Goal: Task Accomplishment & Management: Manage account settings

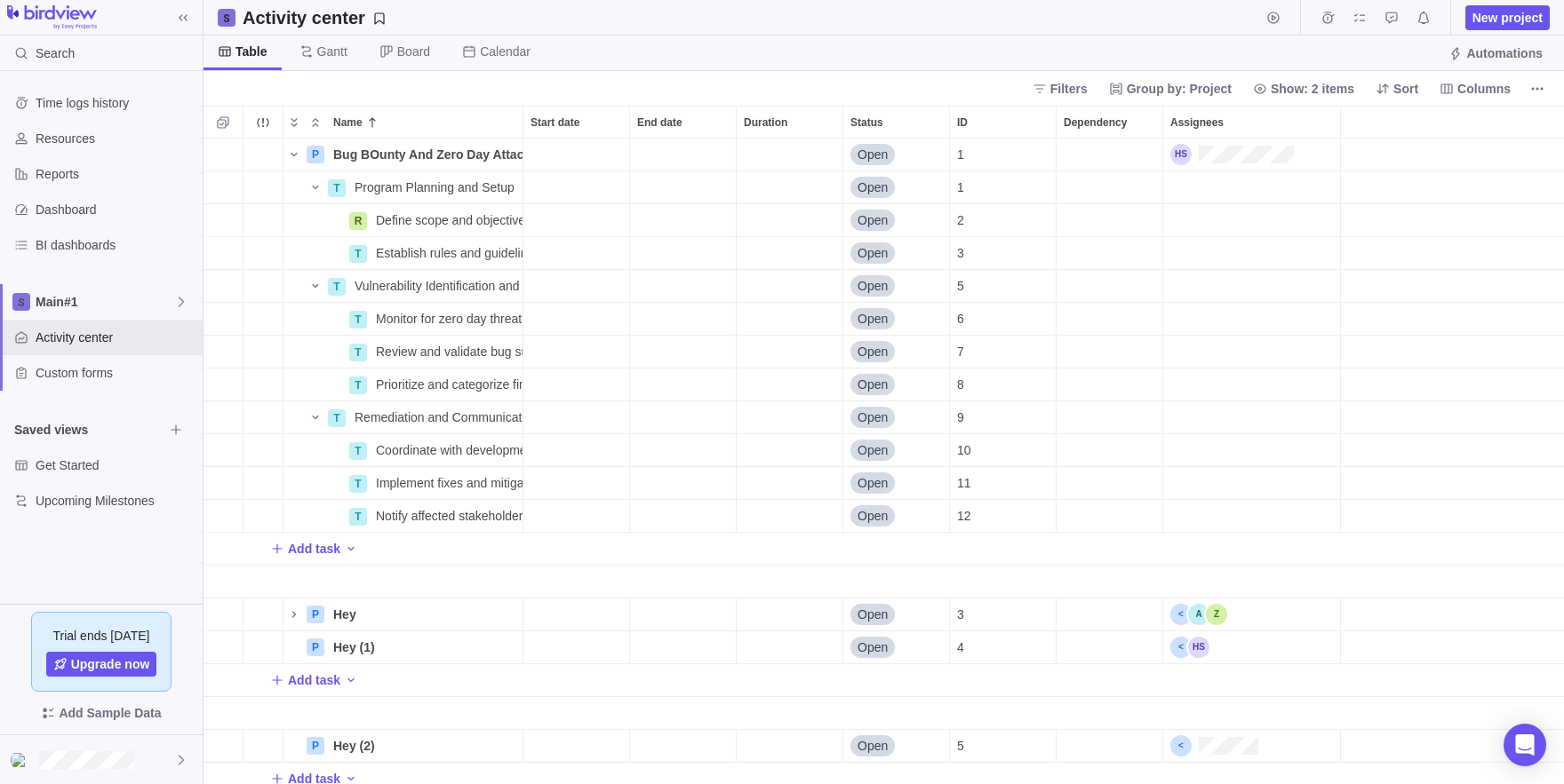
scroll to position [645, 1361]
click at [257, 445] on div "Trouble indication" at bounding box center [262, 450] width 39 height 32
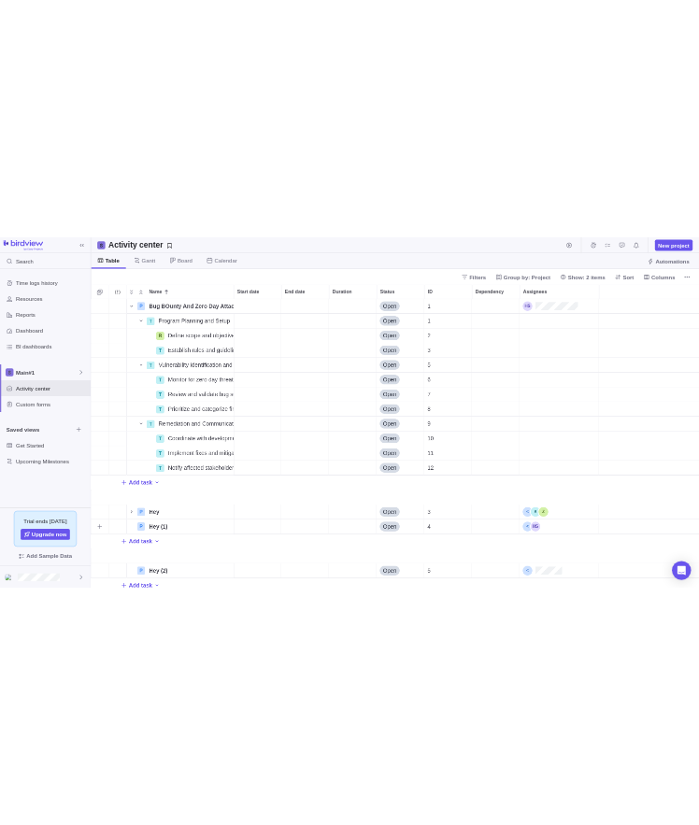
scroll to position [116, 0]
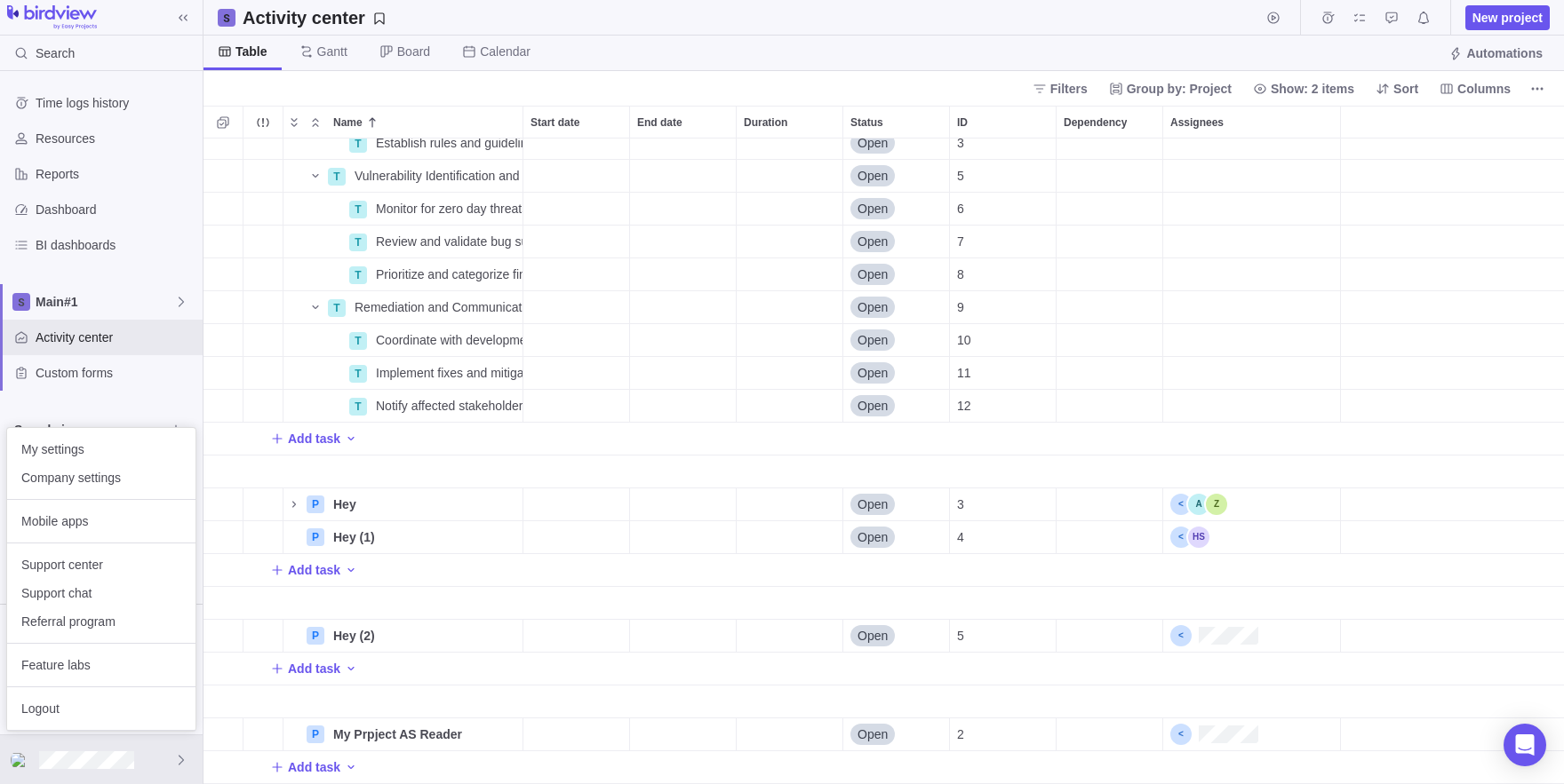
click at [1477, 51] on body "Search Time logs history Resources Reports Dashboard BI dashboards Main#1 Activ…" at bounding box center [782, 392] width 1564 height 784
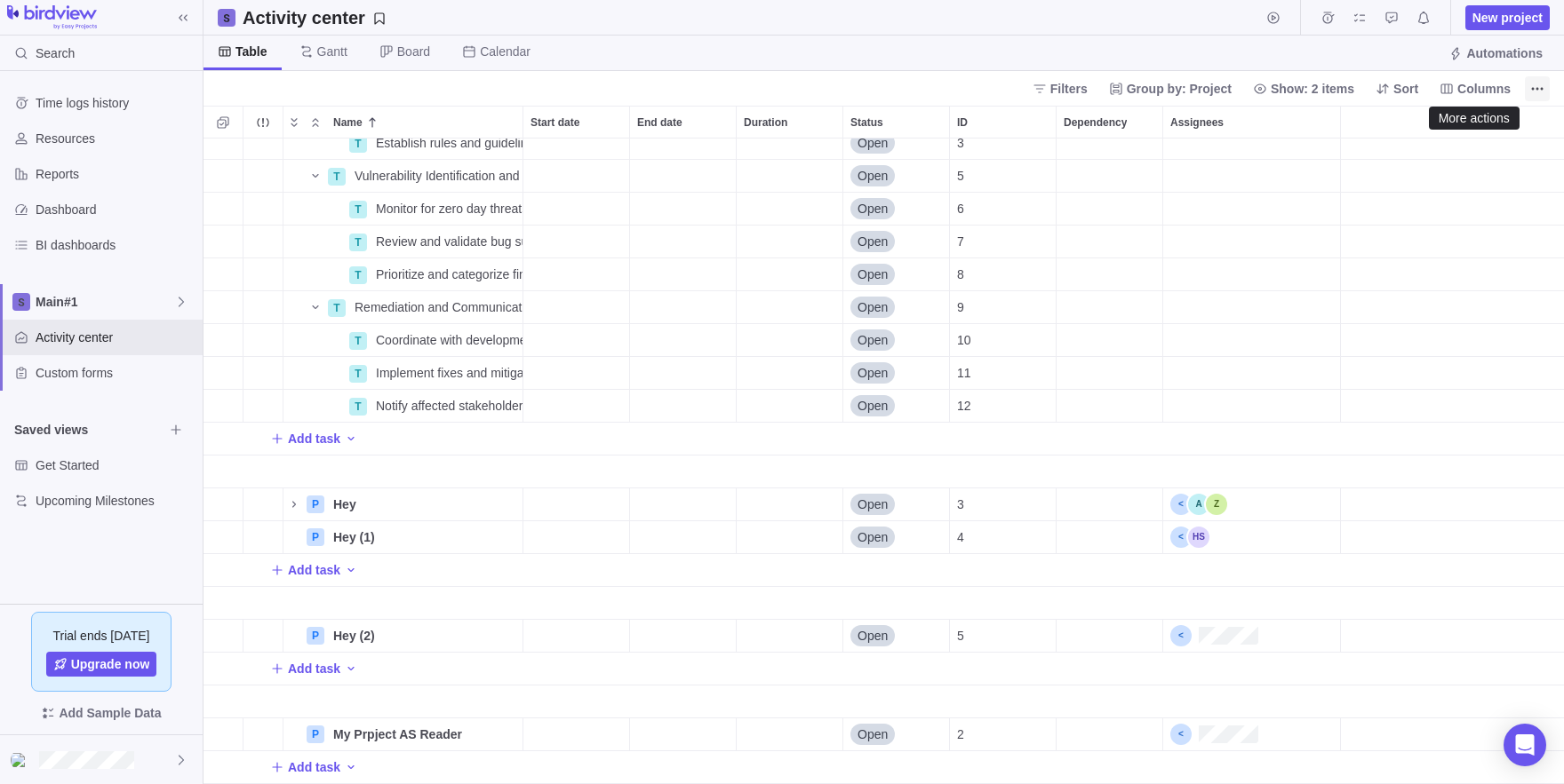
click at [1540, 84] on icon "More actions" at bounding box center [1536, 88] width 14 height 14
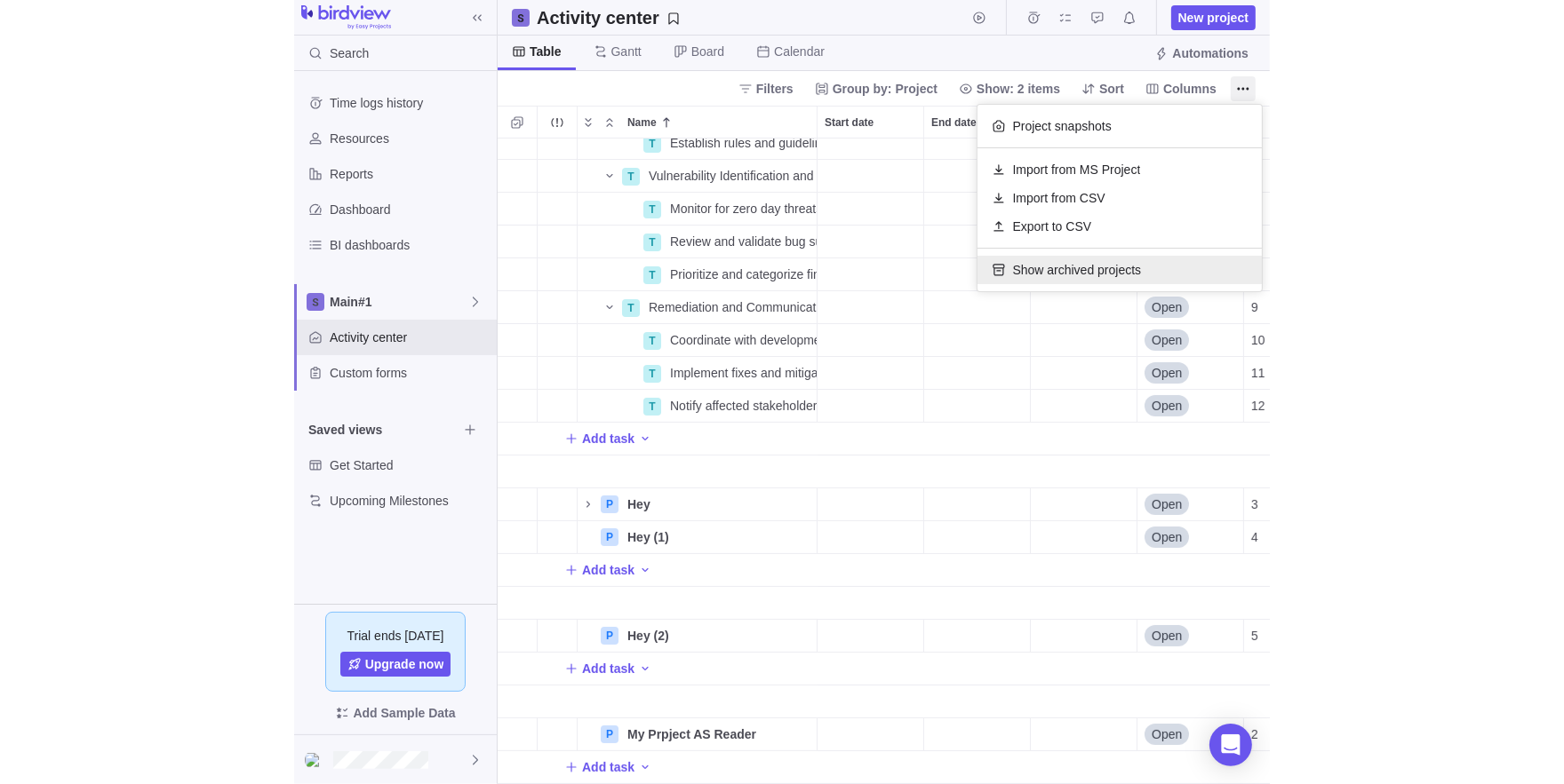
scroll to position [645, 779]
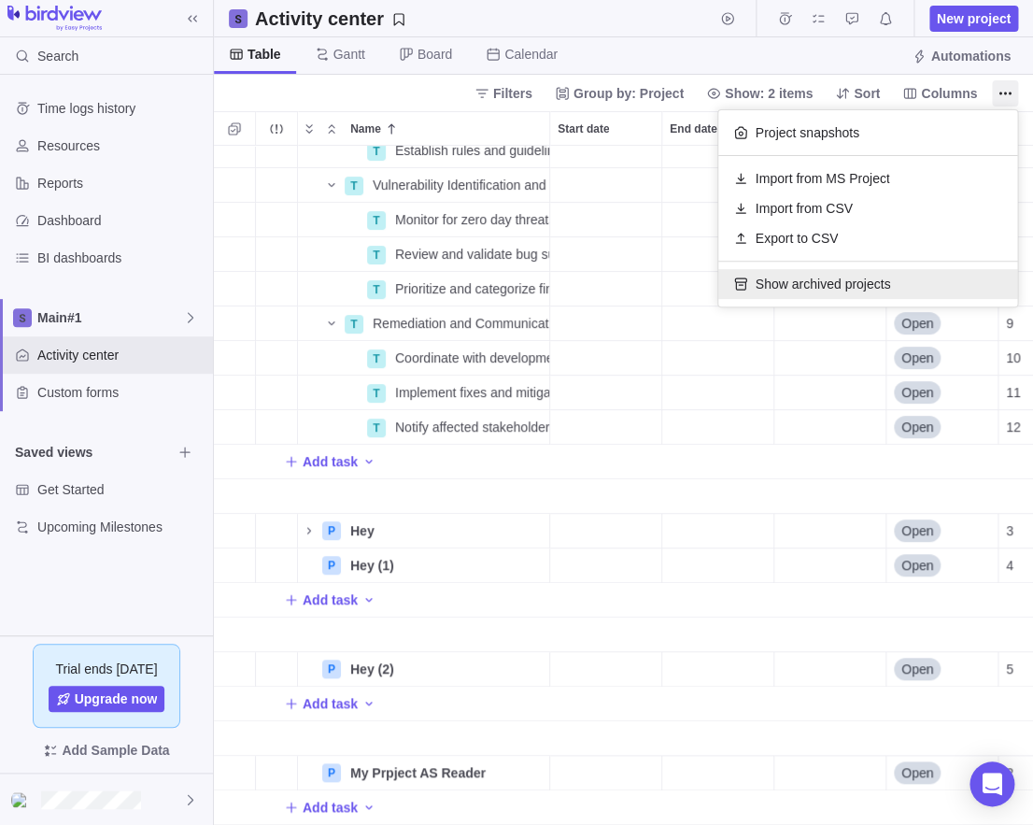
click at [891, 270] on div "Show archived projects" at bounding box center [868, 284] width 299 height 30
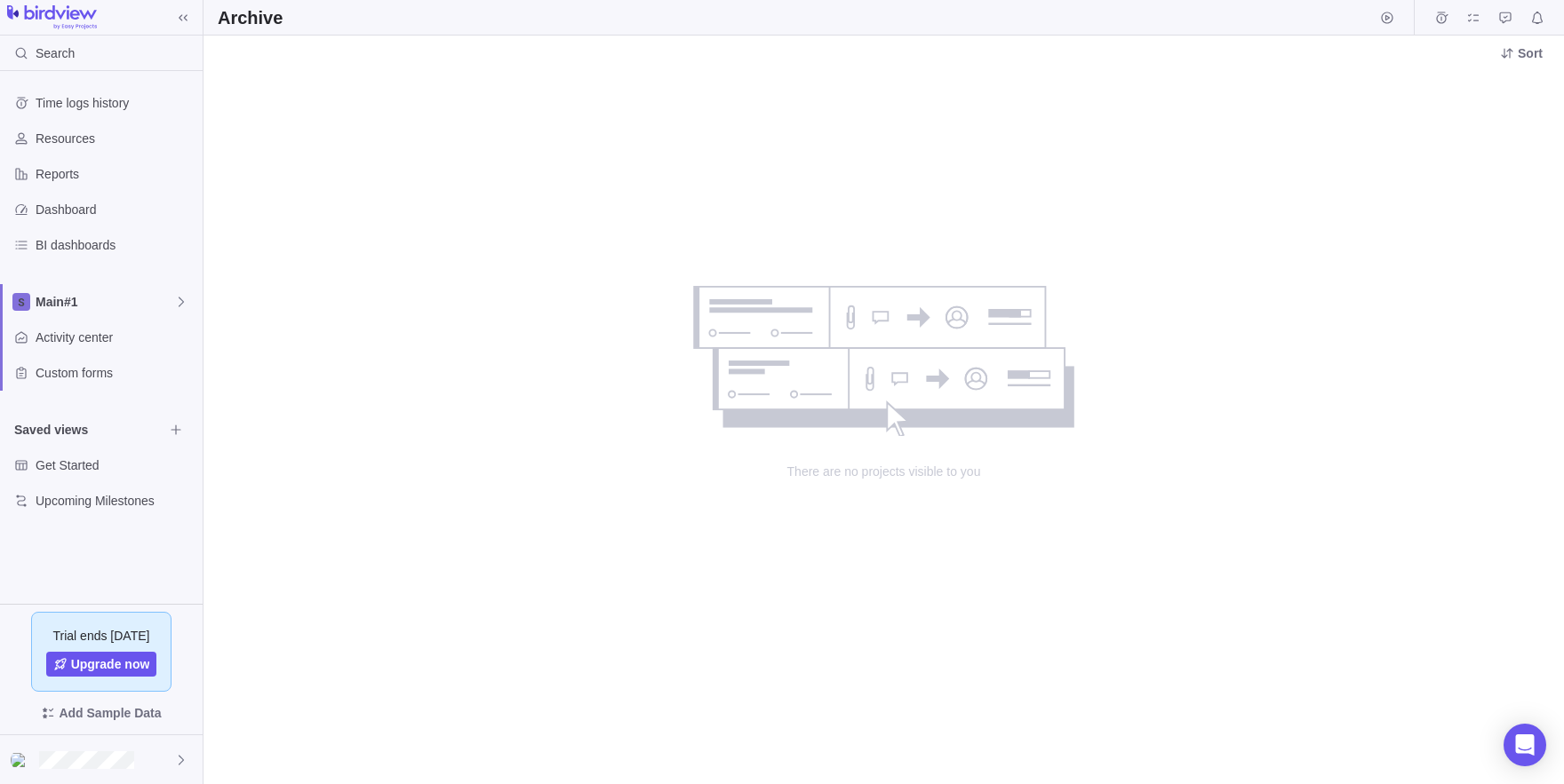
click at [1266, 198] on div "There are no projects visible to you" at bounding box center [883, 427] width 1361 height 714
click at [271, 435] on div "There are no projects visible to you" at bounding box center [883, 427] width 1361 height 714
click at [55, 771] on div at bounding box center [101, 759] width 203 height 48
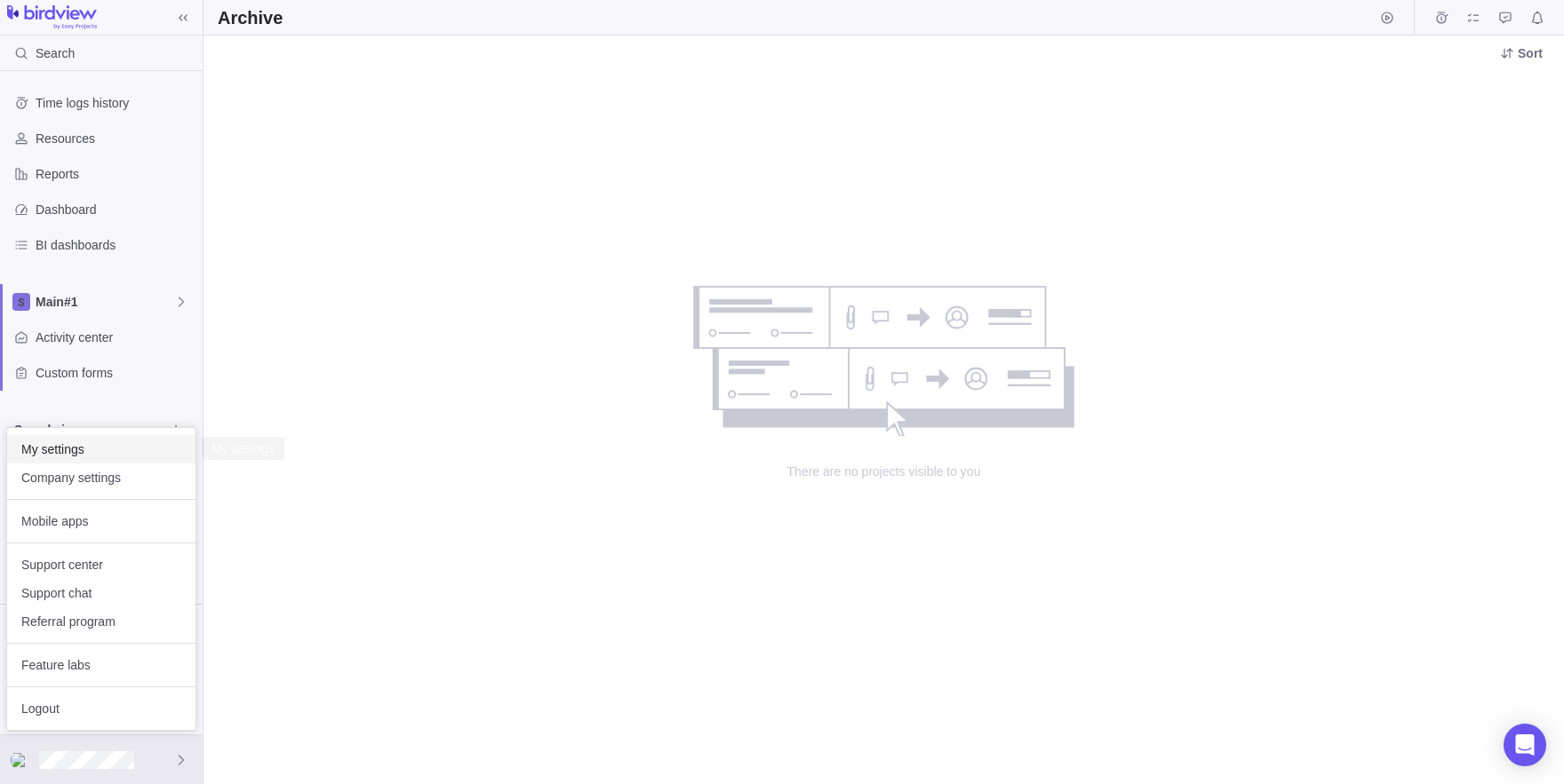
click at [45, 453] on span "My settings" at bounding box center [101, 449] width 160 height 18
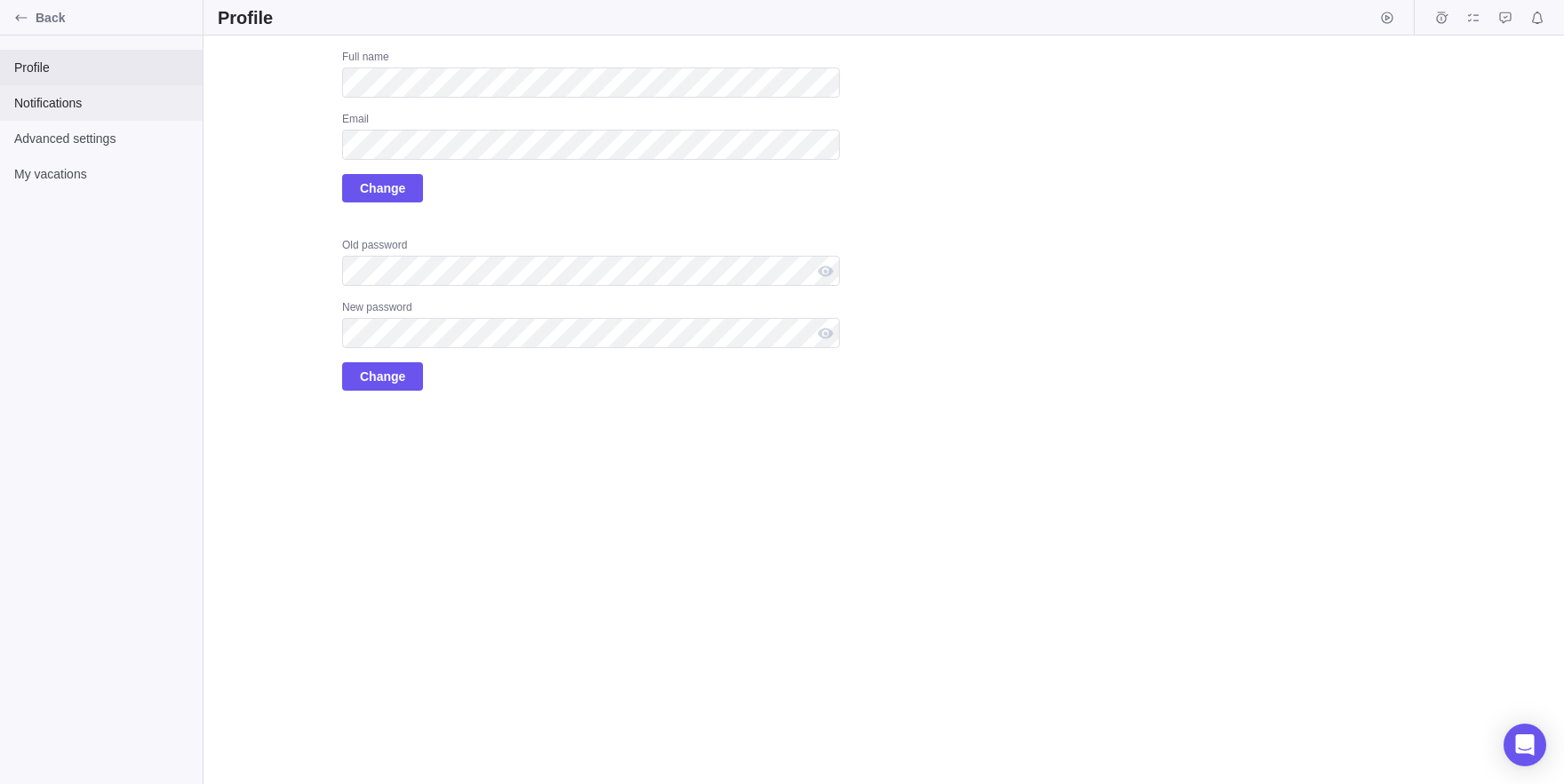
click at [45, 119] on div "Notifications" at bounding box center [101, 103] width 203 height 35
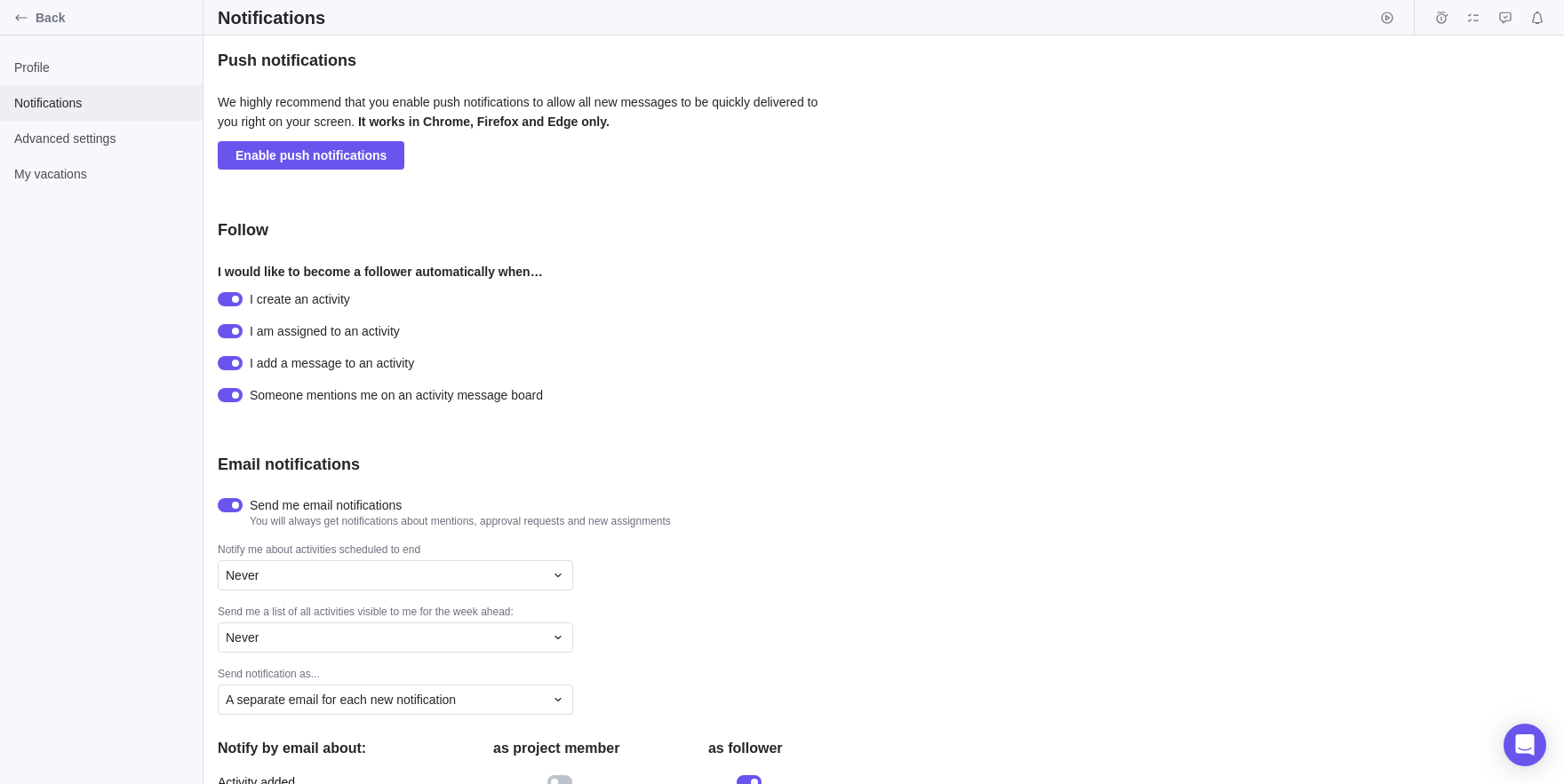
scroll to position [274, 0]
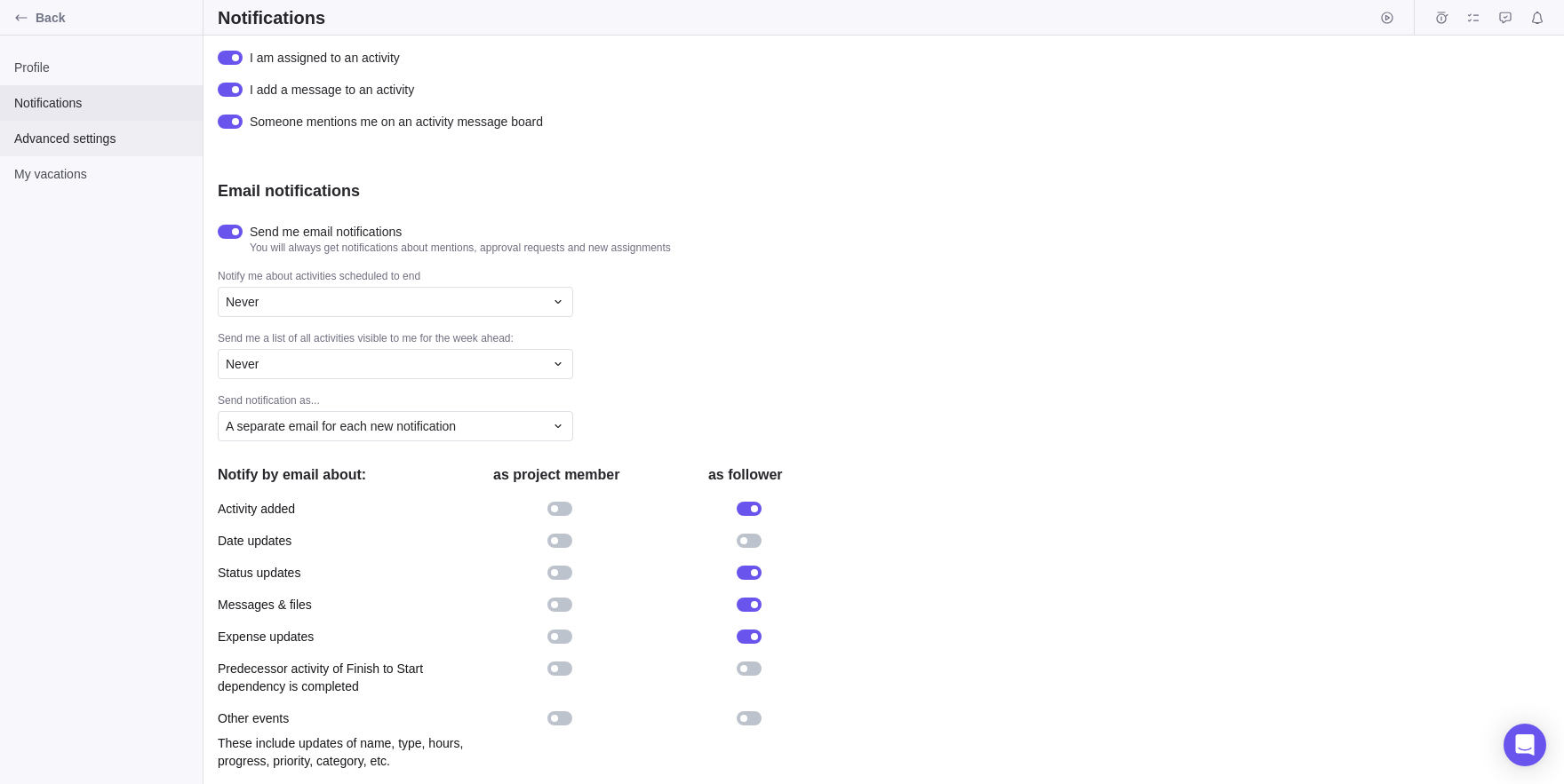
click at [74, 147] on div "Advanced settings" at bounding box center [101, 138] width 203 height 35
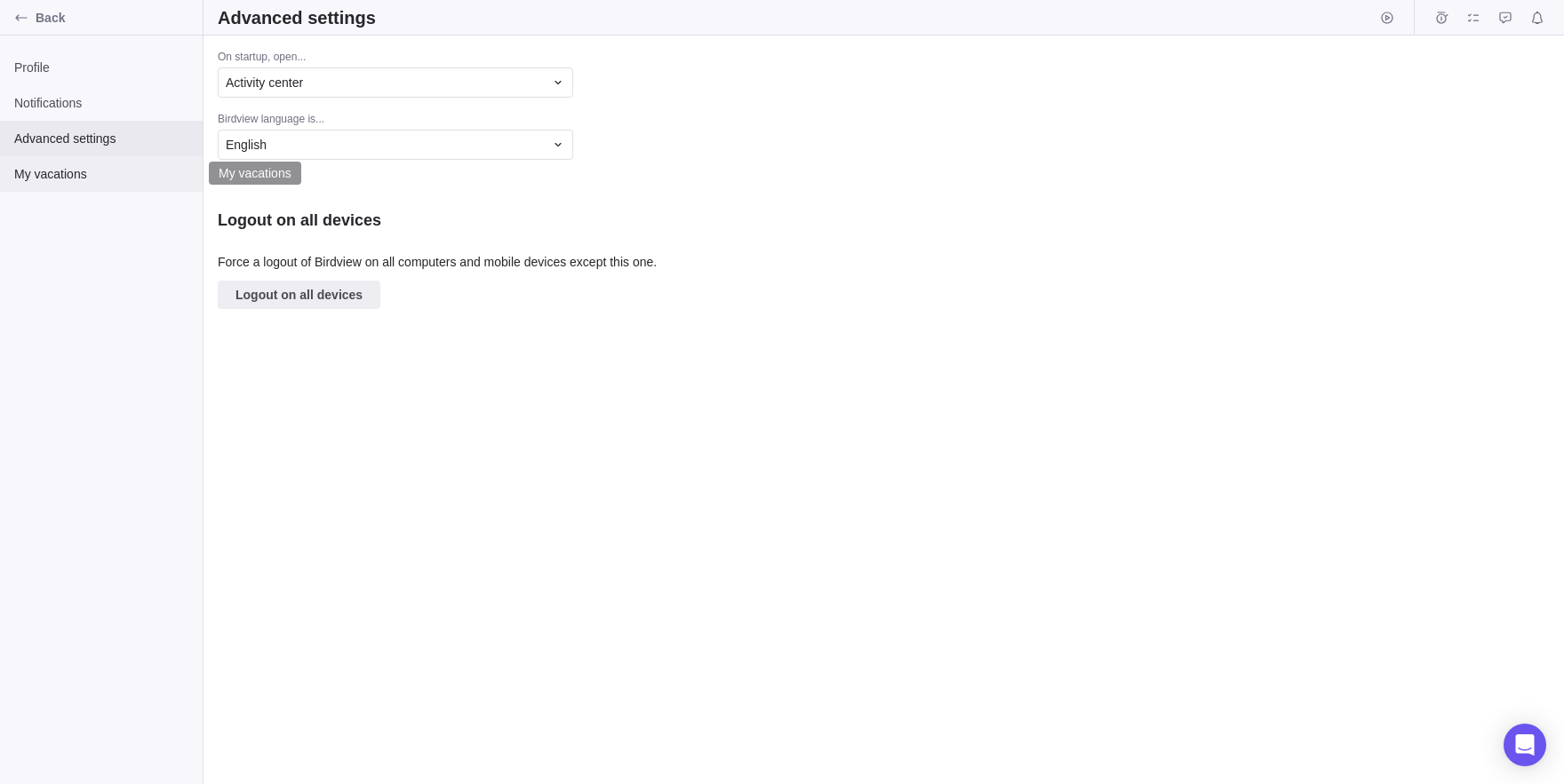
click at [61, 181] on span "My vacations" at bounding box center [101, 174] width 174 height 18
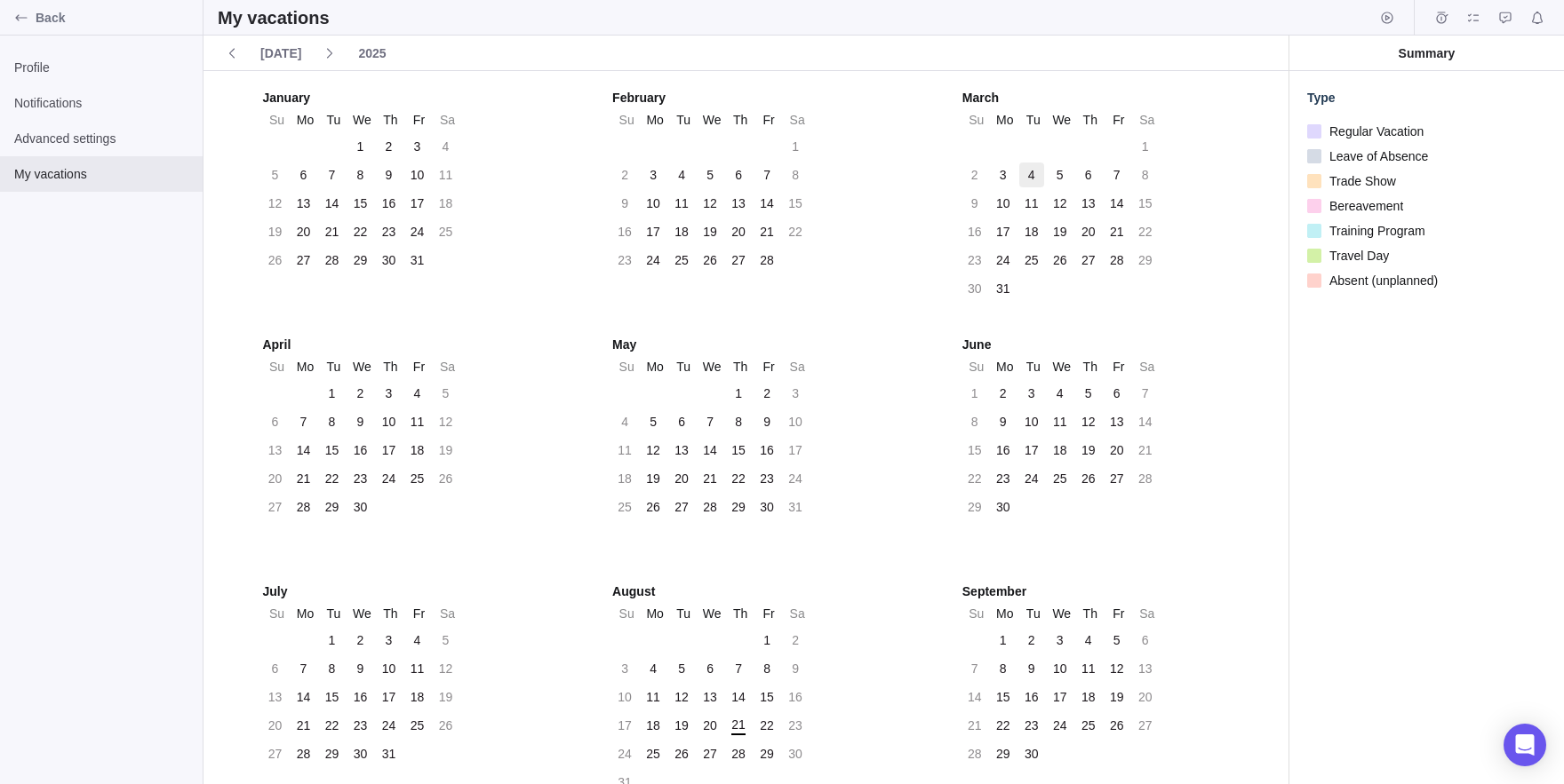
click at [1023, 171] on div "4" at bounding box center [1032, 175] width 25 height 25
click at [1019, 201] on div "11" at bounding box center [1032, 203] width 29 height 25
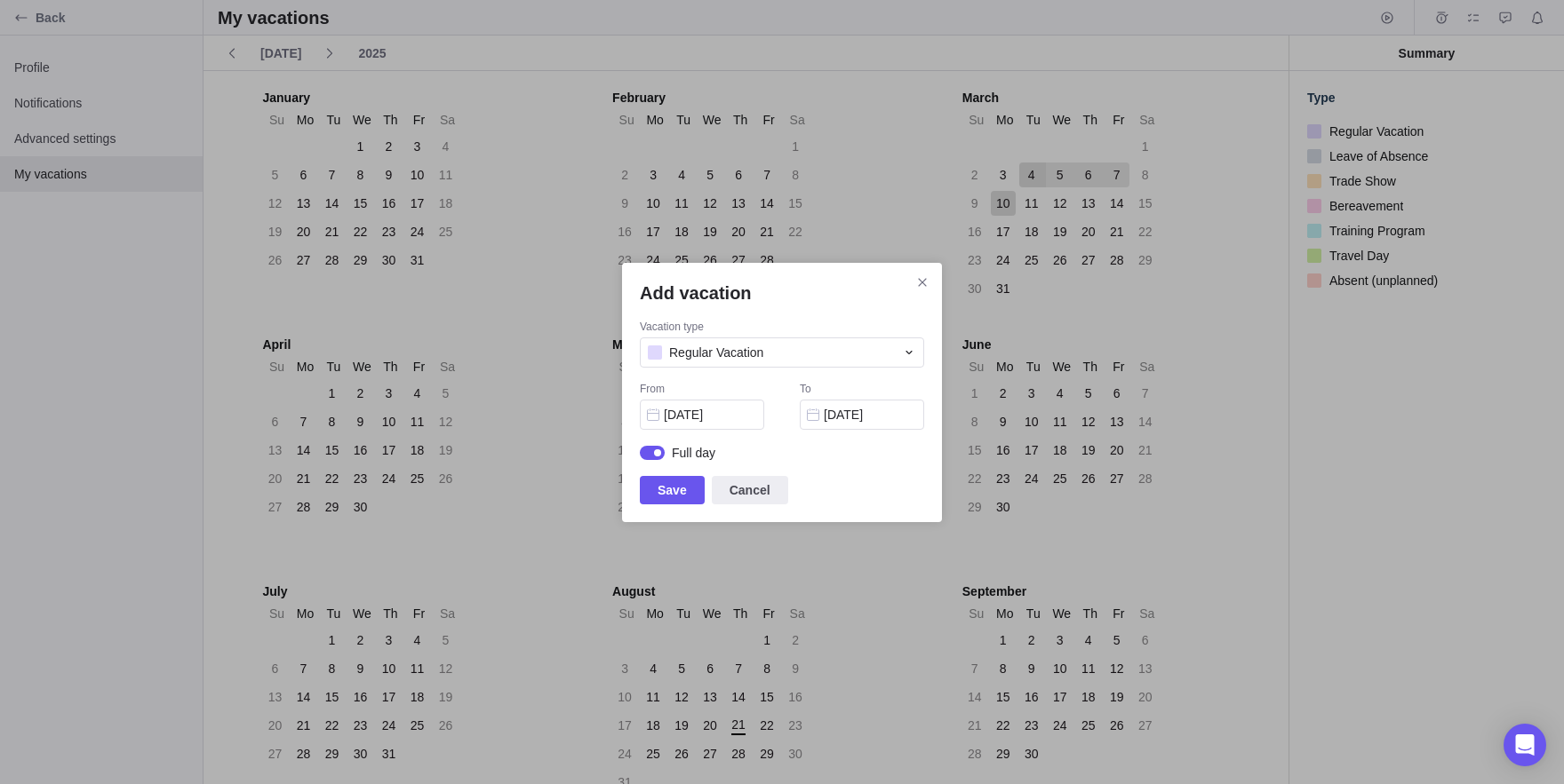
click at [658, 473] on div "Vacation type Regular Vacation From [DATE] To [DATE] Full day" at bounding box center [782, 397] width 284 height 156
click at [697, 505] on div "Add vacation Vacation type Regular Vacation From [DATE] To [DATE] Full day Save…" at bounding box center [782, 392] width 319 height 259
click at [675, 495] on span "Save" at bounding box center [671, 490] width 29 height 21
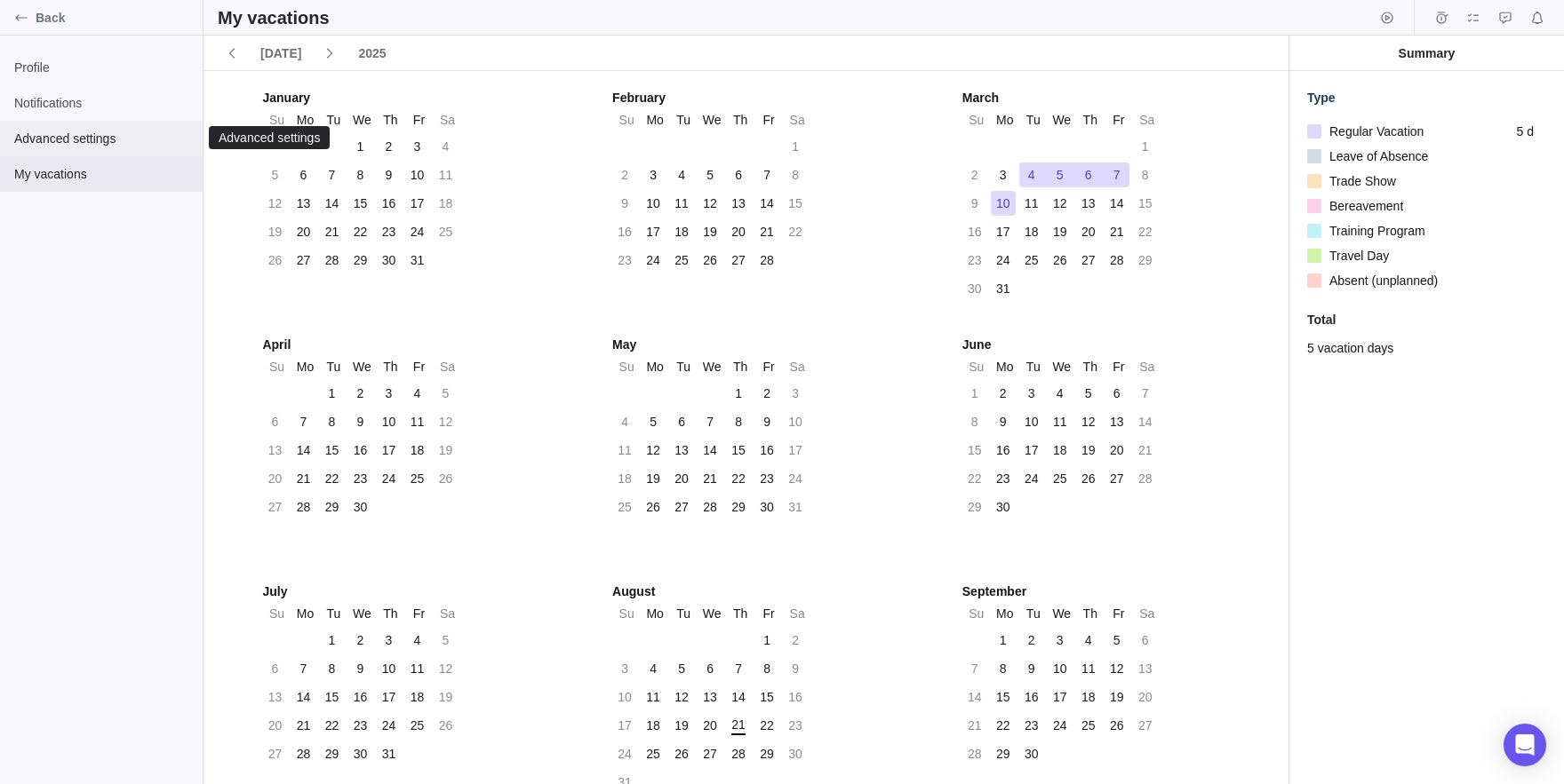
click at [72, 142] on span "Advanced settings" at bounding box center [101, 138] width 174 height 18
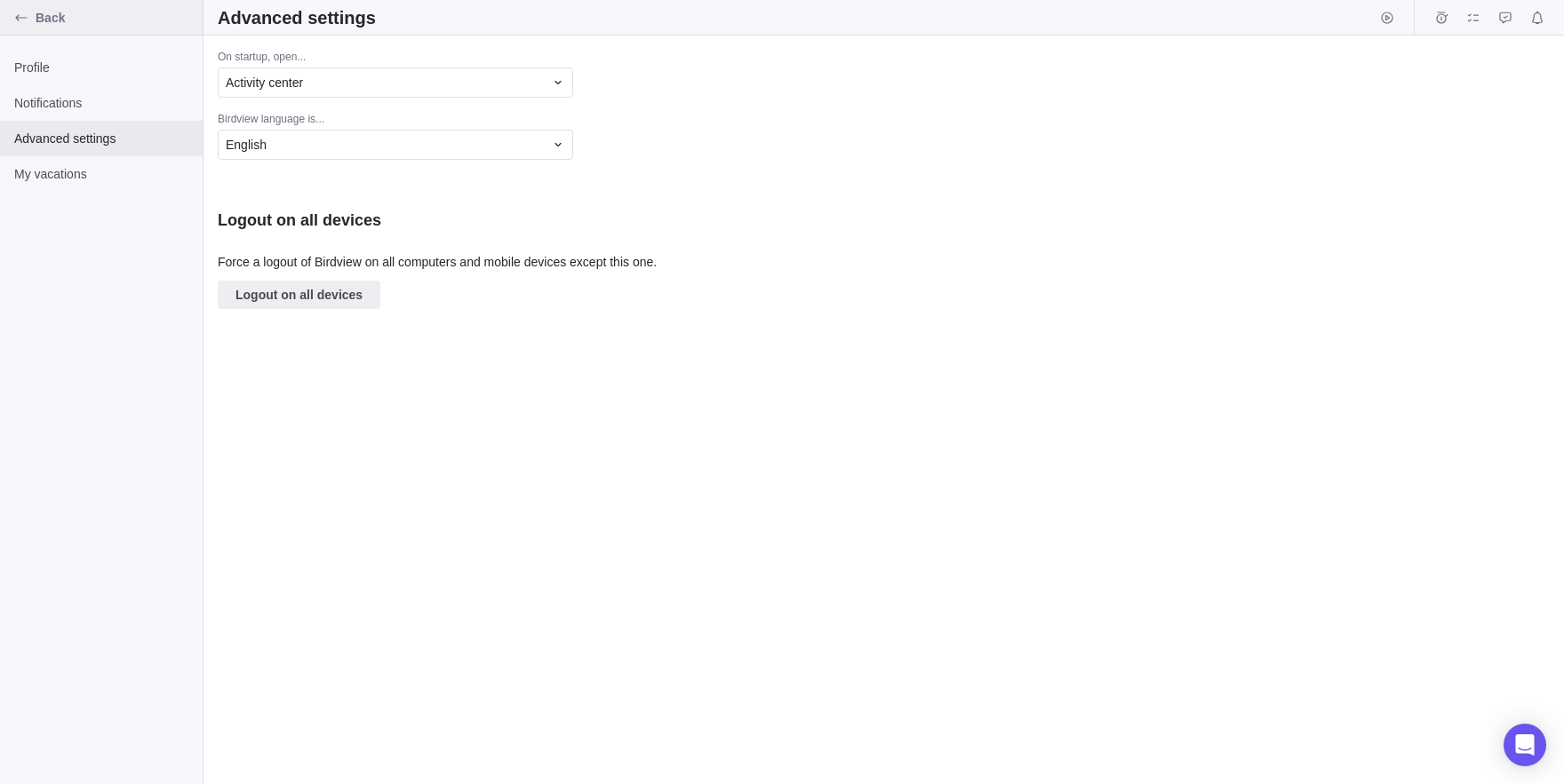
click at [18, 20] on icon "Back" at bounding box center [21, 17] width 11 height 7
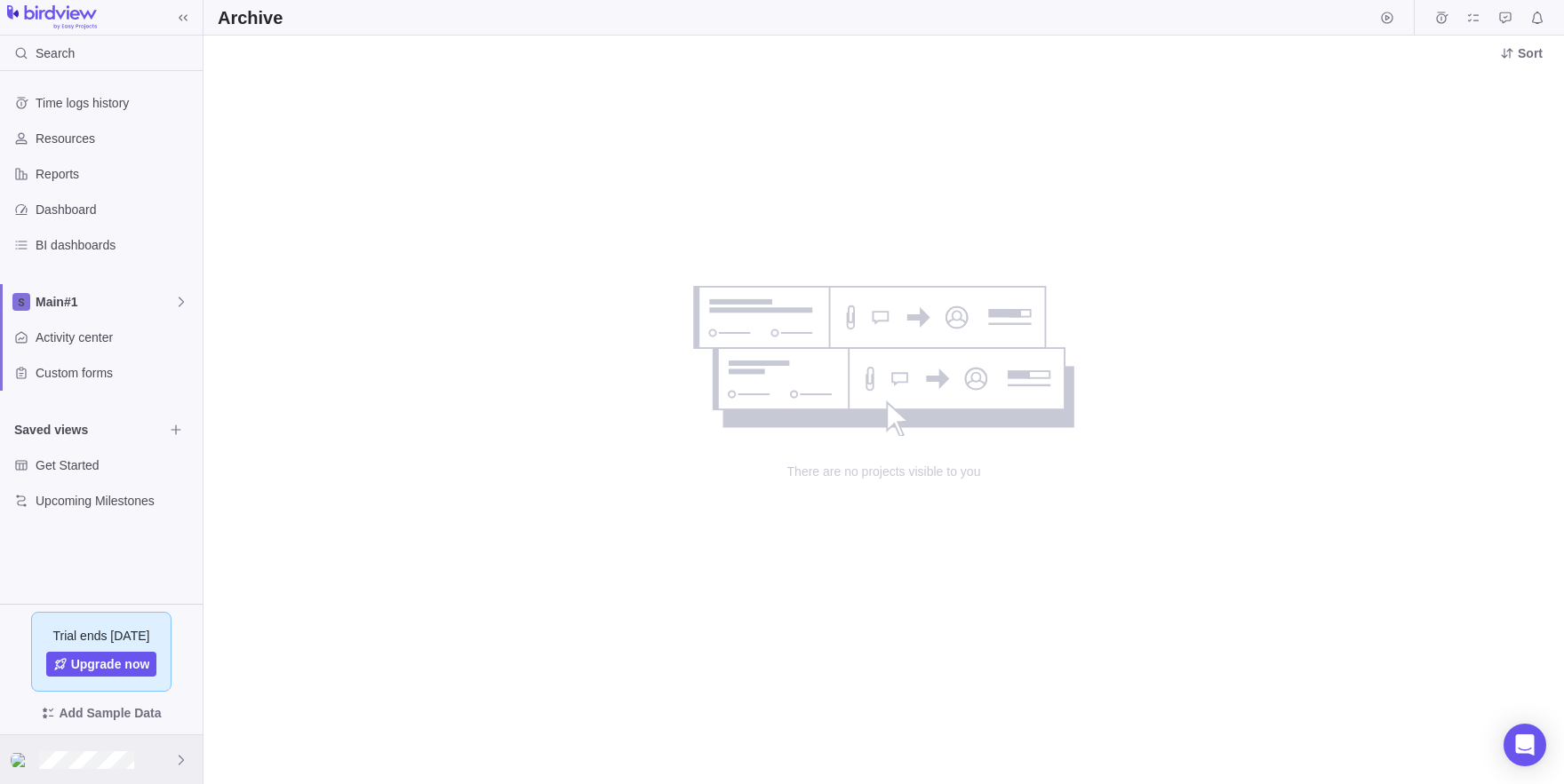
click at [64, 771] on div at bounding box center [101, 759] width 203 height 48
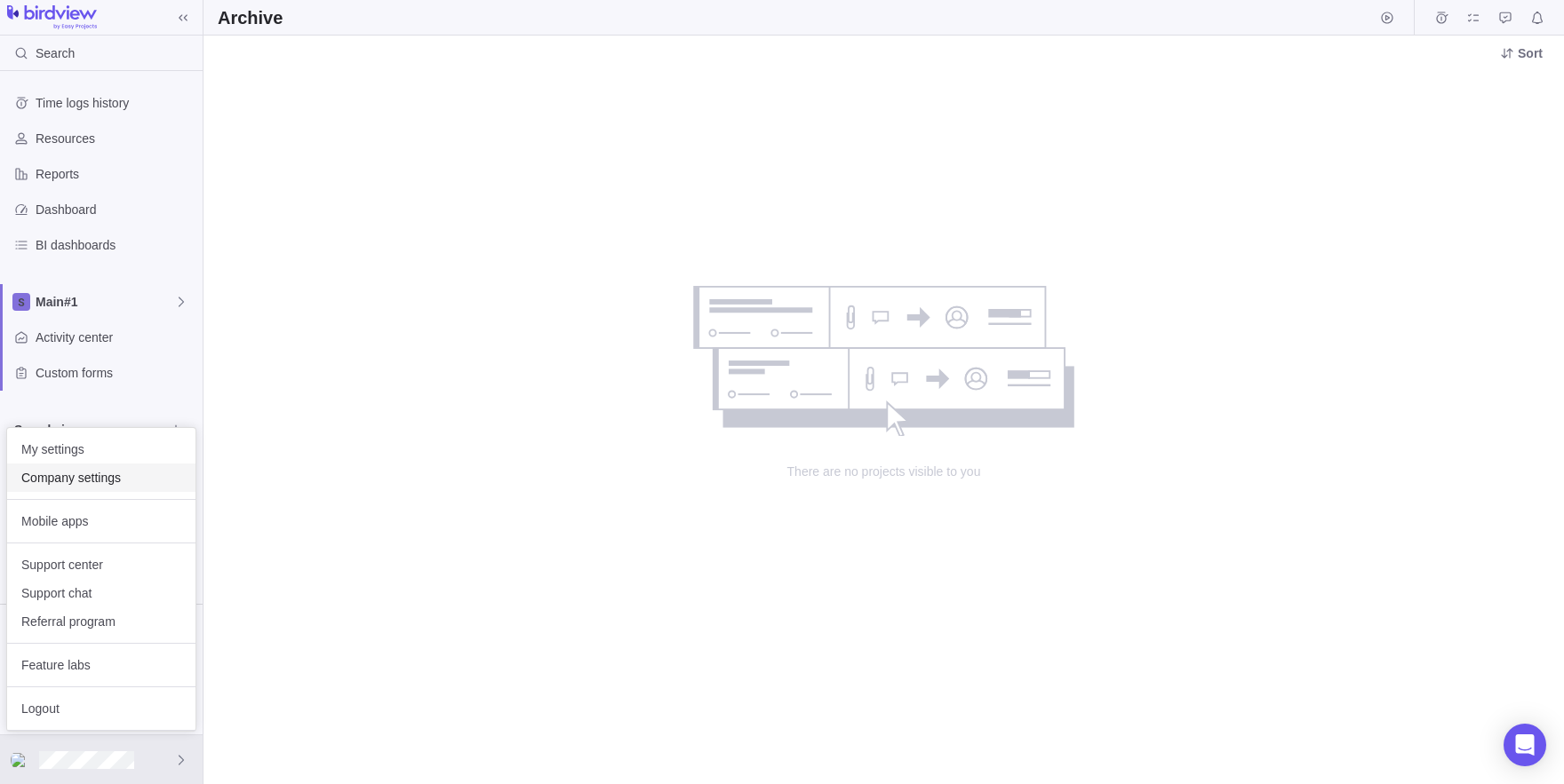
click at [59, 484] on span "Company settings" at bounding box center [101, 477] width 160 height 18
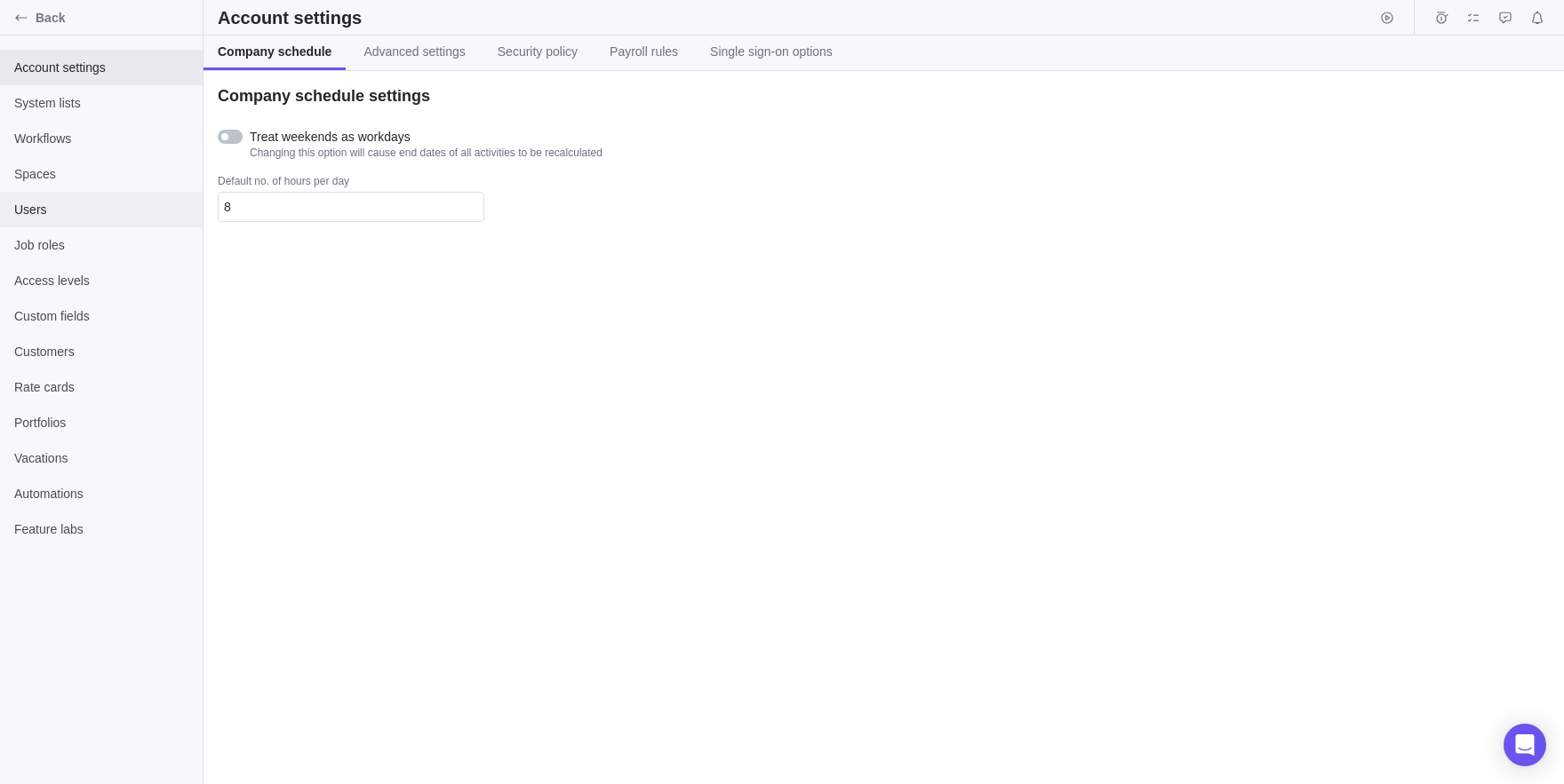
click at [46, 195] on div "Users" at bounding box center [101, 209] width 203 height 35
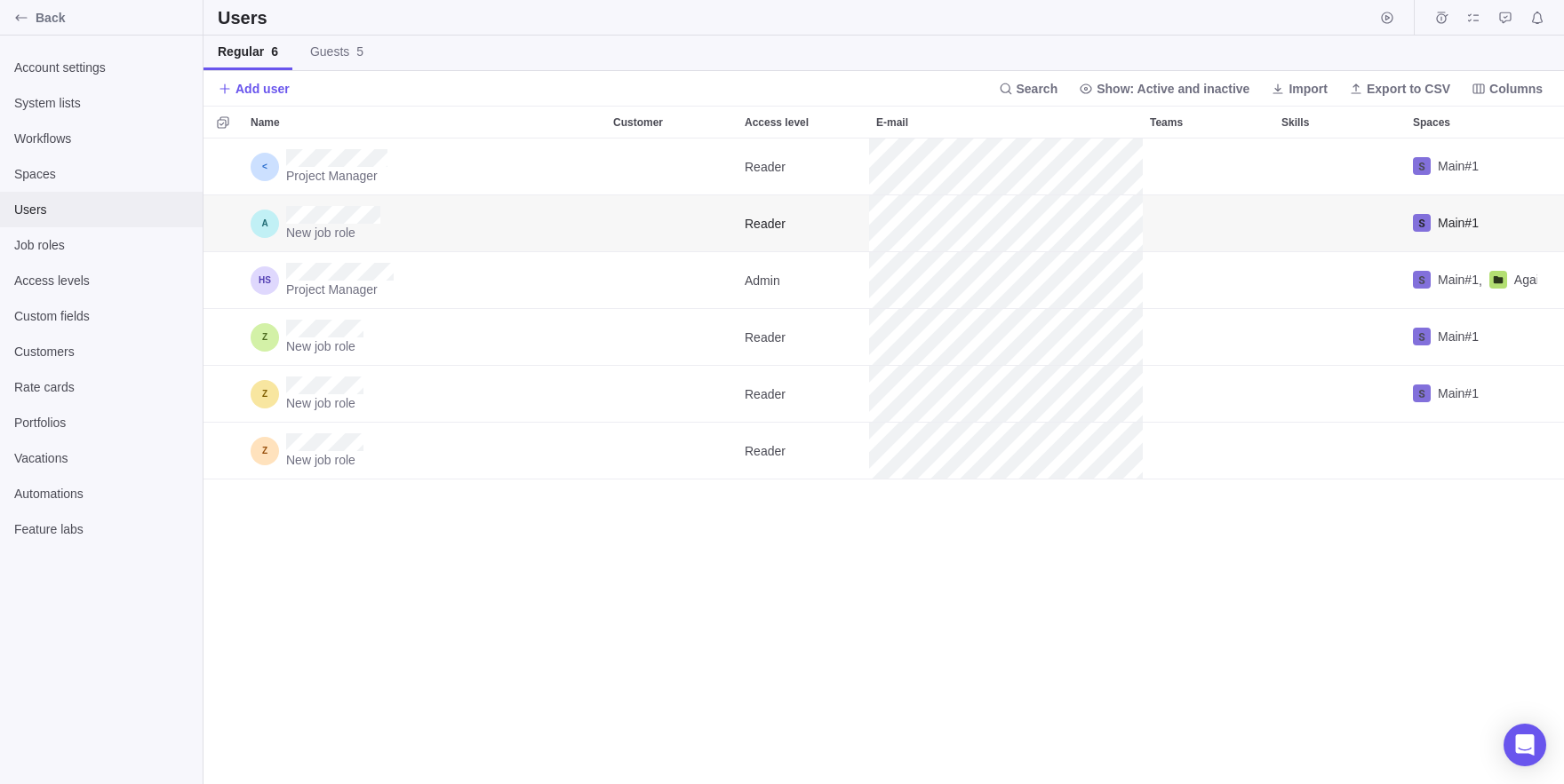
scroll to position [645, 1361]
click at [241, 88] on span "Add user" at bounding box center [262, 88] width 54 height 18
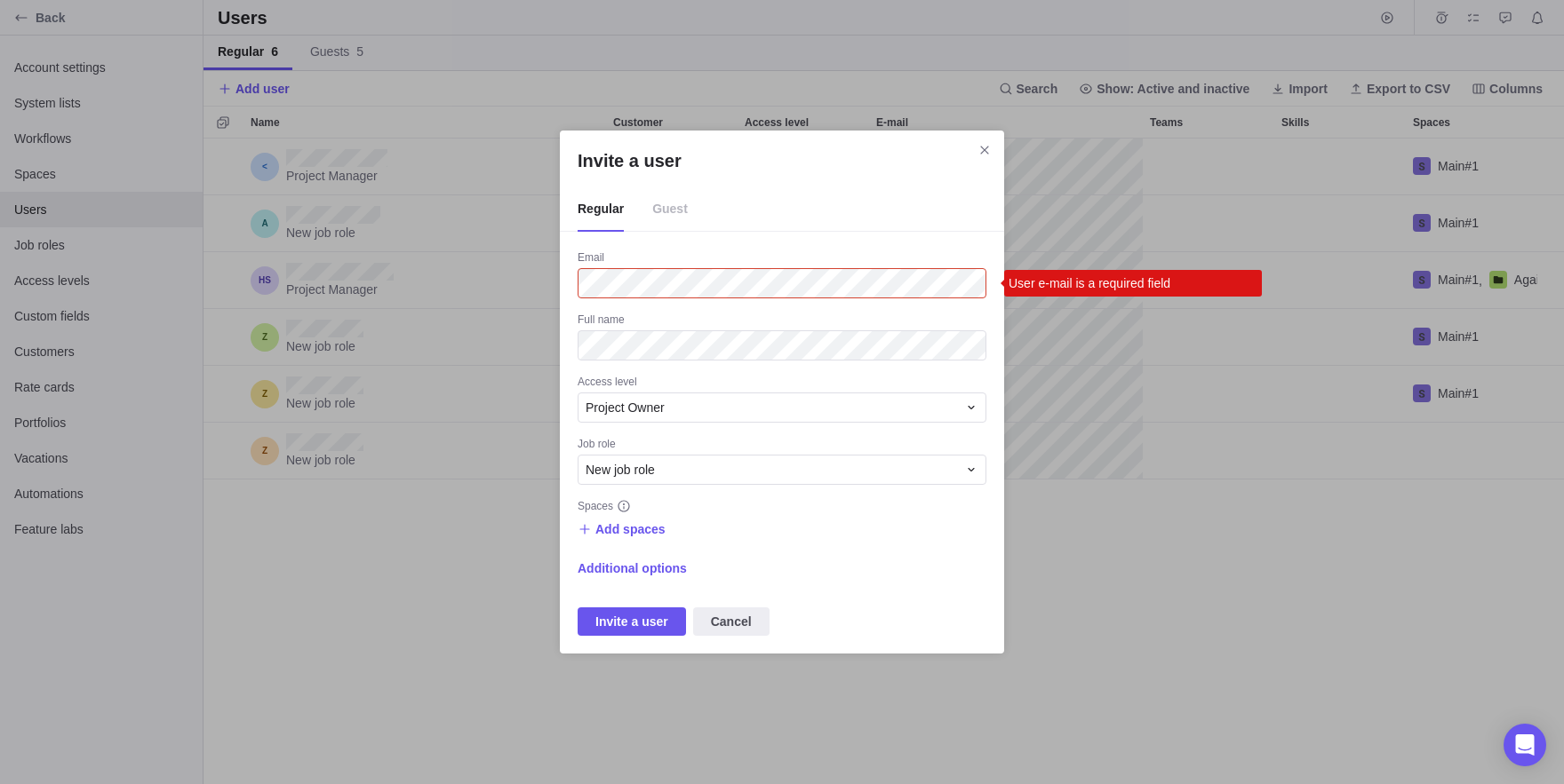
click at [685, 196] on span "Guest" at bounding box center [669, 209] width 35 height 45
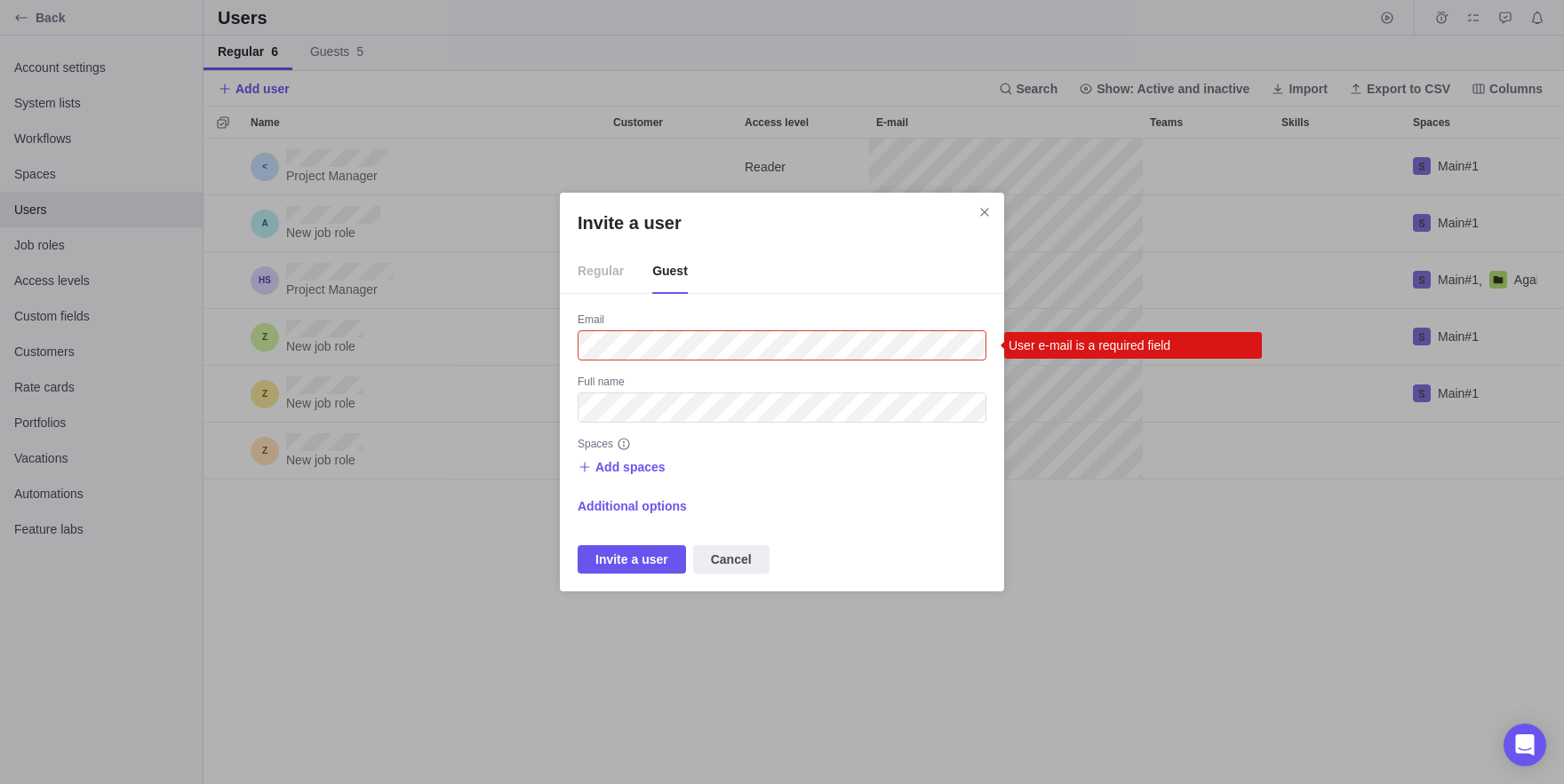
click at [596, 329] on div "Email" at bounding box center [782, 321] width 409 height 18
drag, startPoint x: 596, startPoint y: 329, endPoint x: 611, endPoint y: 343, distance: 20.5
click at [611, 331] on div "Email" at bounding box center [782, 321] width 409 height 18
click at [628, 503] on span "Additional options" at bounding box center [631, 506] width 109 height 18
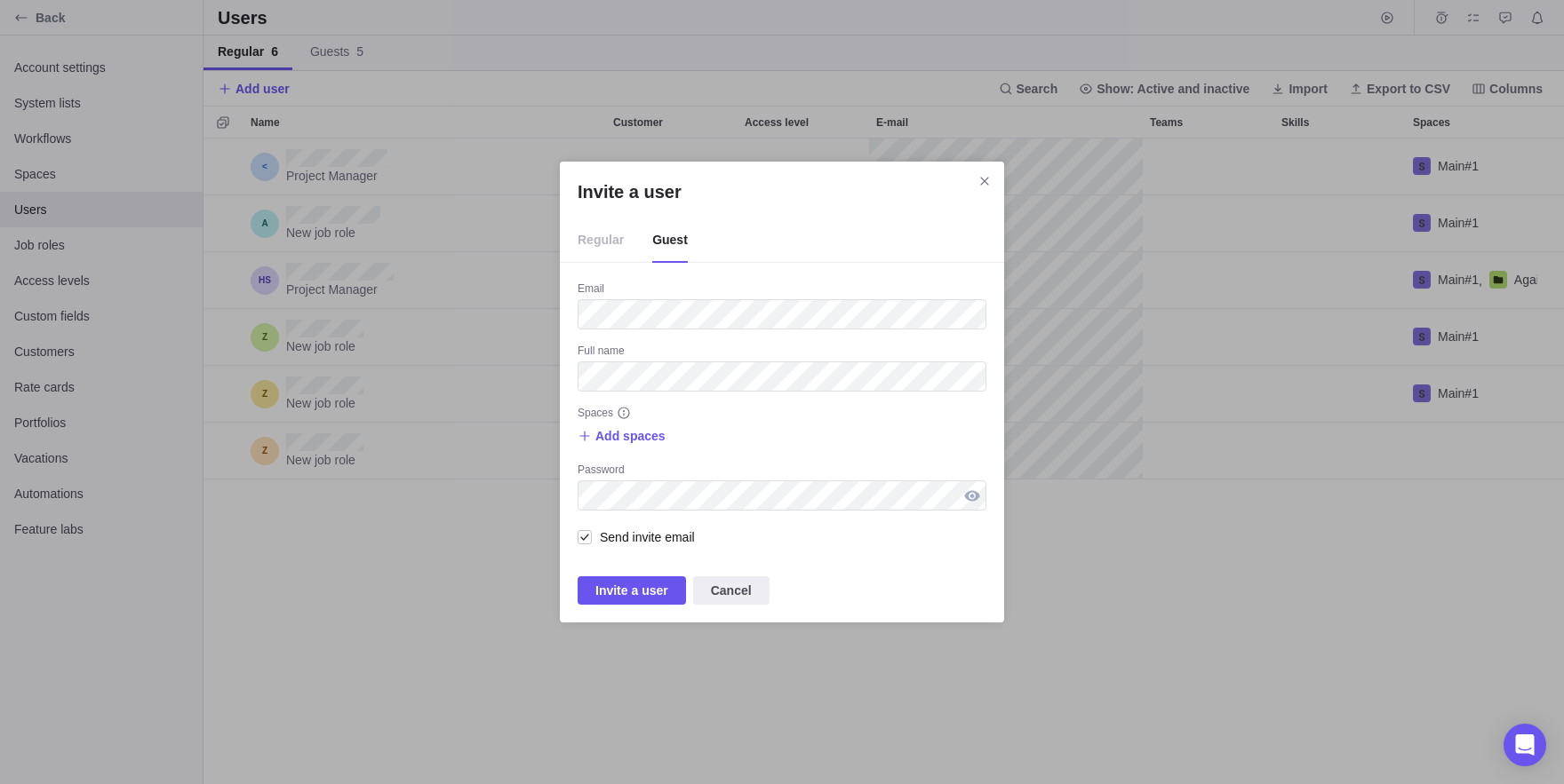
click at [982, 502] on div "Invite a user" at bounding box center [972, 495] width 29 height 30
click at [968, 497] on div "Invite a user" at bounding box center [972, 495] width 29 height 30
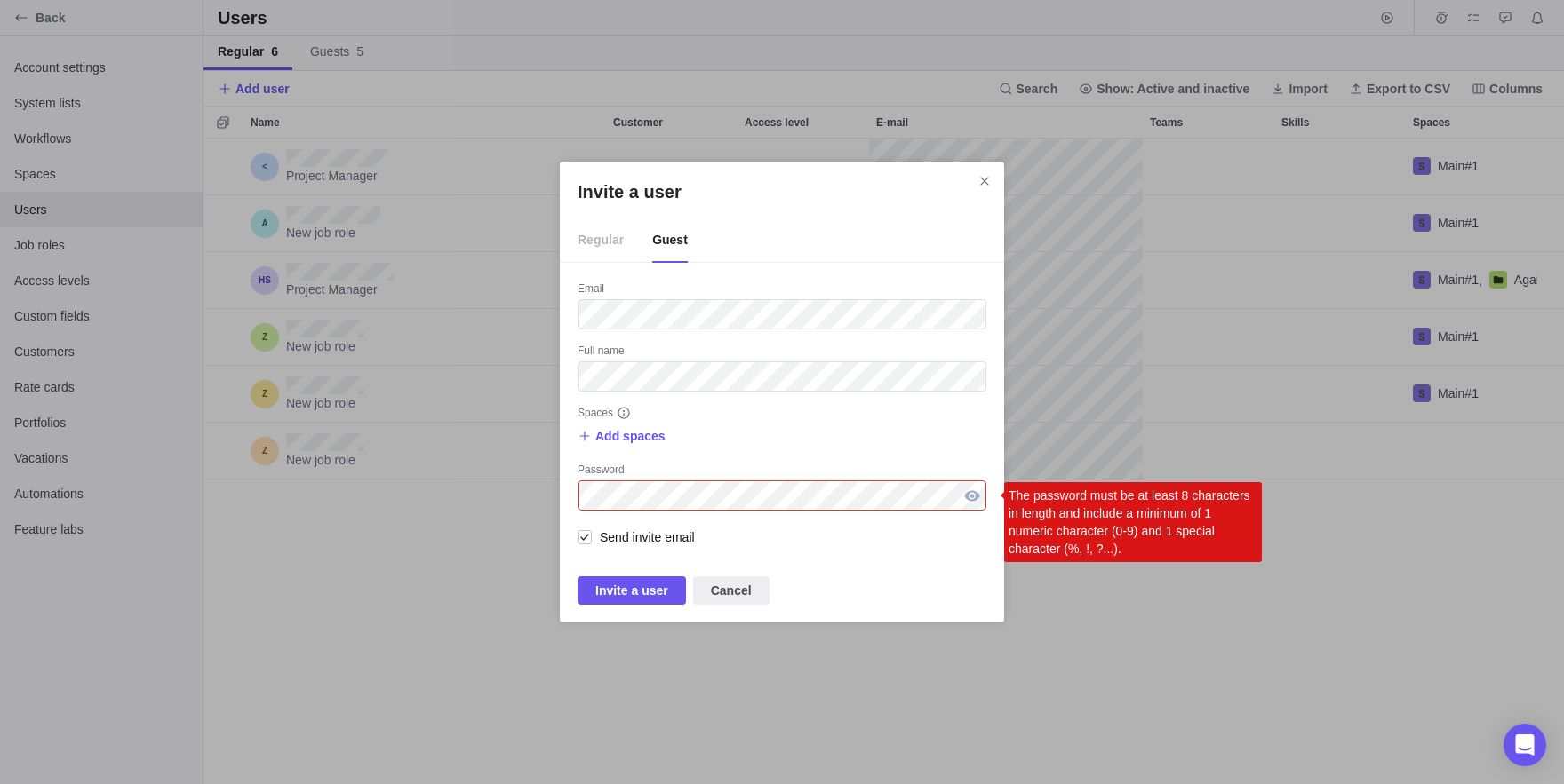
click at [982, 494] on div "Invite a user" at bounding box center [972, 495] width 29 height 30
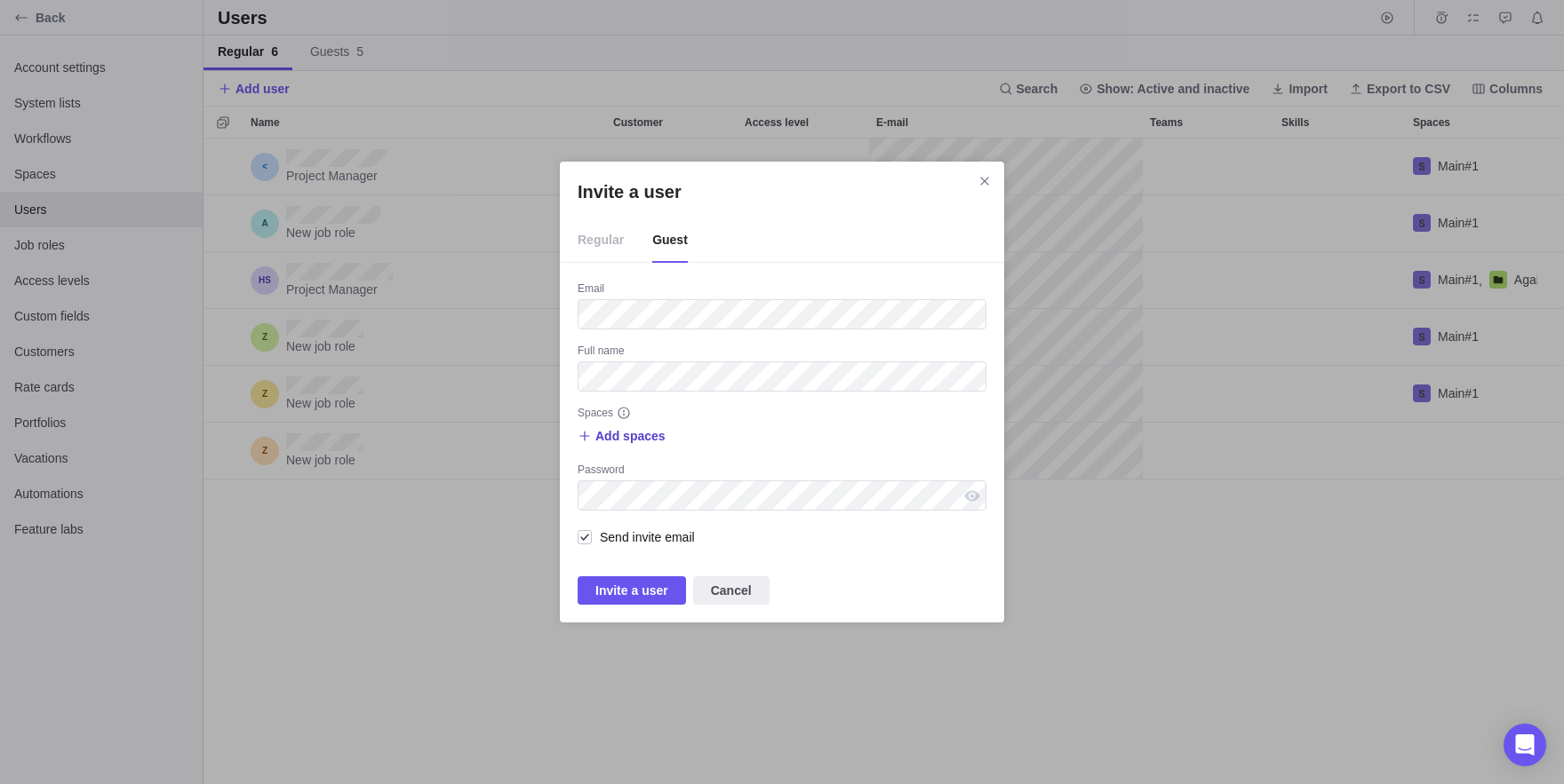
click at [623, 435] on span "Add spaces" at bounding box center [630, 435] width 70 height 18
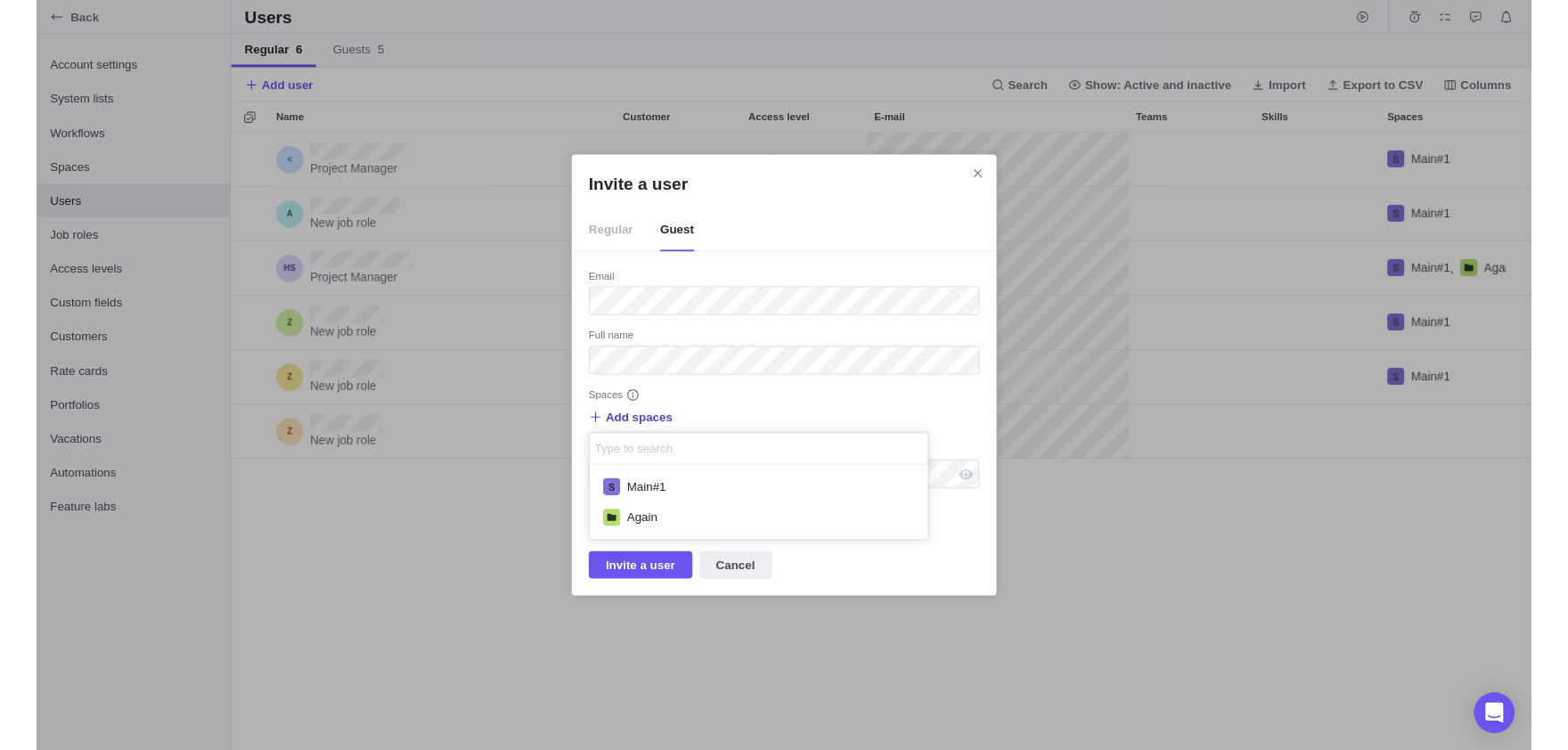
scroll to position [78, 356]
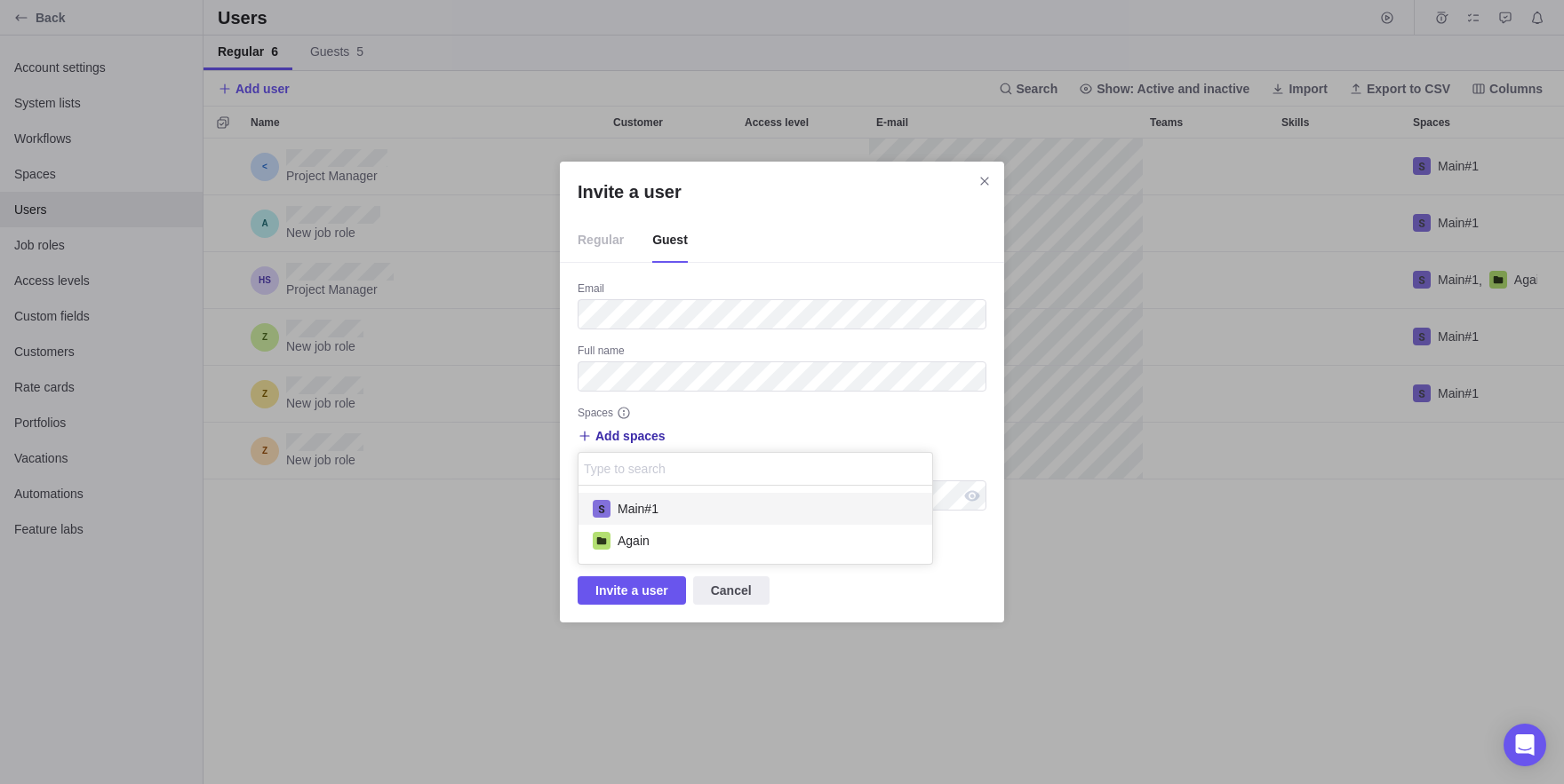
click at [656, 496] on div "Main#1" at bounding box center [755, 509] width 354 height 32
click at [870, 412] on div "Invite a user Regular Guest Email Full name Spaces Add spaces Main#1 Main#1 Aga…" at bounding box center [782, 392] width 1564 height 784
click at [619, 588] on span "Invite a user" at bounding box center [631, 590] width 73 height 21
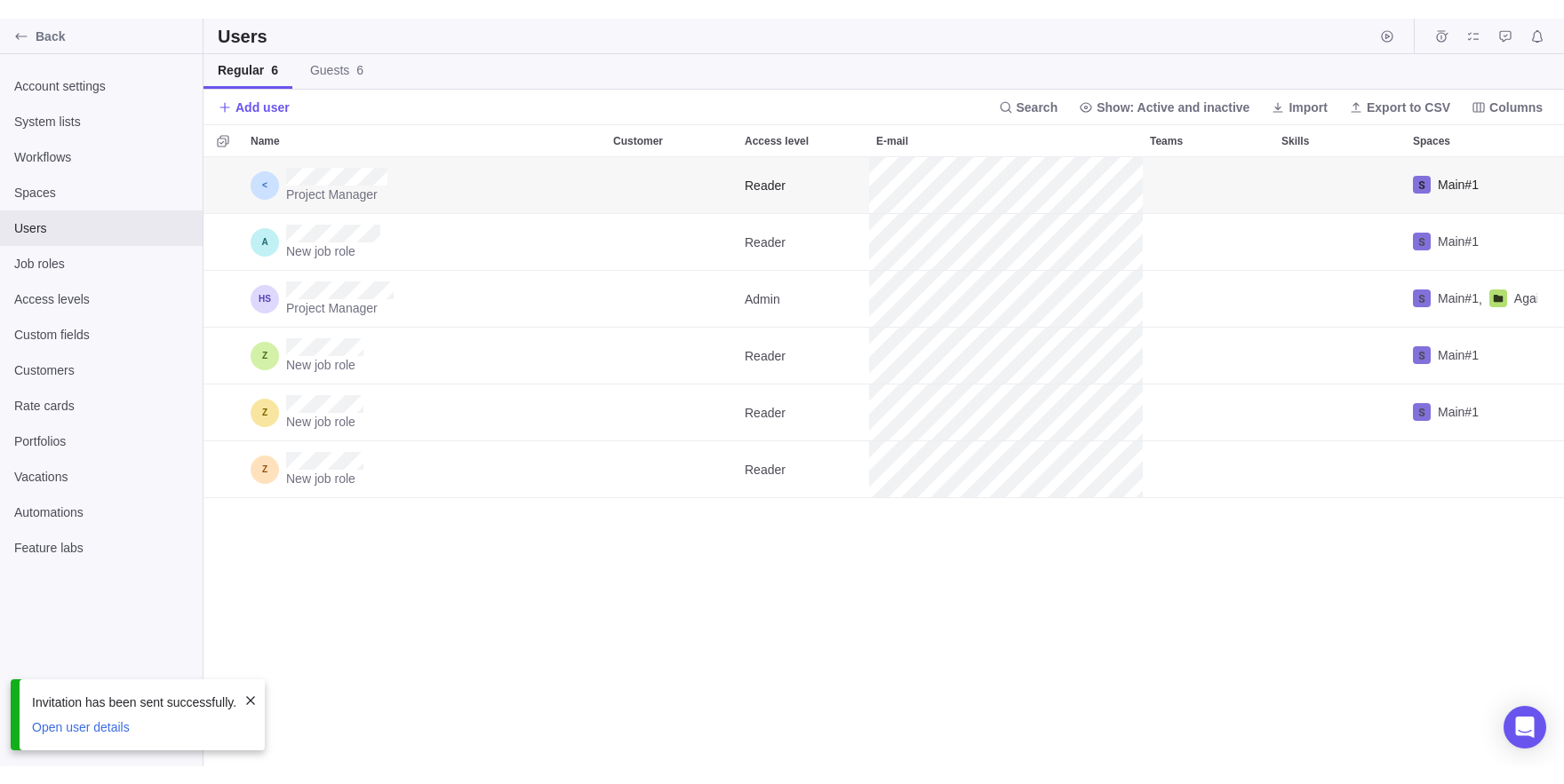
scroll to position [645, 1361]
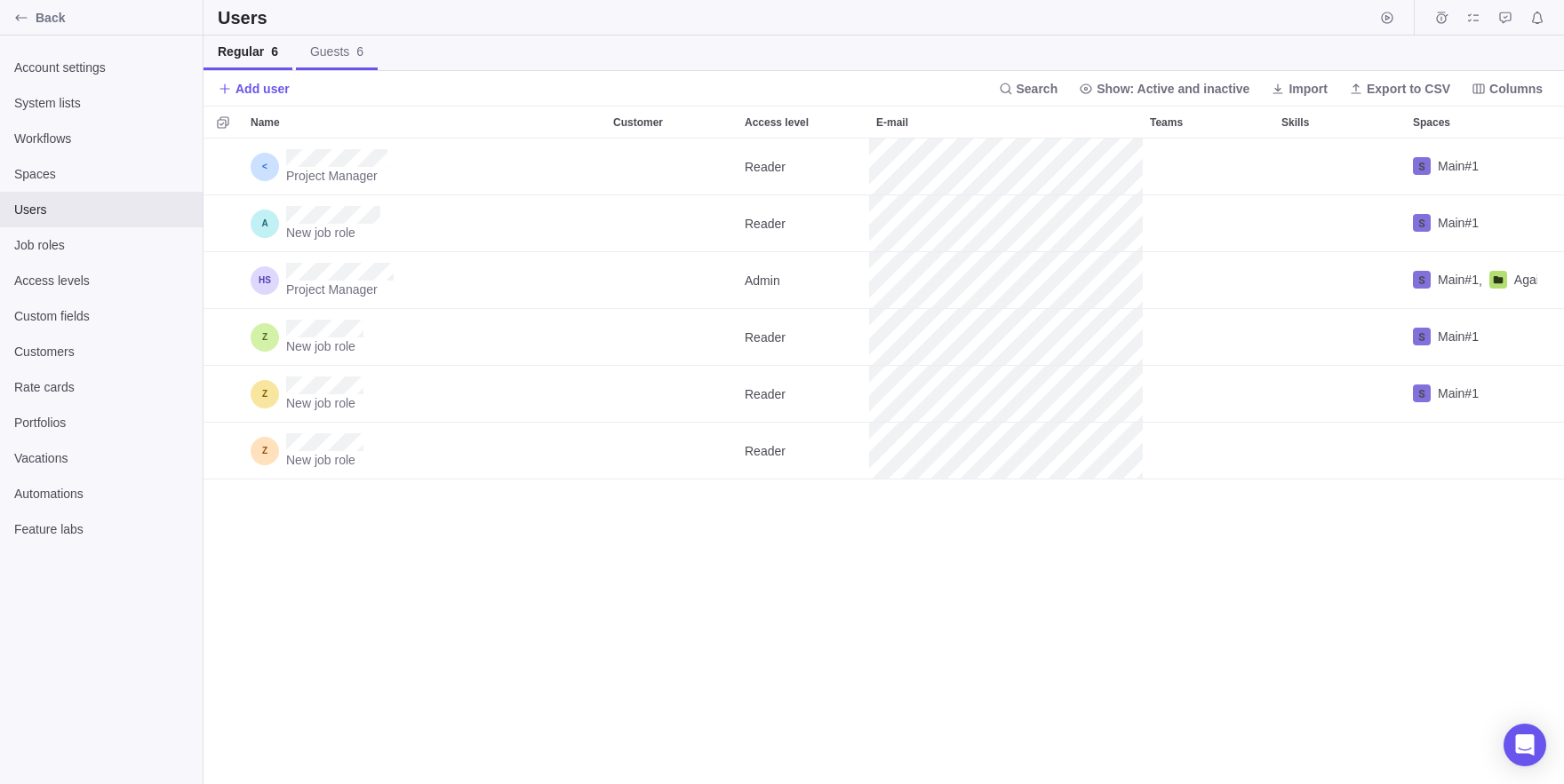
click at [359, 56] on span "Guests 6" at bounding box center [337, 51] width 53 height 18
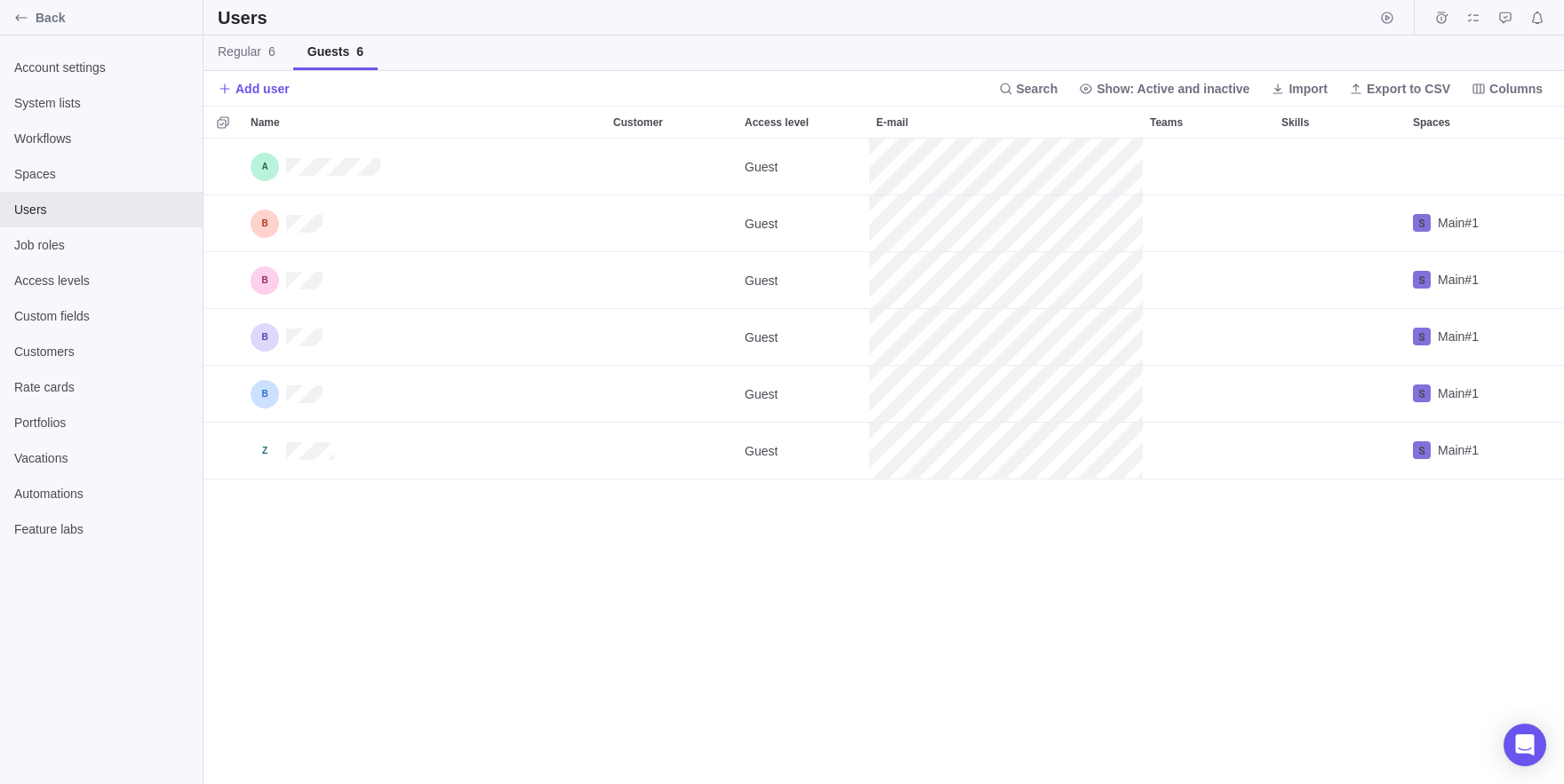
scroll to position [645, 1361]
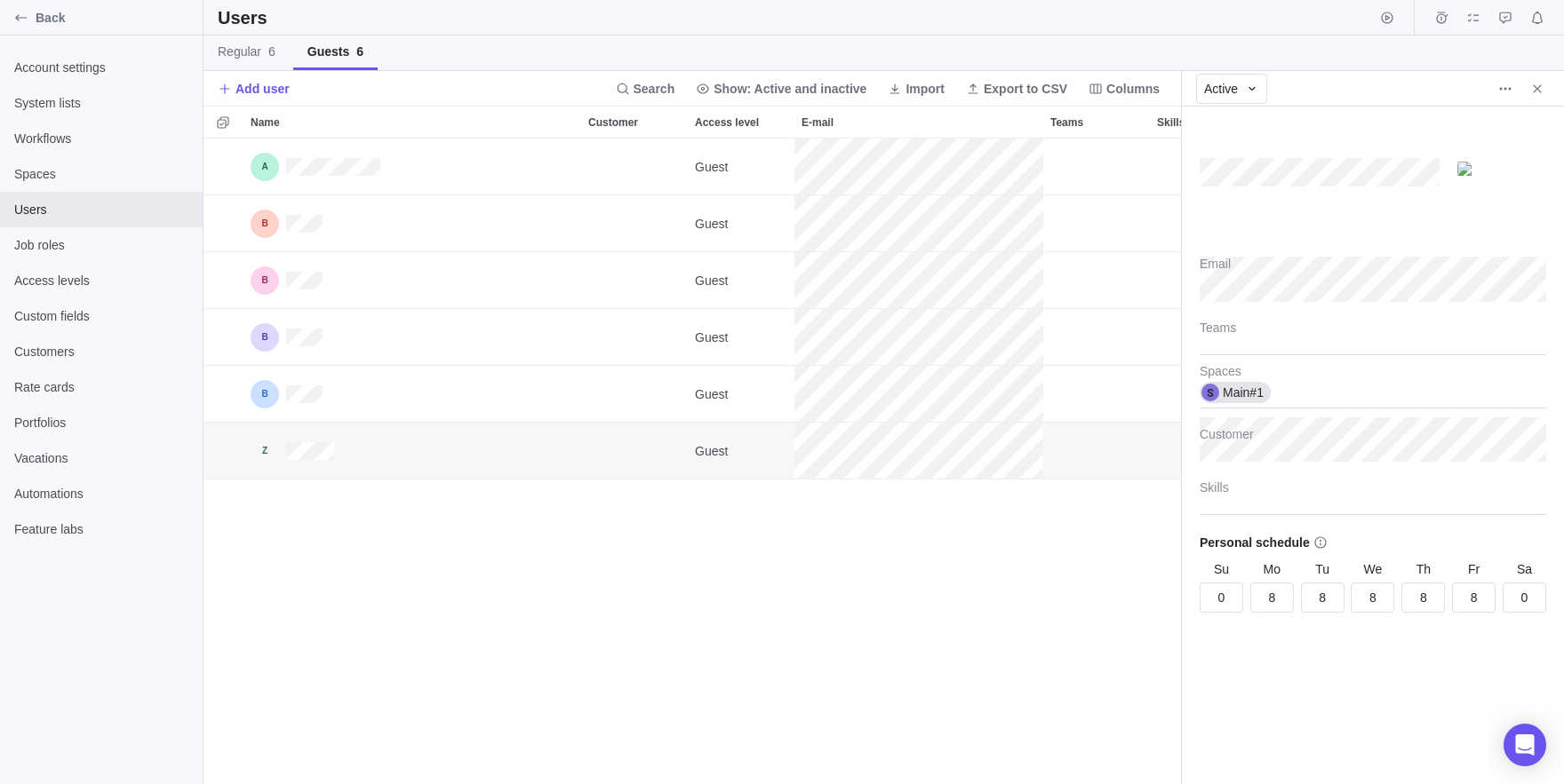
click at [1409, 302] on div "Email" at bounding box center [1372, 276] width 346 height 54
type textarea "x"
click at [905, 89] on span "Import" at bounding box center [924, 88] width 39 height 18
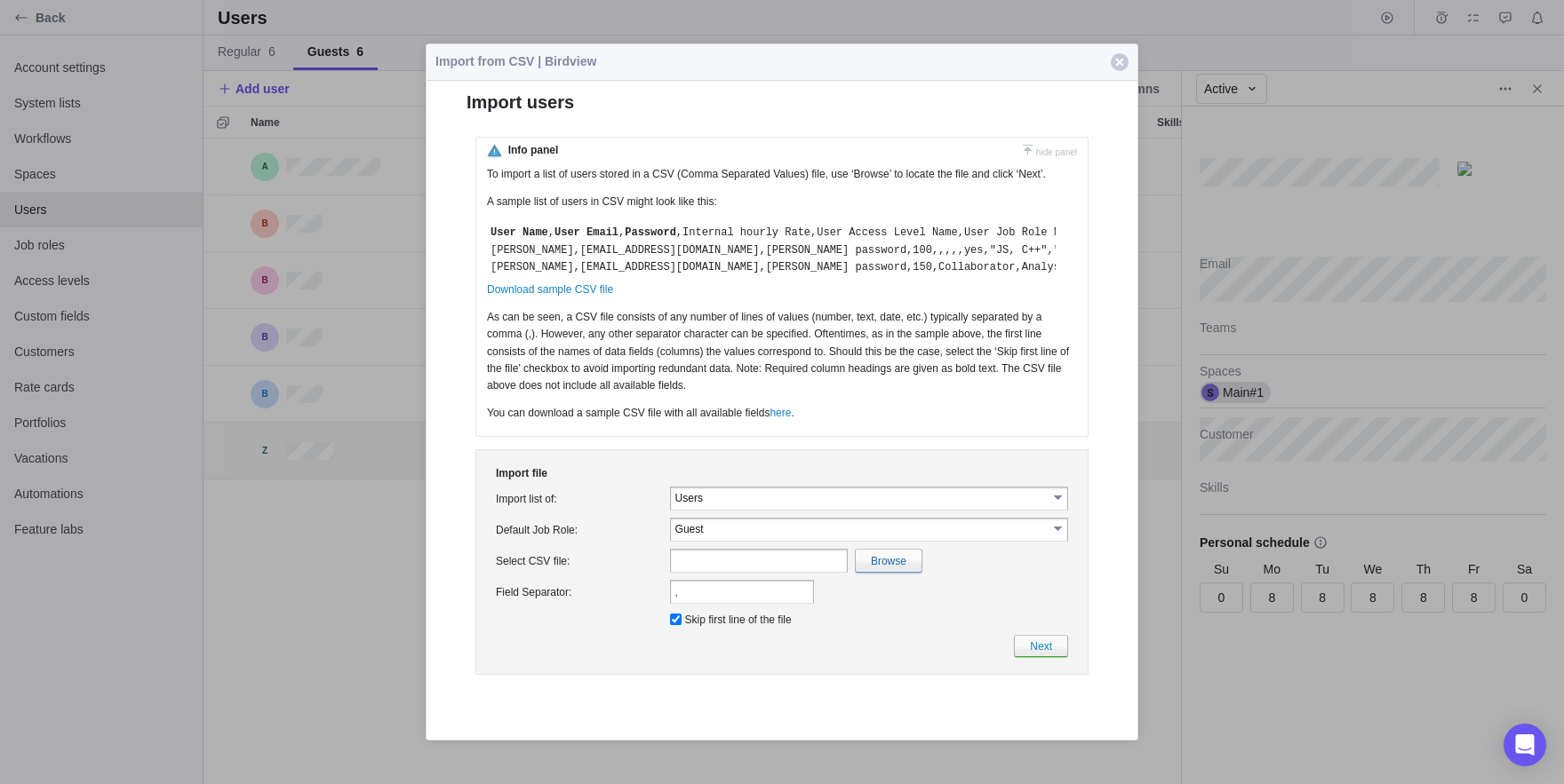
scroll to position [0, 0]
click at [782, 573] on input "text" at bounding box center [759, 560] width 178 height 24
click at [705, 506] on input "Users" at bounding box center [861, 498] width 373 height 15
click at [549, 575] on td "Select CSV file:" at bounding box center [579, 561] width 174 height 31
click at [680, 542] on table "Guest select" at bounding box center [869, 529] width 398 height 24
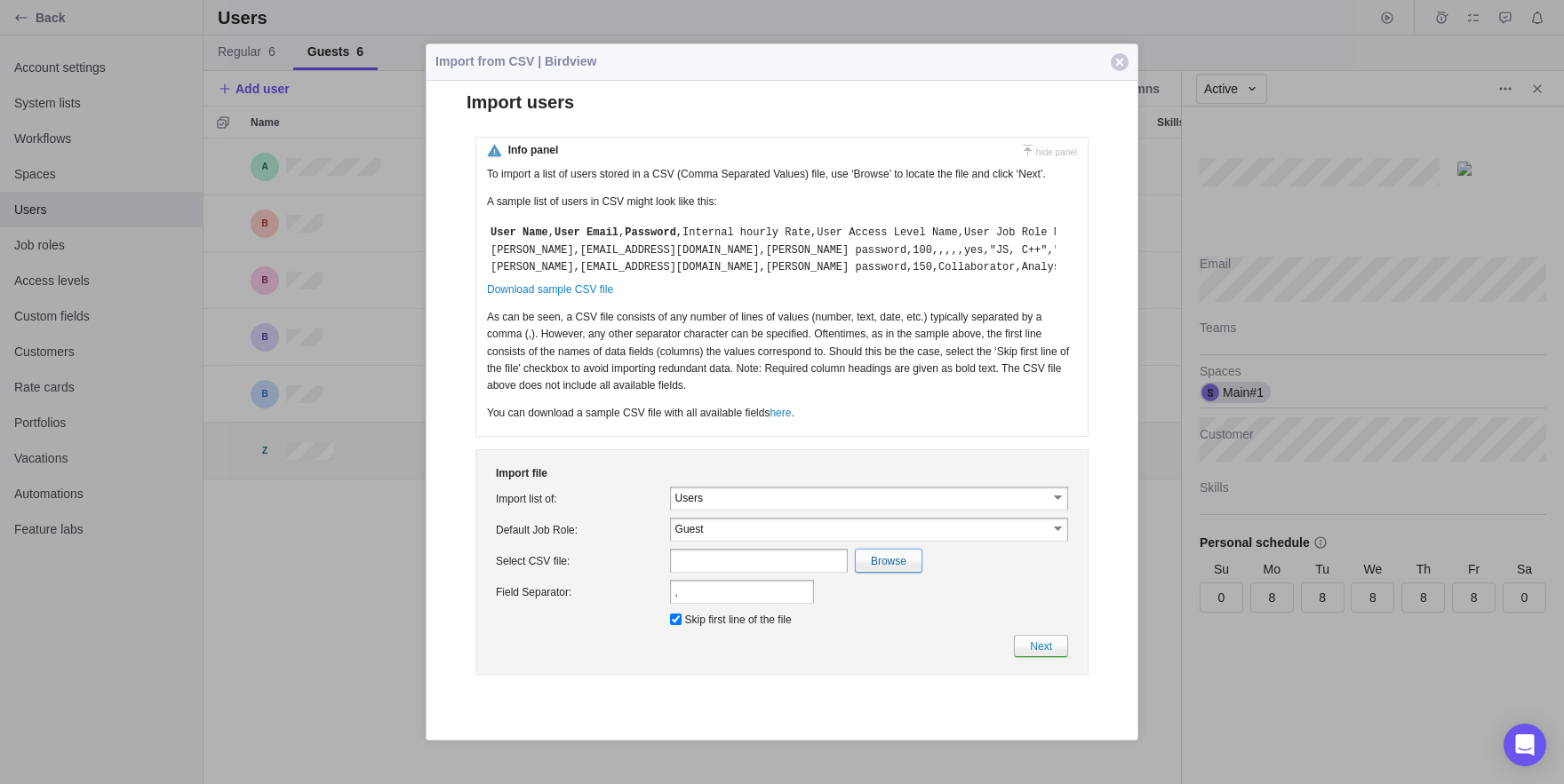
click at [889, 572] on input "file" at bounding box center [501, 560] width 840 height 22
type input "C:\fakepath\tp3_Hadj_Said_Bakir.odt"
type input "tp3_Hadj_Said_Bakir.odt"
click at [738, 603] on input "," at bounding box center [742, 591] width 144 height 24
click at [1038, 657] on link "Next" at bounding box center [1040, 645] width 54 height 22
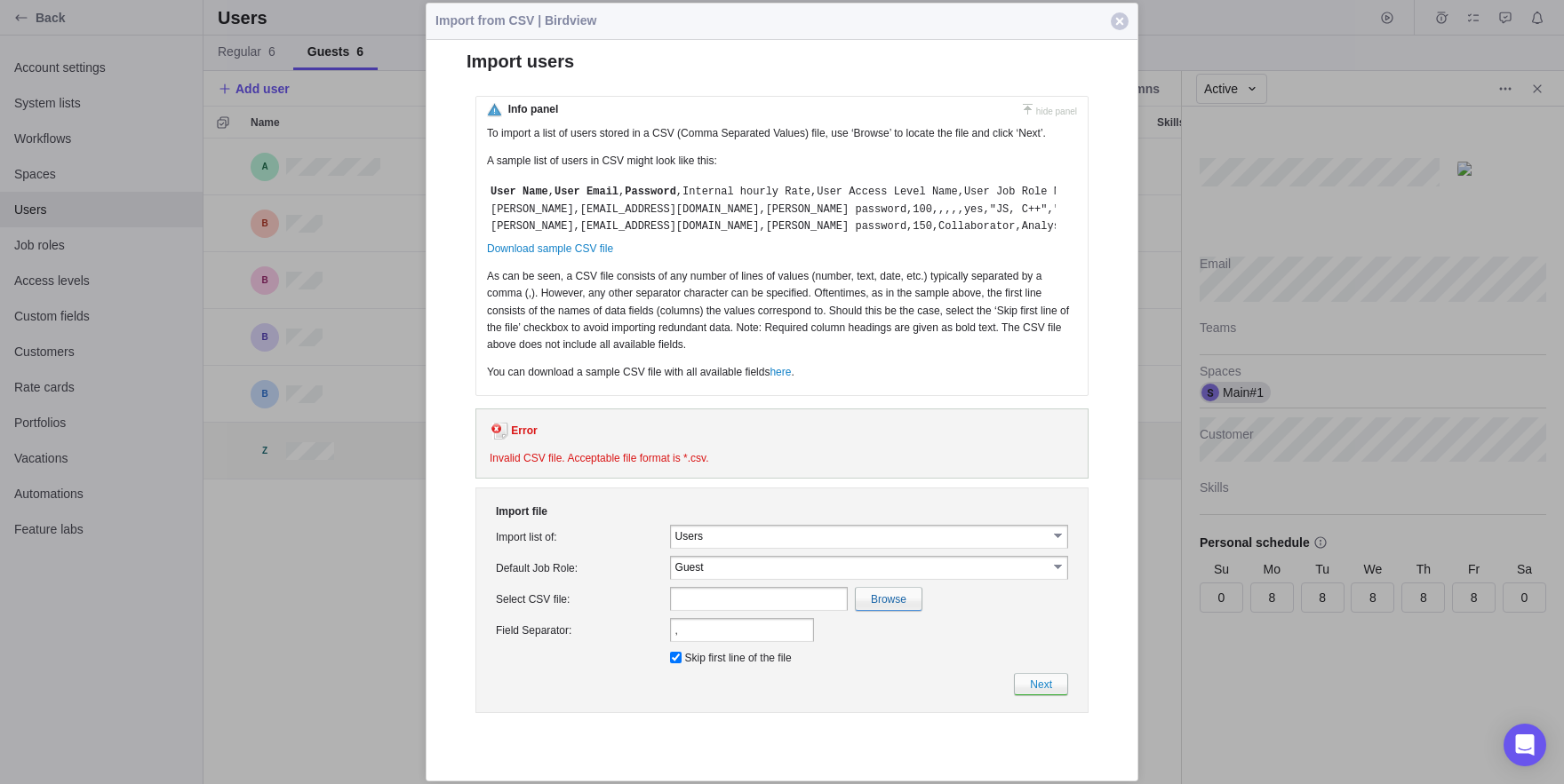
click at [1043, 698] on td "Next" at bounding box center [782, 684] width 579 height 29
click at [1033, 696] on link "Next" at bounding box center [1040, 683] width 54 height 22
click at [1125, 14] on button "Close" at bounding box center [1119, 21] width 35 height 35
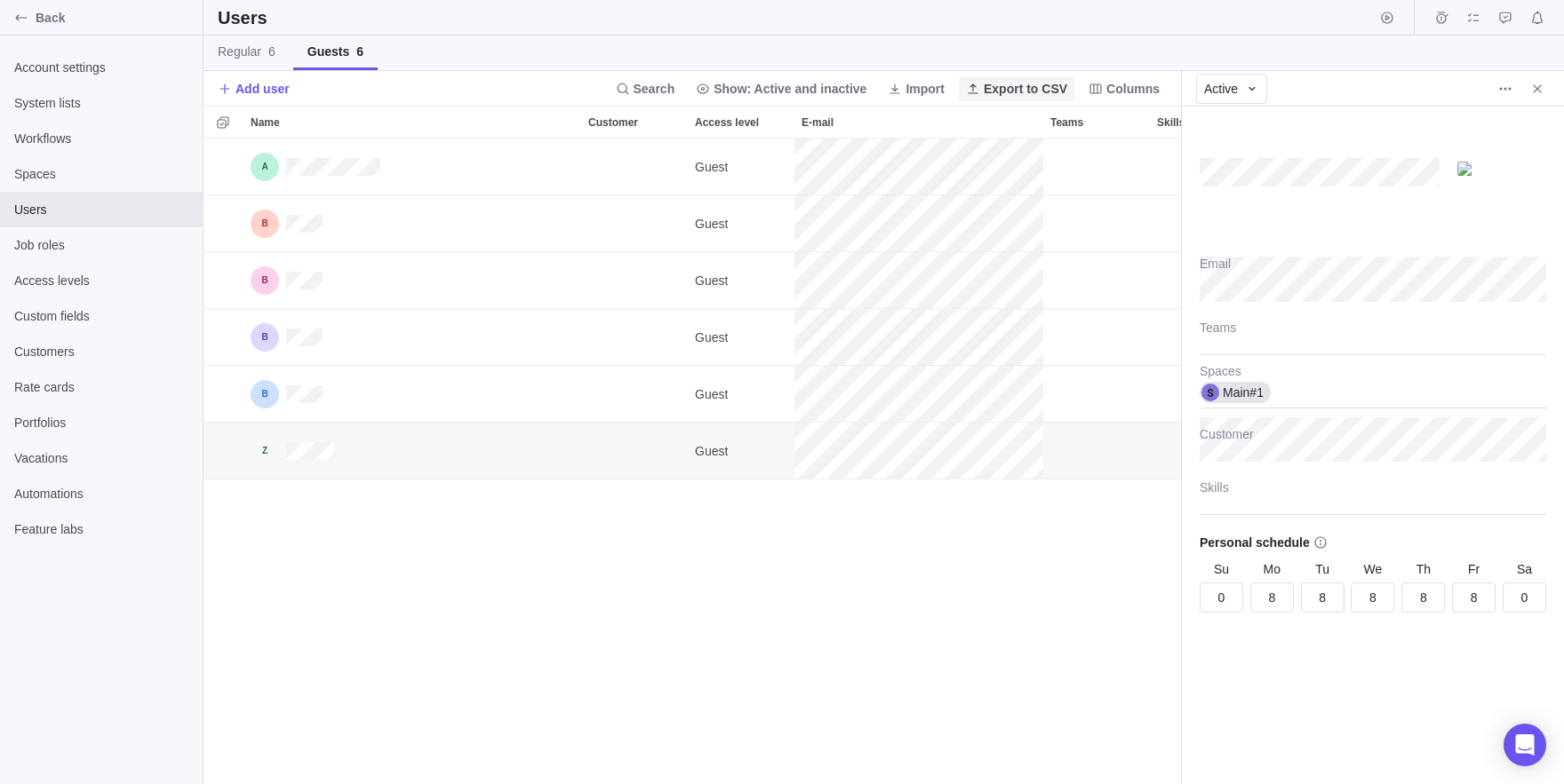
click at [1050, 83] on span "Export to CSV" at bounding box center [1025, 88] width 84 height 18
click at [1257, 88] on icon at bounding box center [1251, 88] width 14 height 14
click at [1131, 544] on body "Back Account settings System lists Workflows Spaces Users Job roles Access leve…" at bounding box center [782, 392] width 1564 height 784
click at [54, 296] on div "Access levels" at bounding box center [101, 280] width 203 height 35
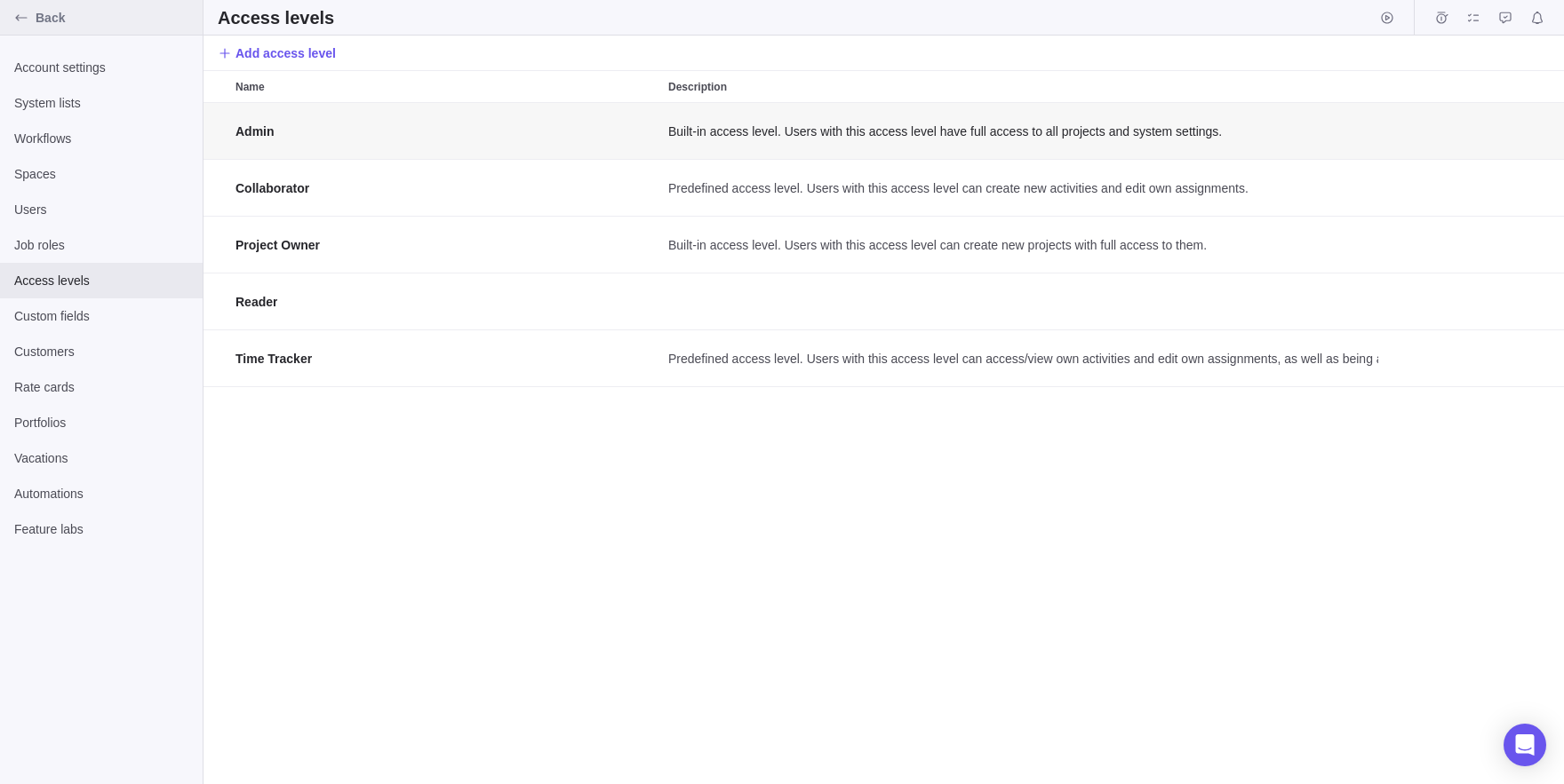
scroll to position [681, 1361]
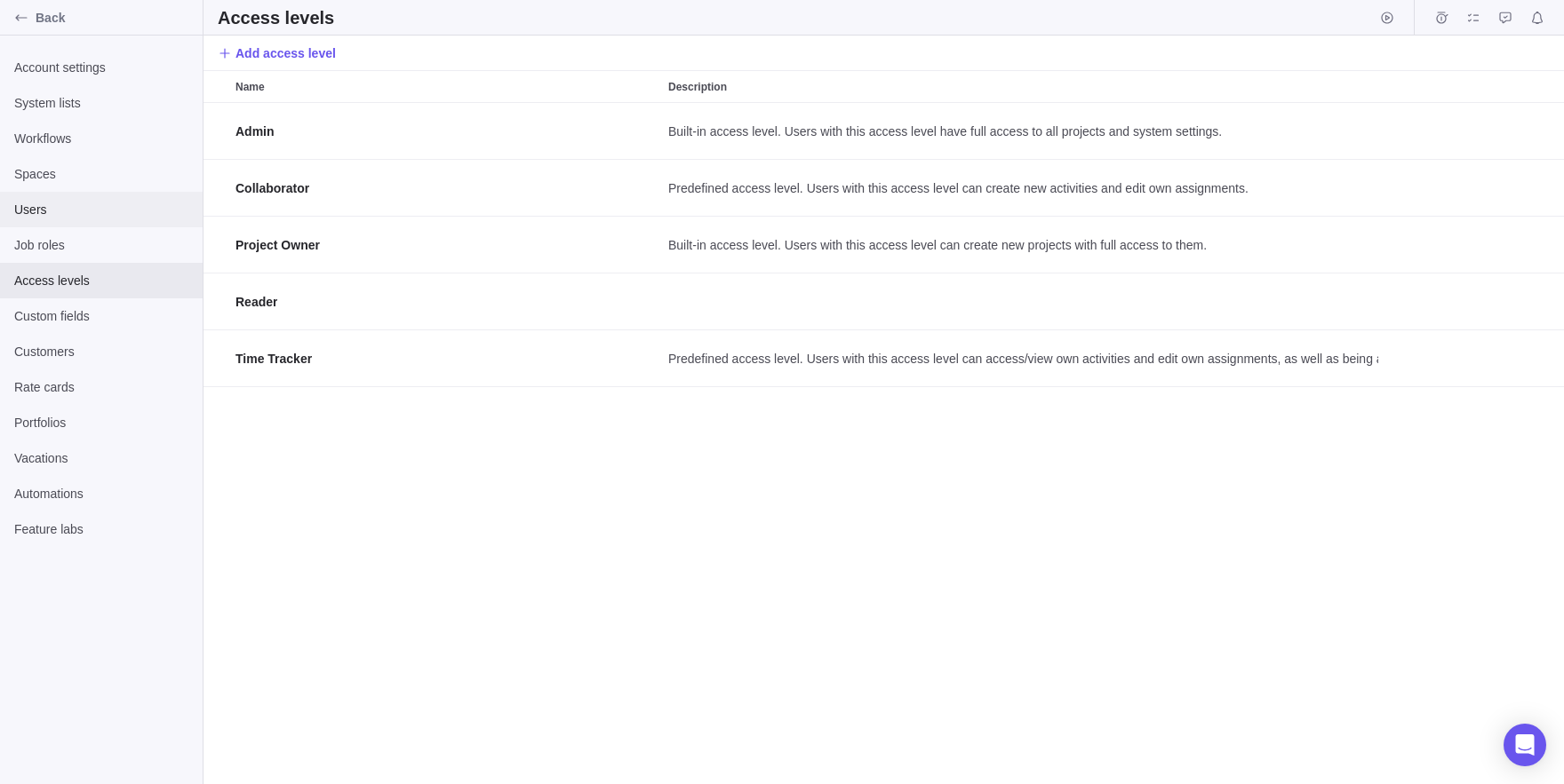
click at [28, 215] on span "Users" at bounding box center [101, 209] width 174 height 18
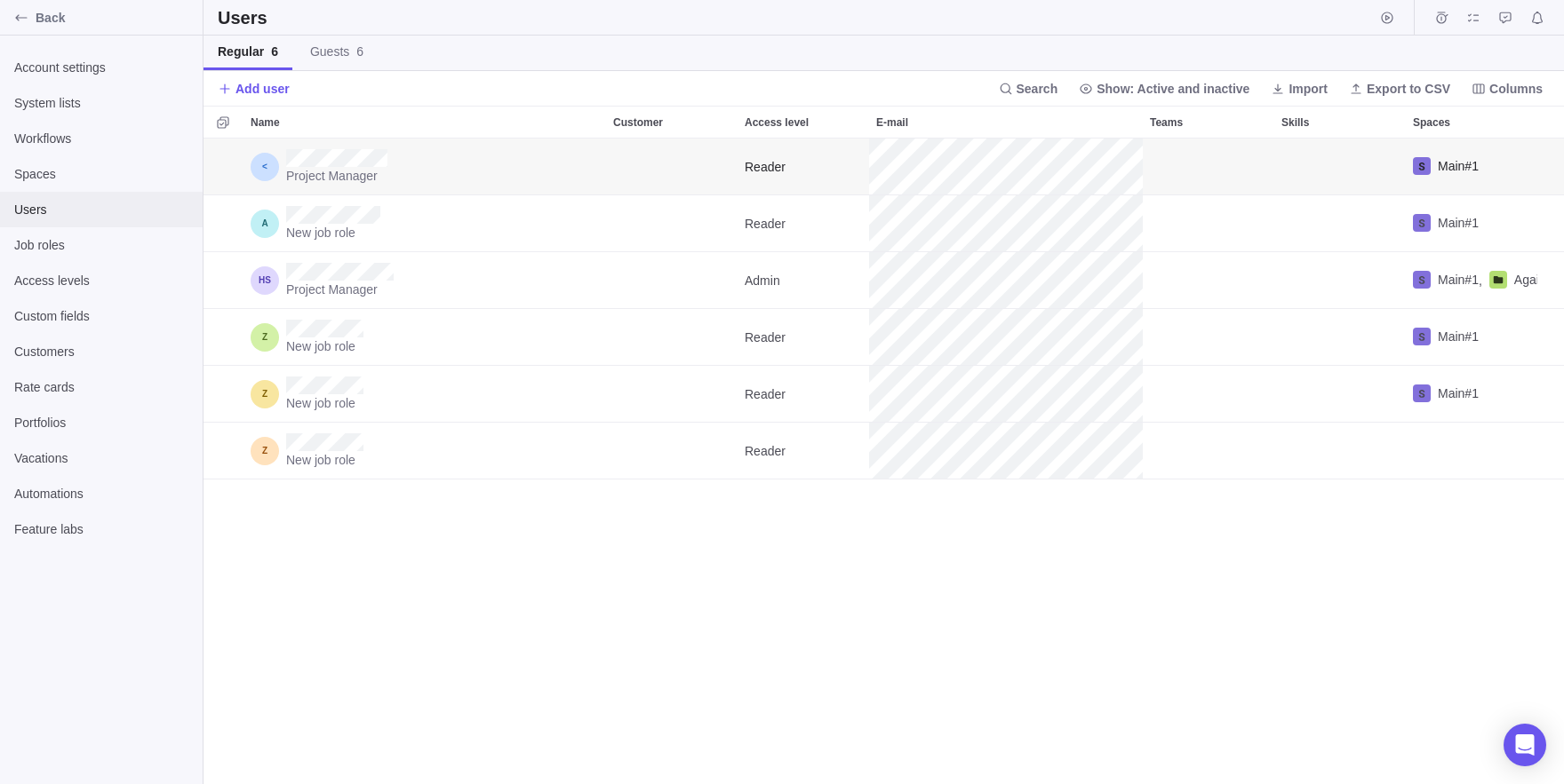
scroll to position [645, 1361]
click at [272, 79] on span "Add user" at bounding box center [254, 88] width 72 height 25
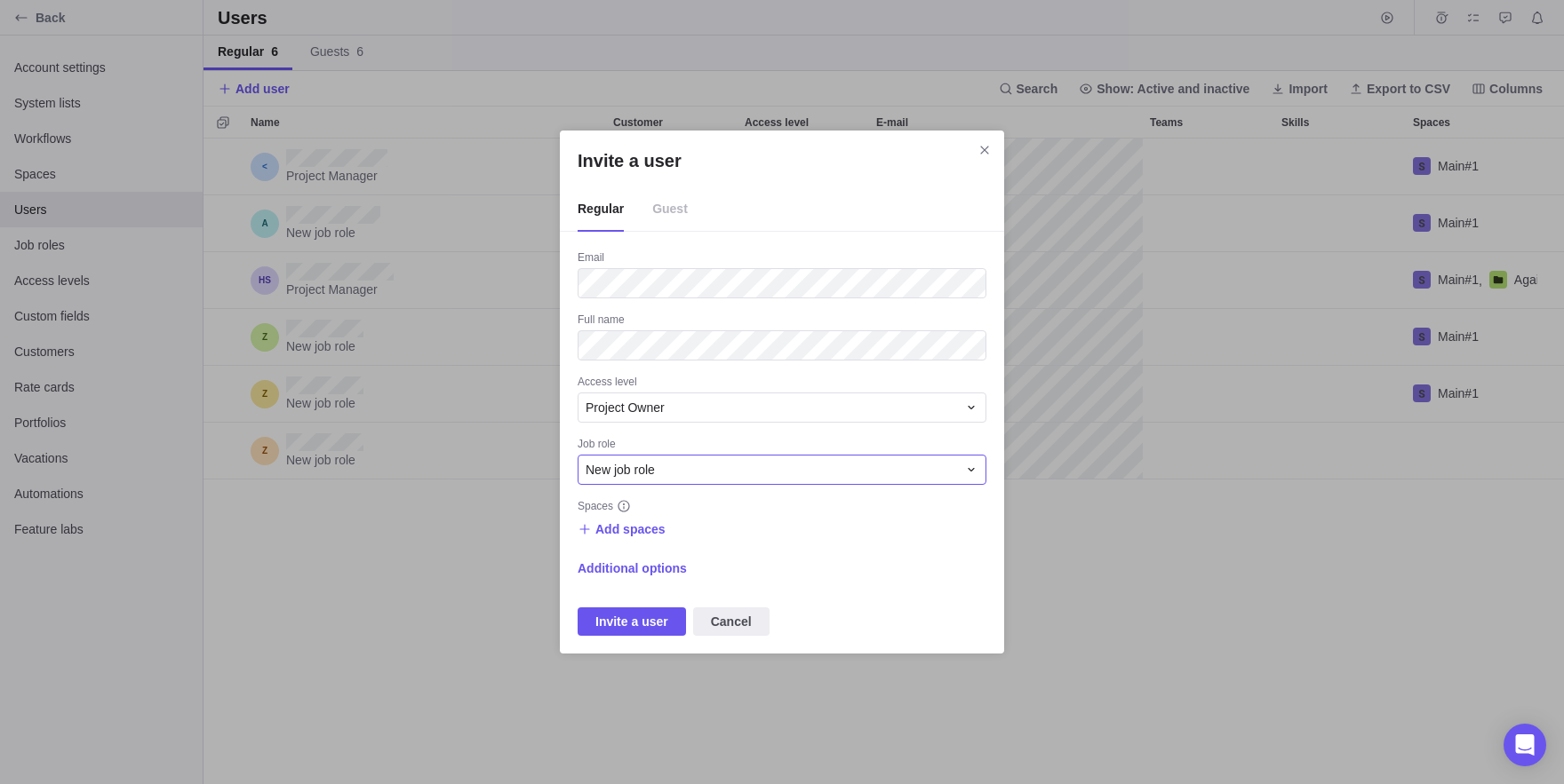
click at [628, 477] on span "New job role" at bounding box center [620, 469] width 69 height 18
click at [639, 436] on div "Invite a user Regular Guest Email Full name Access level Project Owner Job role…" at bounding box center [782, 392] width 1564 height 784
click at [615, 412] on span "Project Owner" at bounding box center [625, 408] width 79 height 18
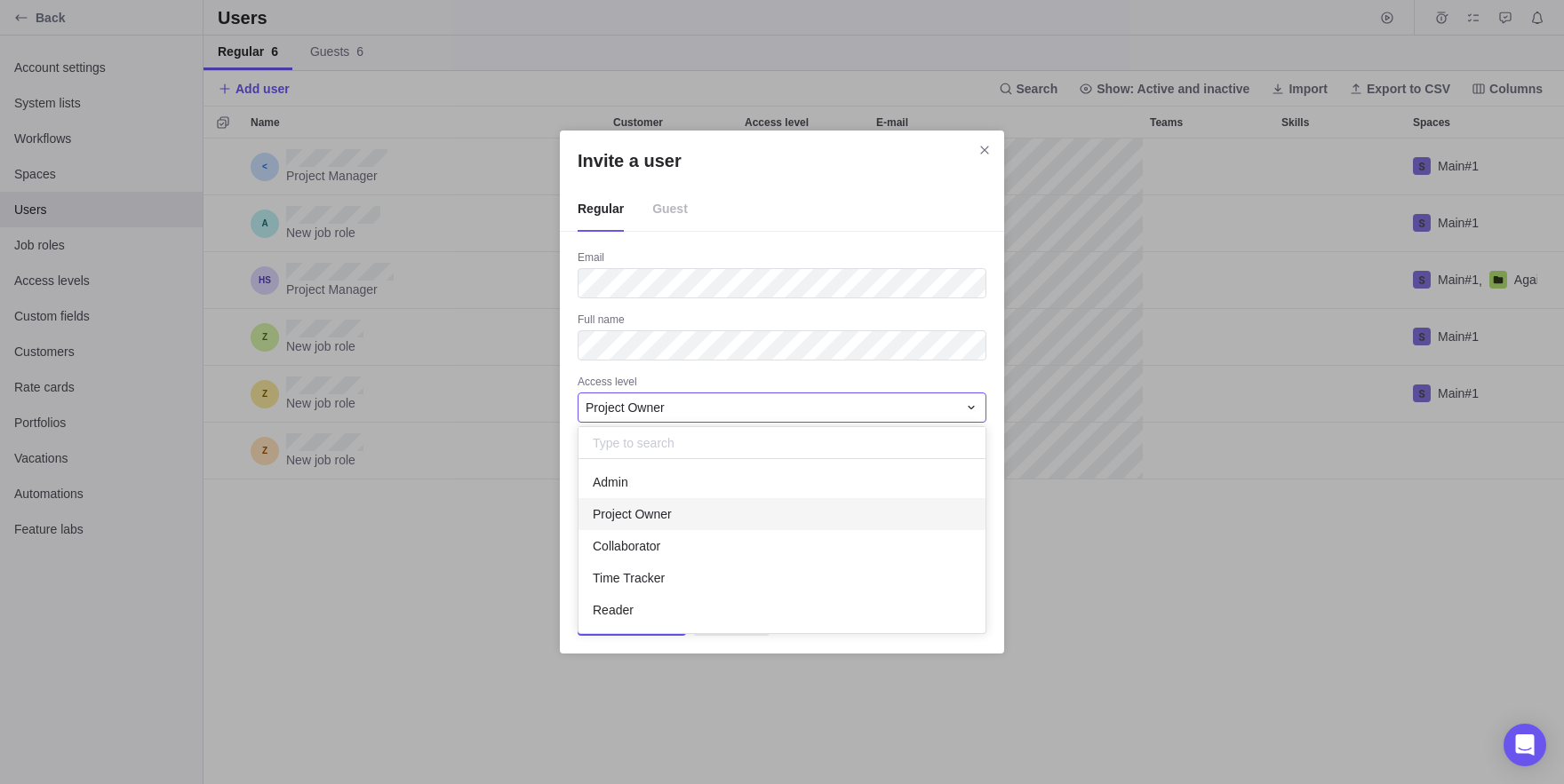
scroll to position [173, 407]
click at [614, 408] on span "Project Owner" at bounding box center [625, 408] width 79 height 18
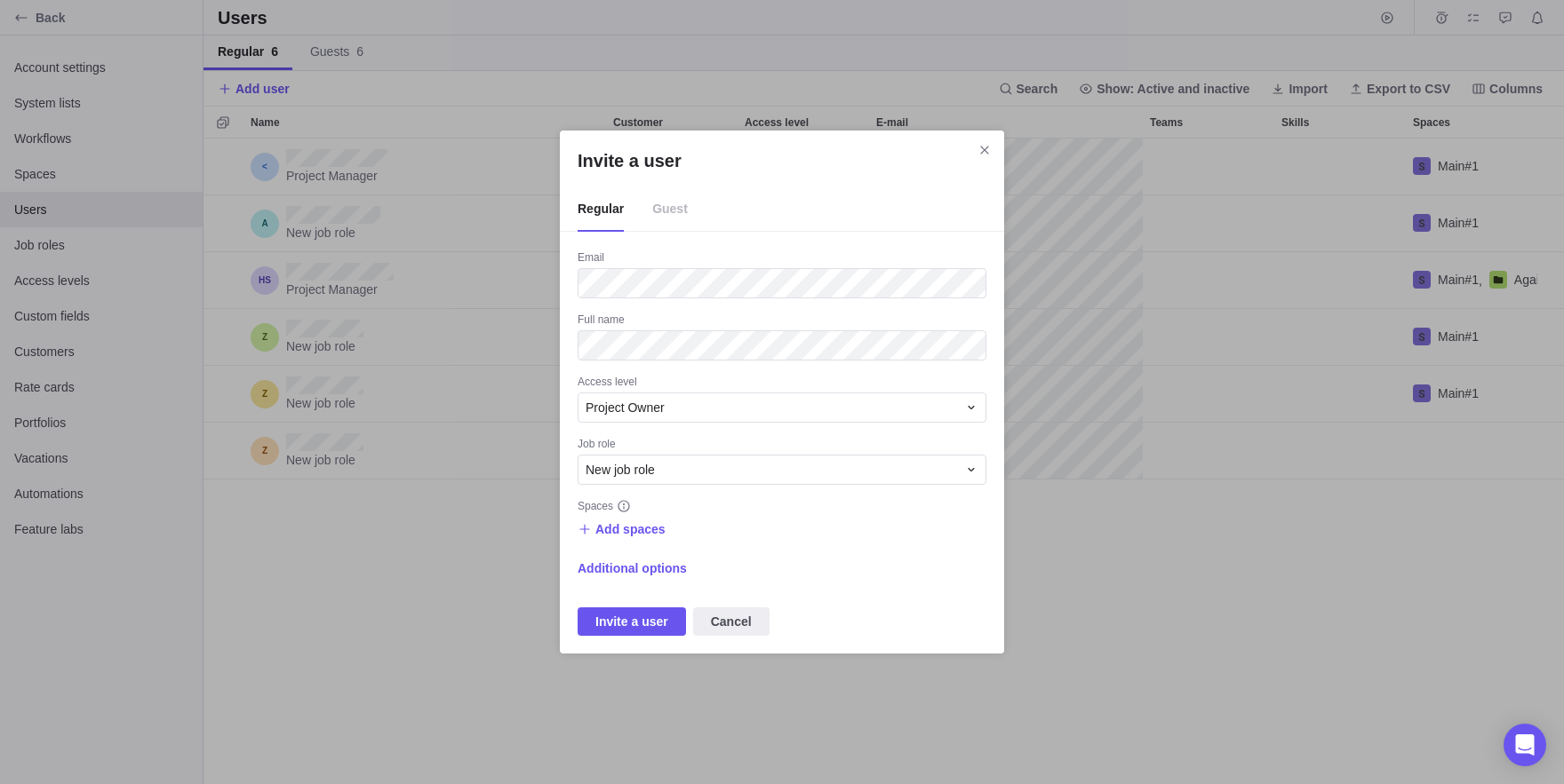
click at [649, 552] on div "Email Full name Access level Project Owner Job role New job role Spaces Add spa…" at bounding box center [782, 443] width 409 height 386
click at [620, 534] on span "Add spaces" at bounding box center [630, 529] width 70 height 18
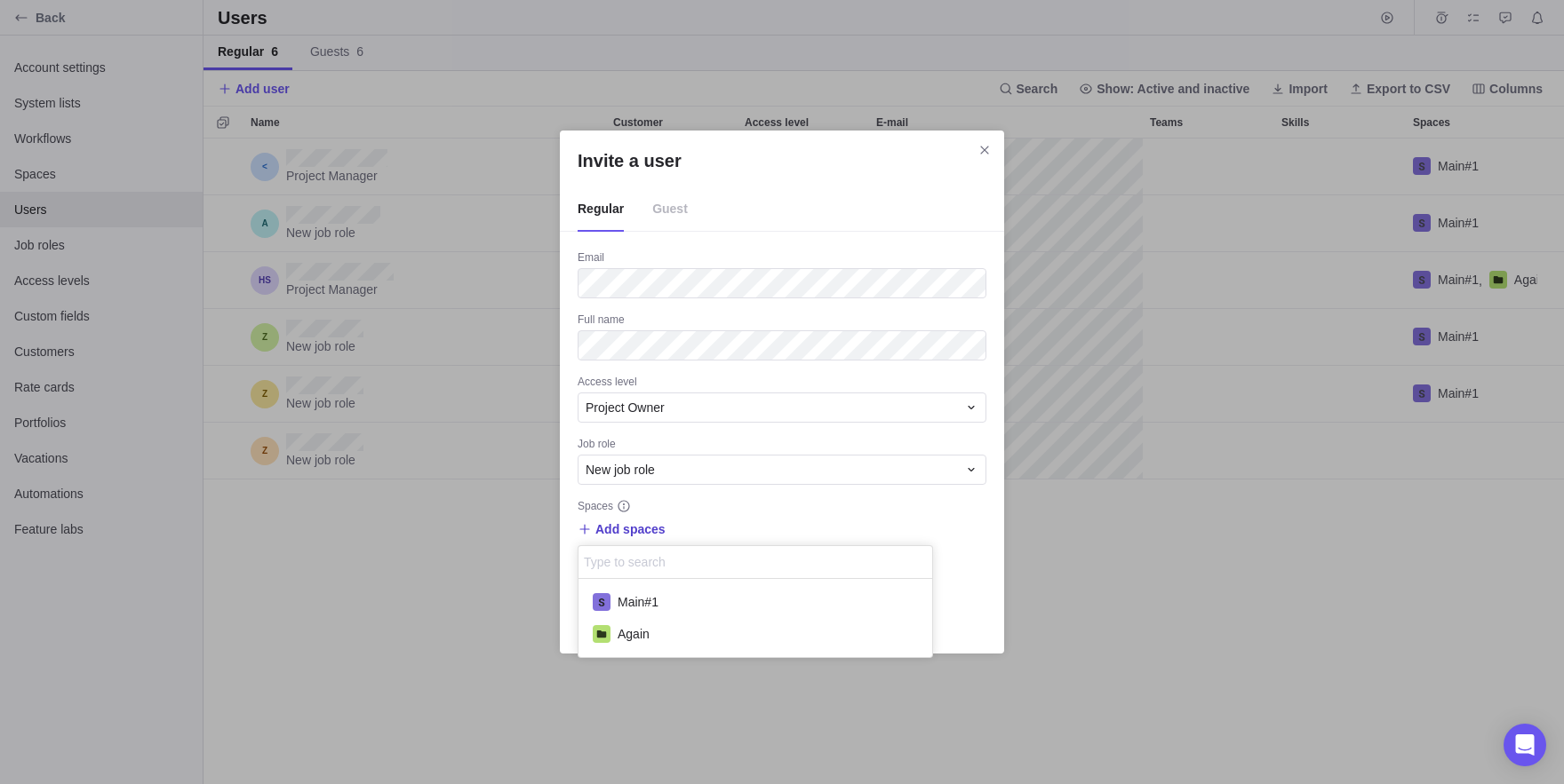
scroll to position [78, 355]
click at [658, 602] on span "Main#1" at bounding box center [637, 602] width 41 height 18
click at [743, 525] on div "Invite a user Regular Guest Email Full name Access level Project Owner Job role…" at bounding box center [782, 392] width 1564 height 784
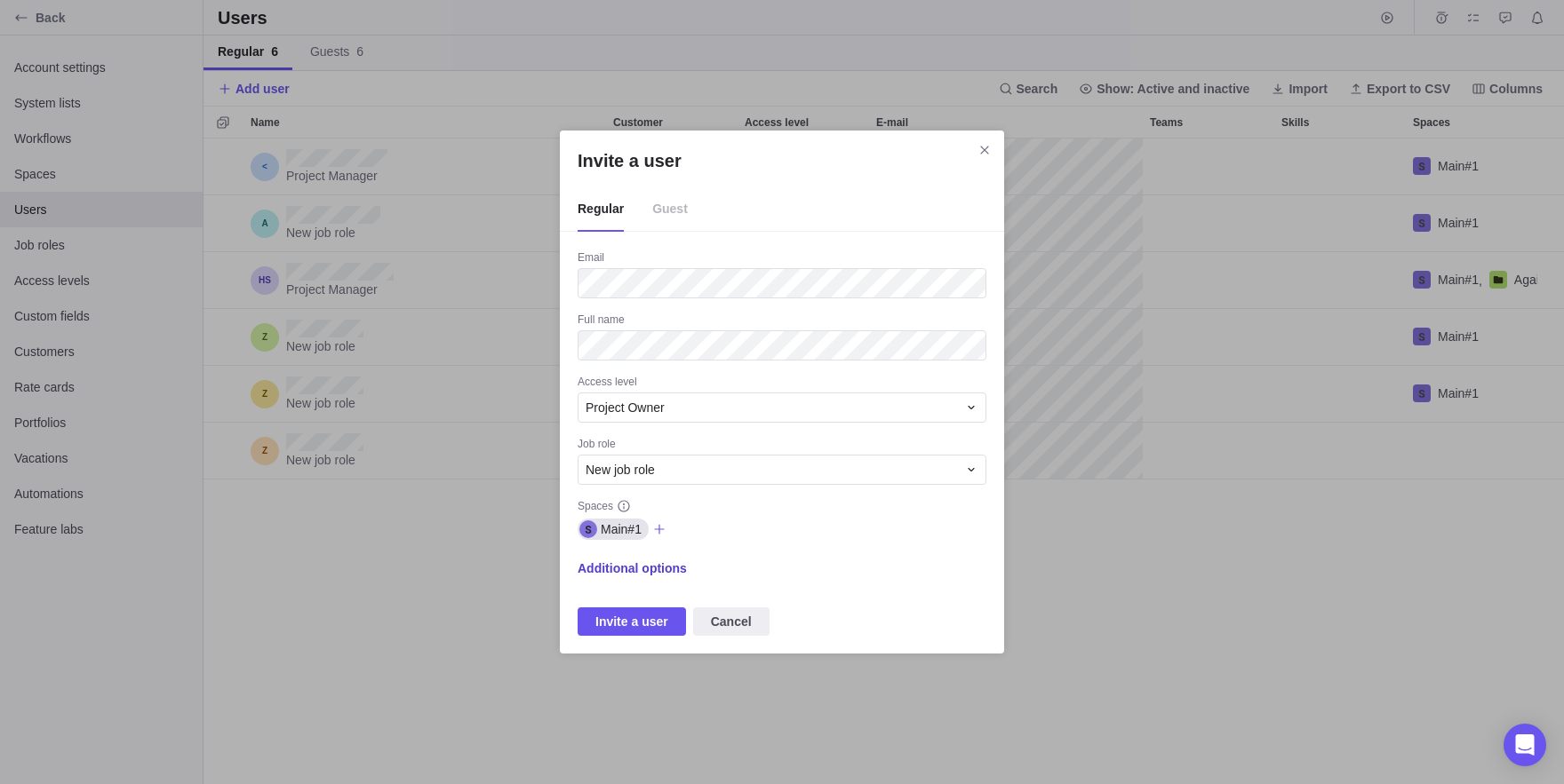
click at [605, 562] on span "Additional options" at bounding box center [631, 568] width 109 height 18
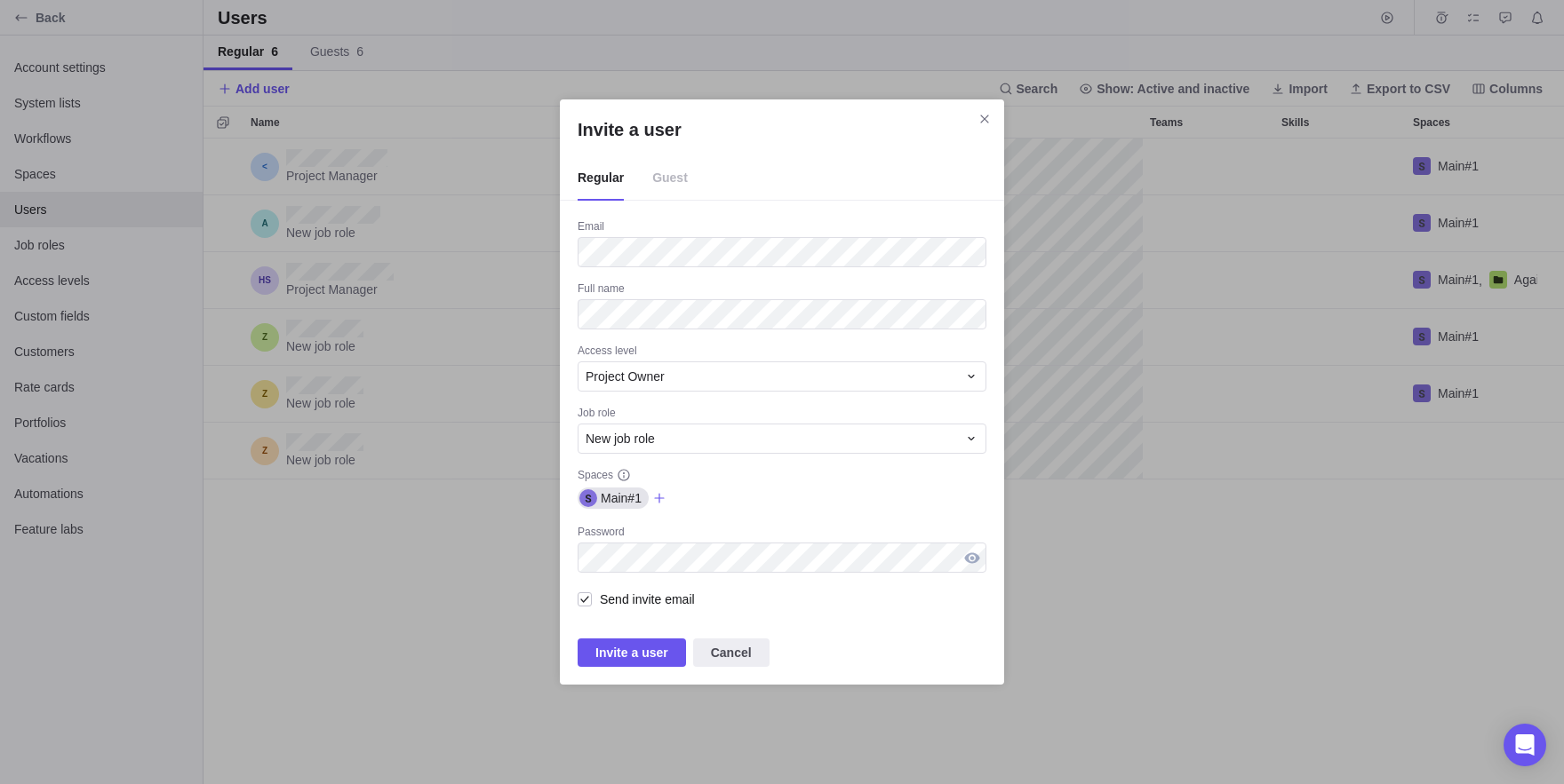
click at [969, 548] on div "Invite a user" at bounding box center [972, 558] width 29 height 30
click at [868, 550] on div "Invite a user" at bounding box center [782, 558] width 409 height 30
click at [879, 541] on div "Password" at bounding box center [782, 533] width 409 height 18
click at [865, 530] on div "Password" at bounding box center [782, 533] width 409 height 18
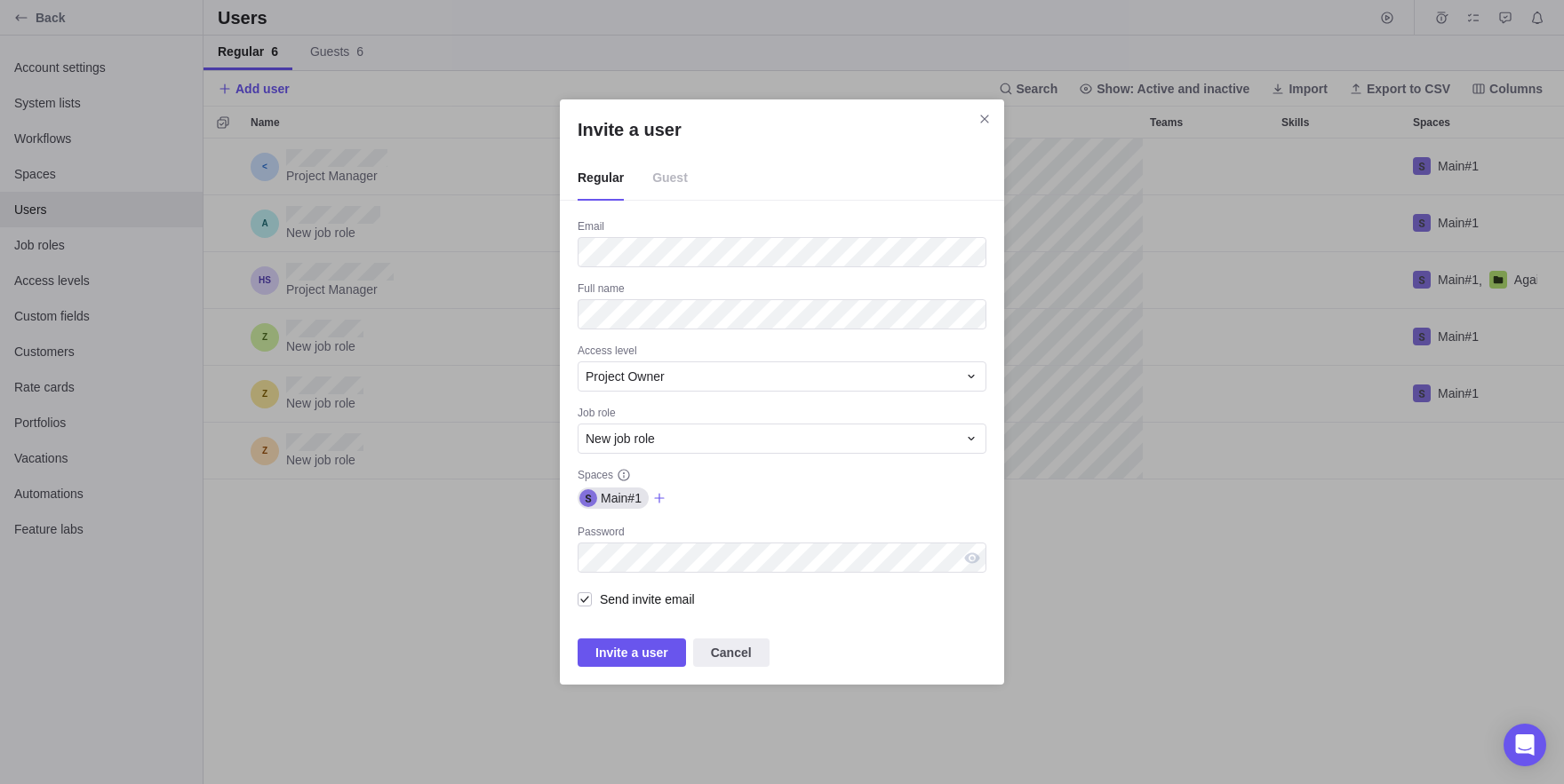
click at [616, 639] on div "Email Full name Access level Project Owner Job role New job role Spaces Main#1 …" at bounding box center [782, 443] width 409 height 448
click at [629, 643] on span "Invite a user" at bounding box center [631, 653] width 73 height 21
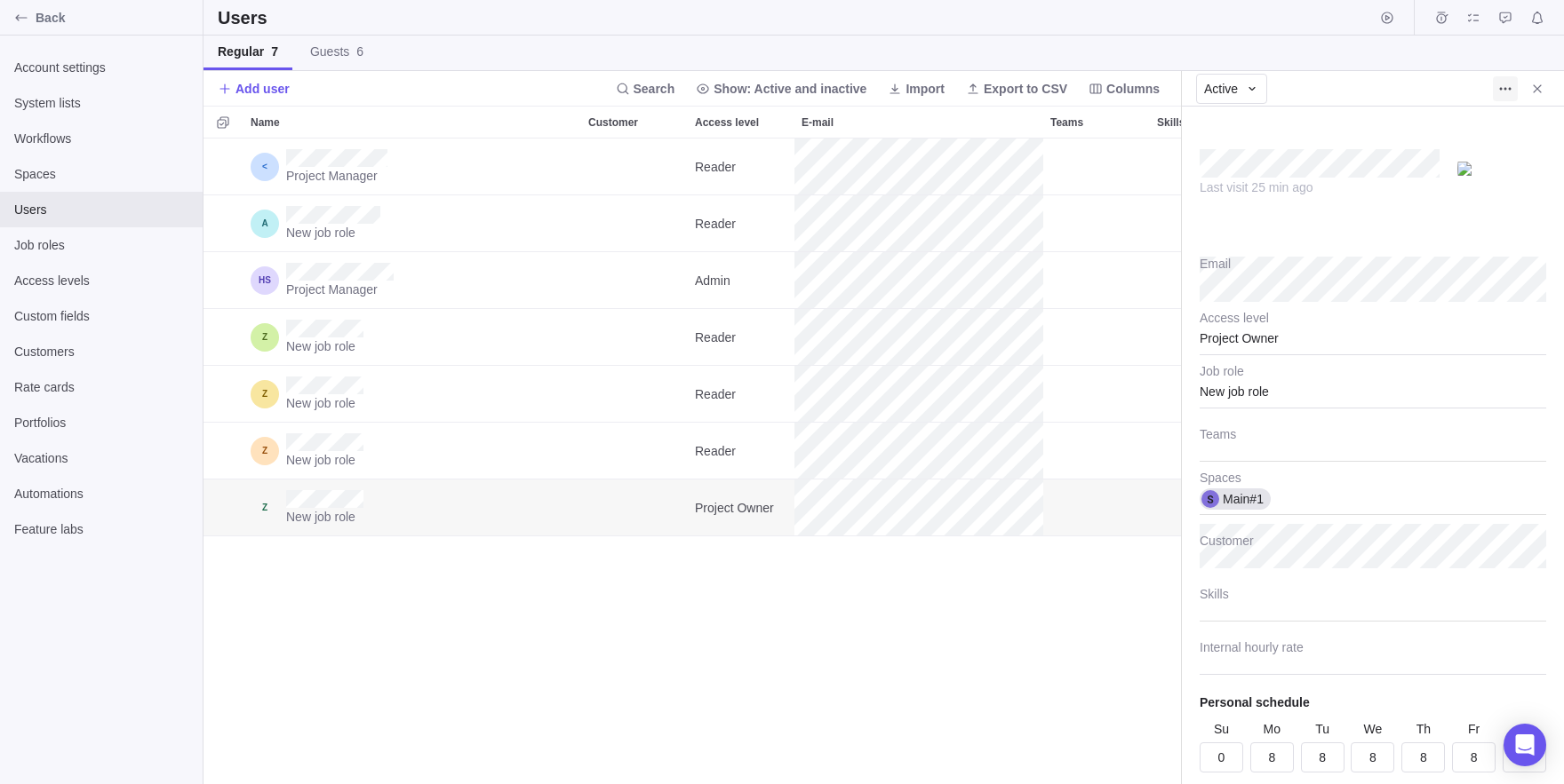
click at [1510, 89] on icon "More actions" at bounding box center [1504, 88] width 14 height 14
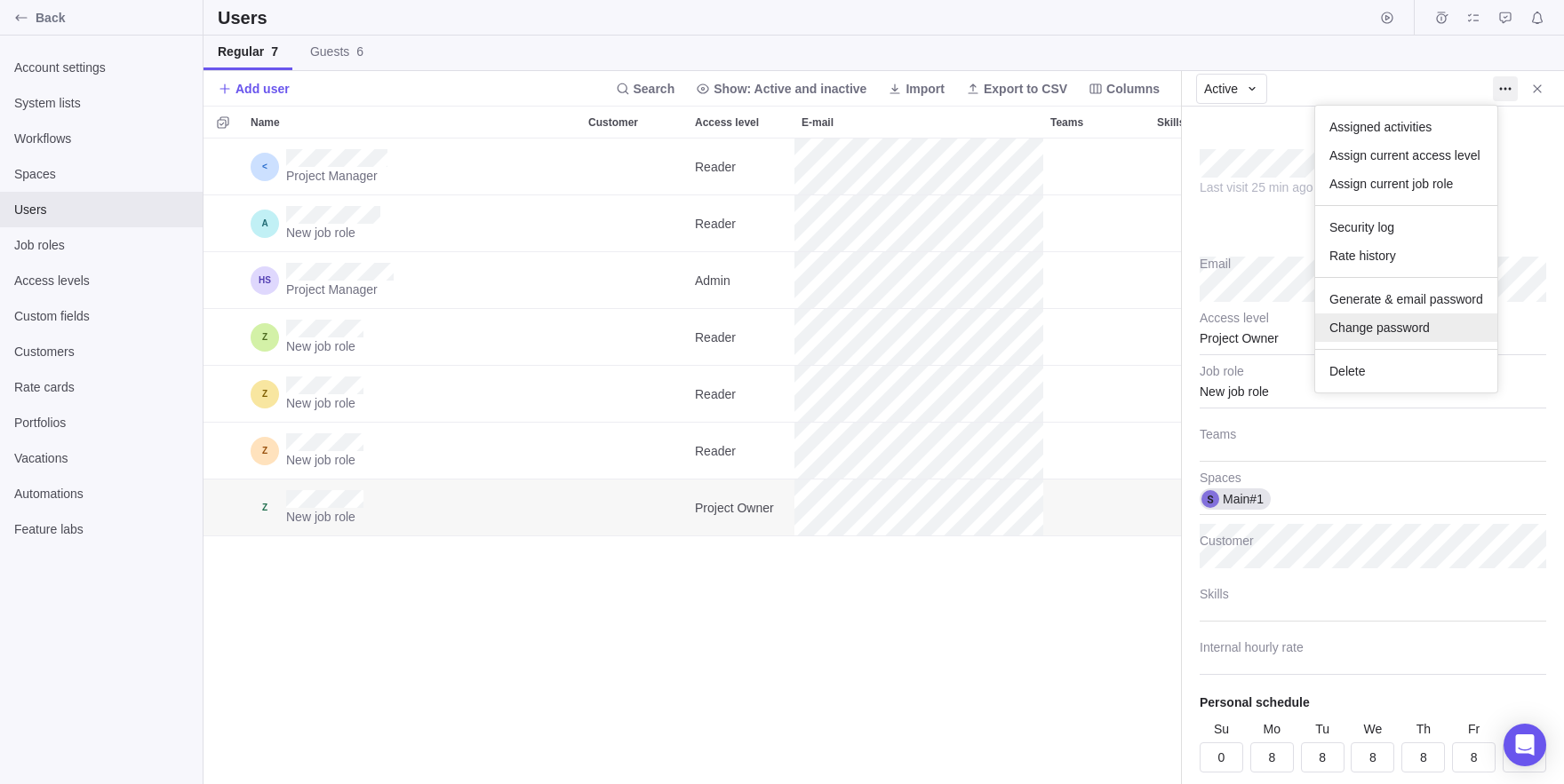
click at [1385, 329] on span "Change password" at bounding box center [1380, 327] width 101 height 18
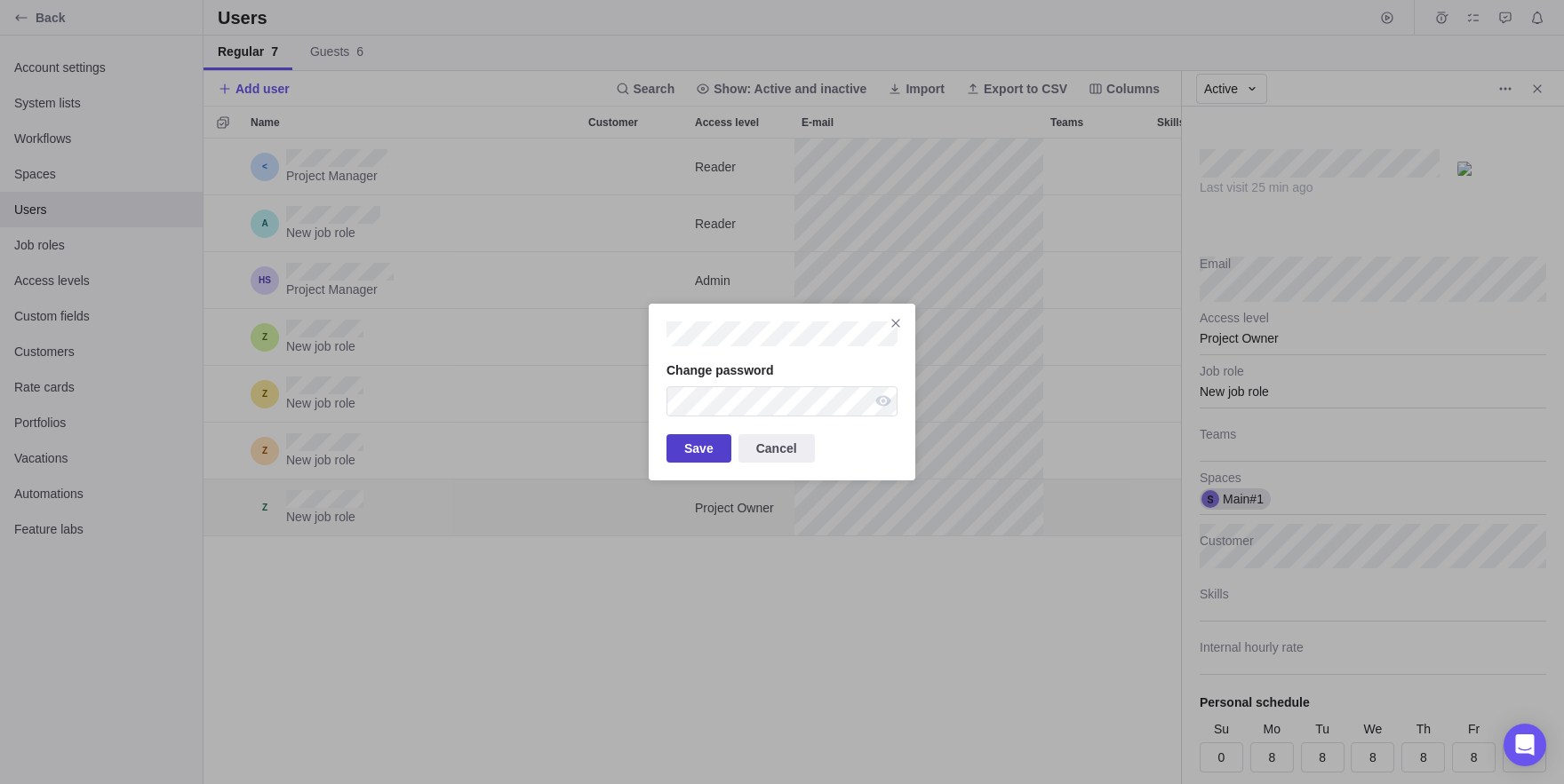
click at [708, 453] on span "Save" at bounding box center [698, 449] width 29 height 21
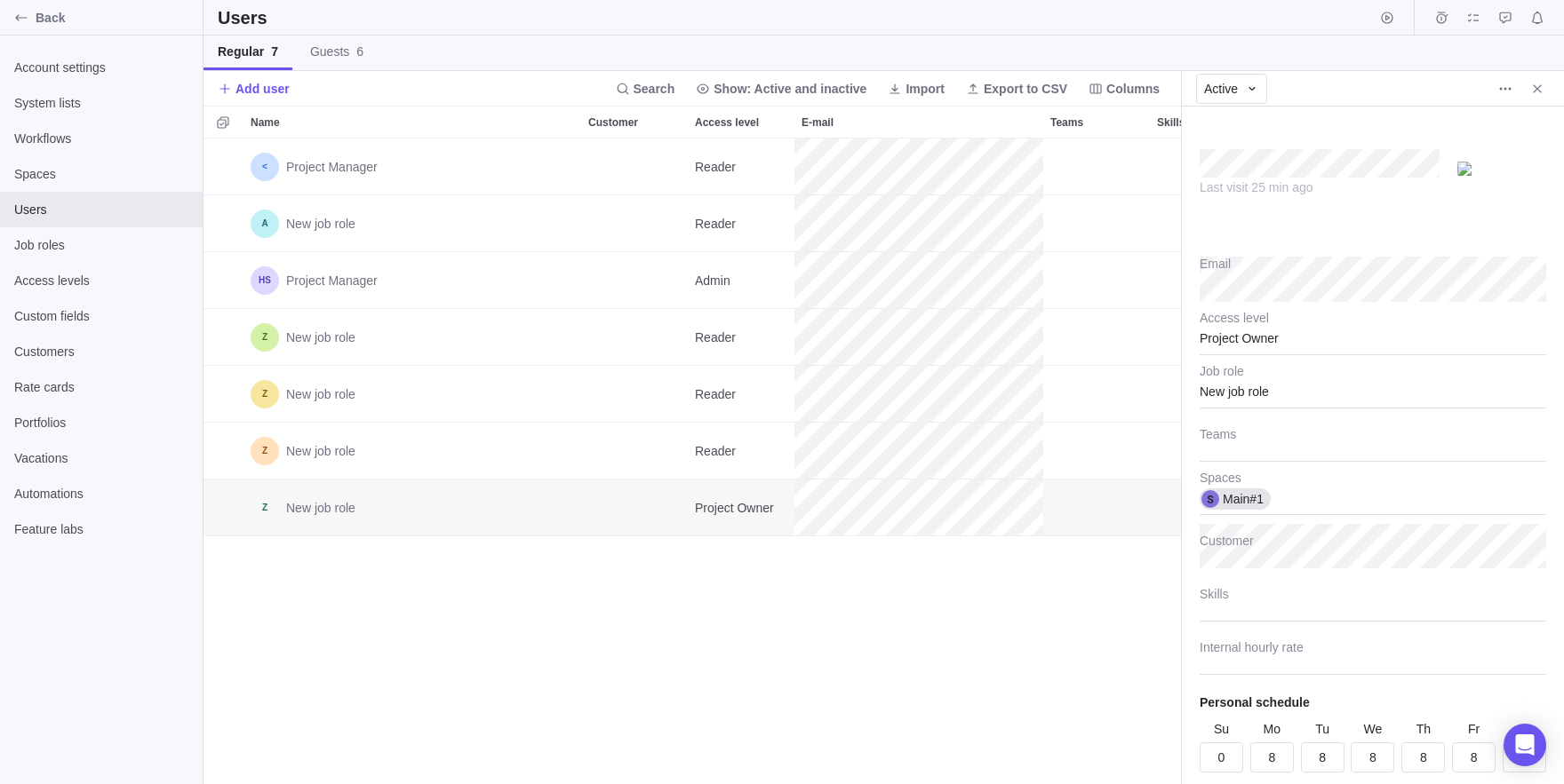
type textarea "x"
click at [250, 105] on div "Name" at bounding box center [412, 122] width 338 height 33
click at [16, 99] on span "System lists" at bounding box center [101, 103] width 174 height 18
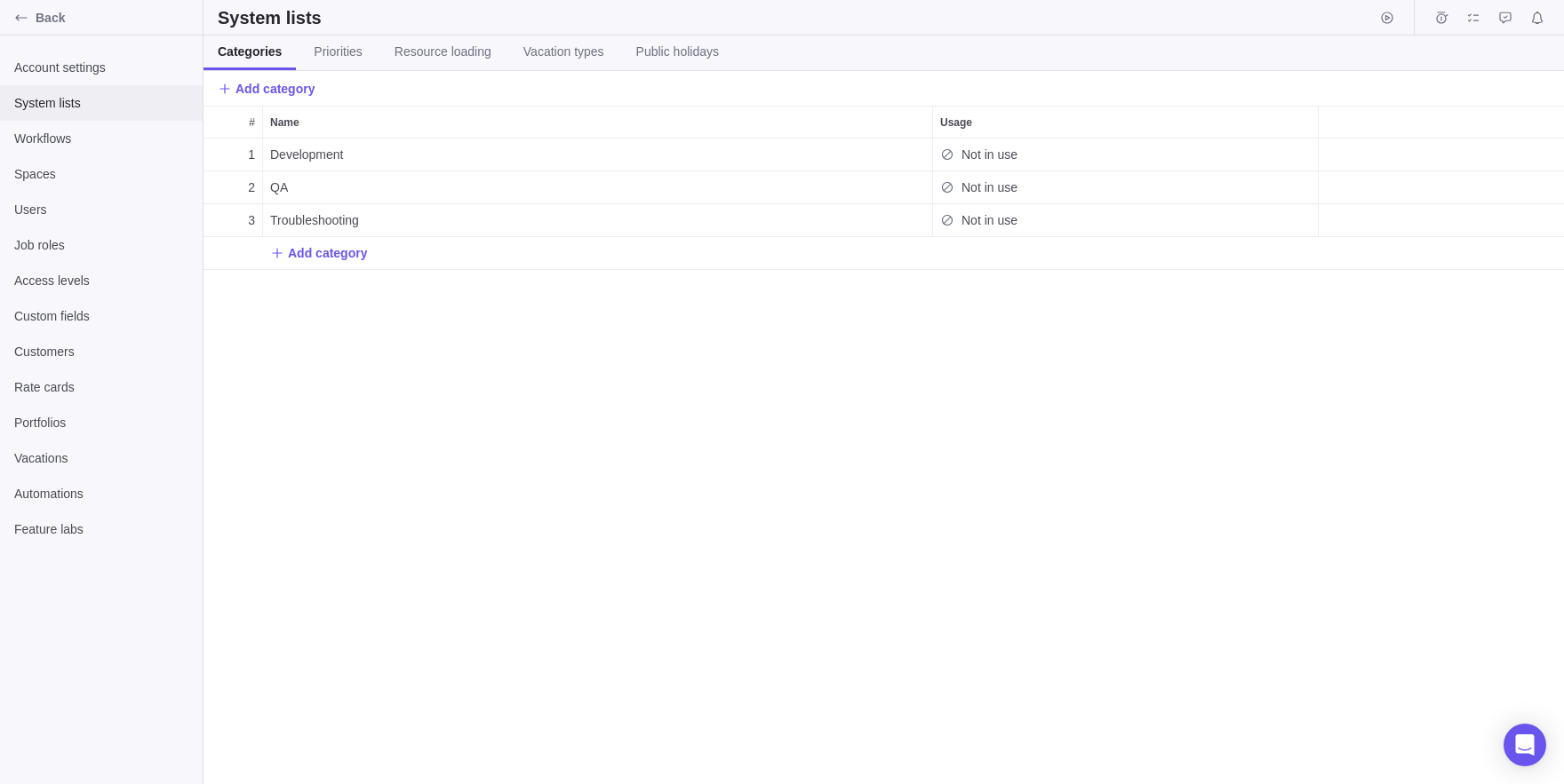
scroll to position [1, 1]
click at [713, 54] on span "Public holidays" at bounding box center [677, 51] width 83 height 18
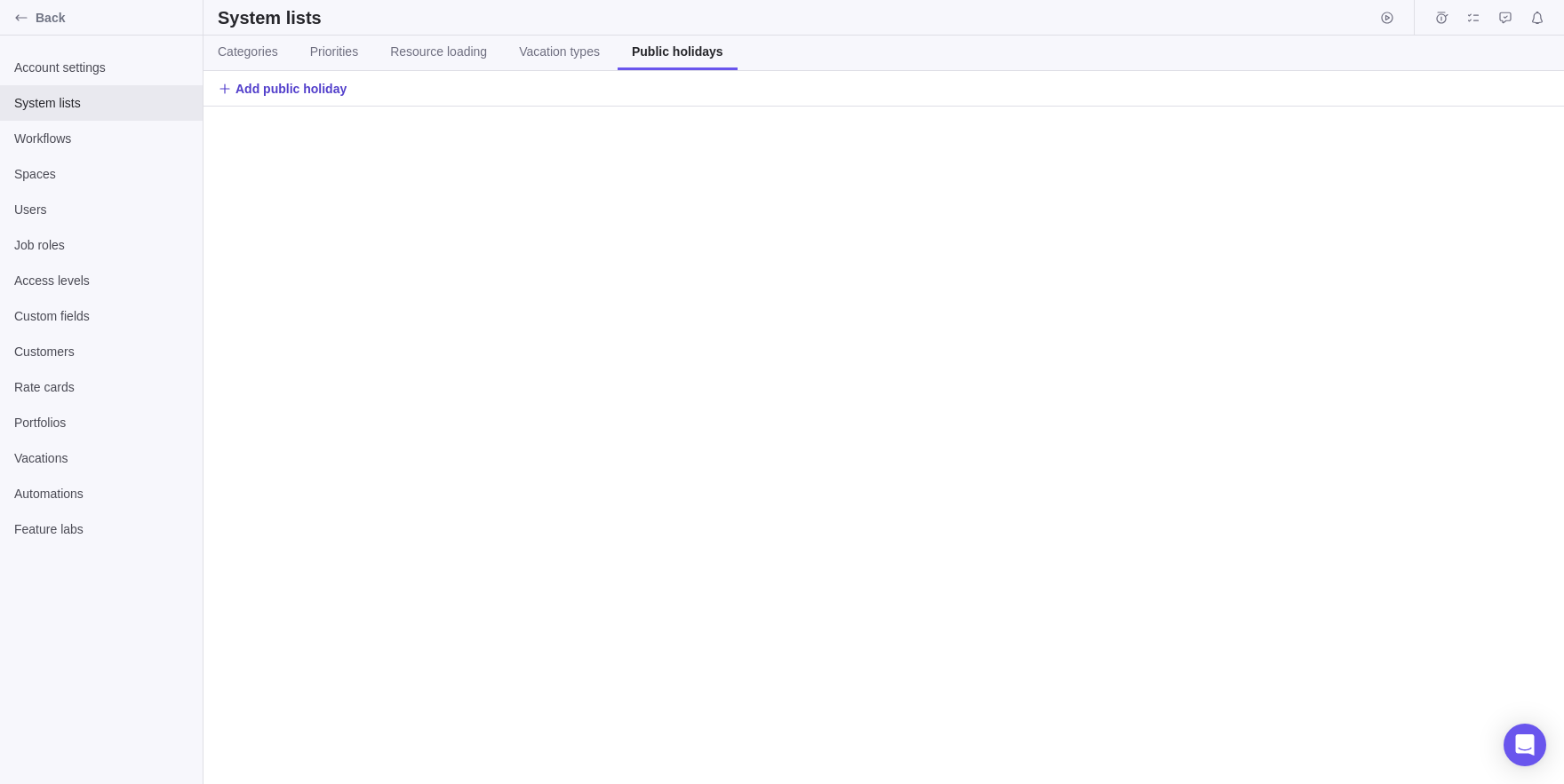
click at [250, 93] on span "Add public holiday" at bounding box center [291, 88] width 111 height 18
type input "zzdz"
click at [1451, 114] on div "zzdz" at bounding box center [883, 130] width 1361 height 48
click at [1461, 139] on input "text" at bounding box center [1469, 130] width 111 height 30
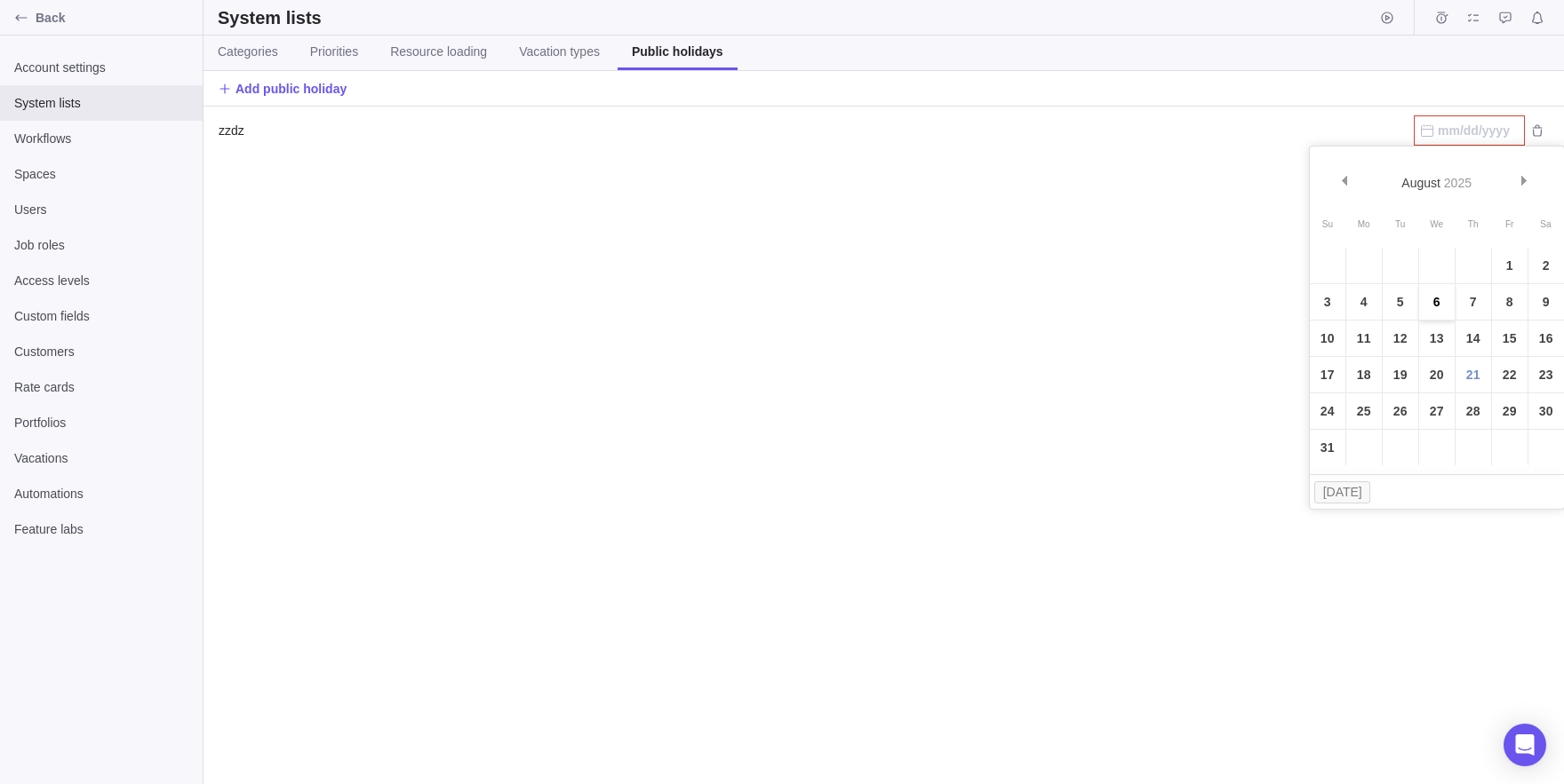
click at [1432, 318] on link "6" at bounding box center [1436, 301] width 35 height 35
type input "[DATE]"
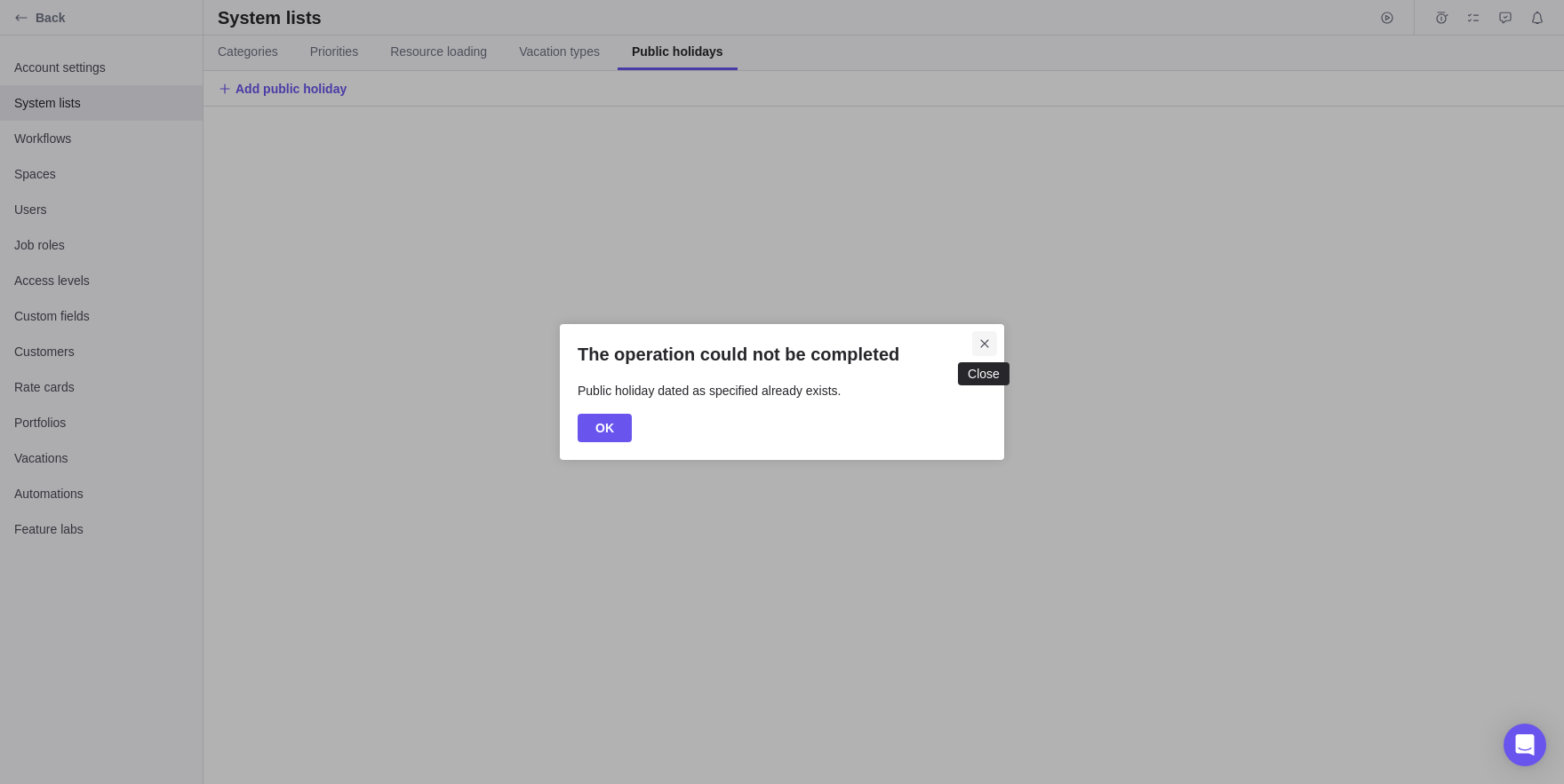
click at [985, 342] on icon "Close" at bounding box center [984, 343] width 8 height 8
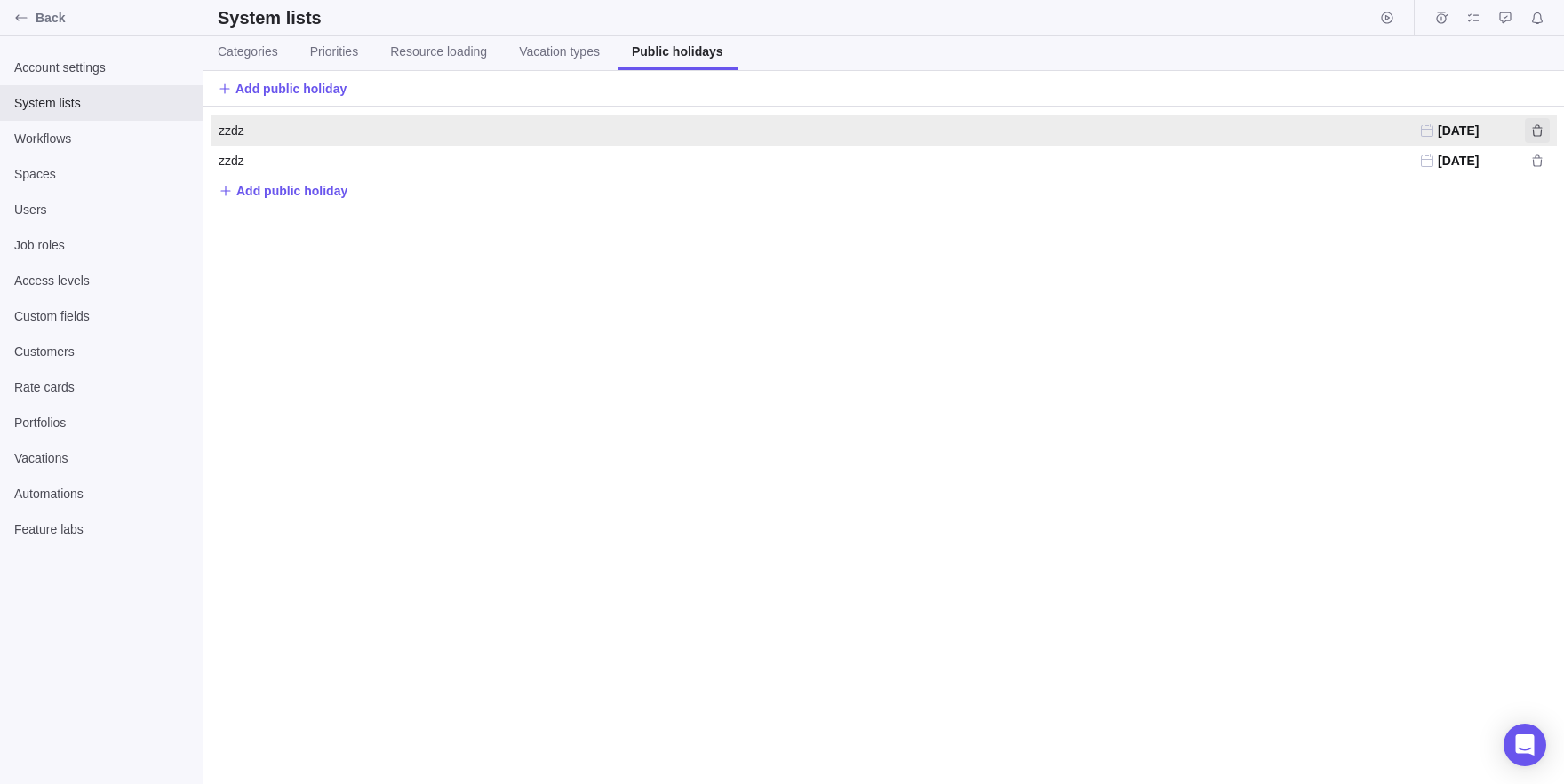
click at [1539, 125] on icon "Delete" at bounding box center [1536, 130] width 10 height 11
click at [1464, 173] on span "Delete permanently" at bounding box center [1435, 175] width 115 height 21
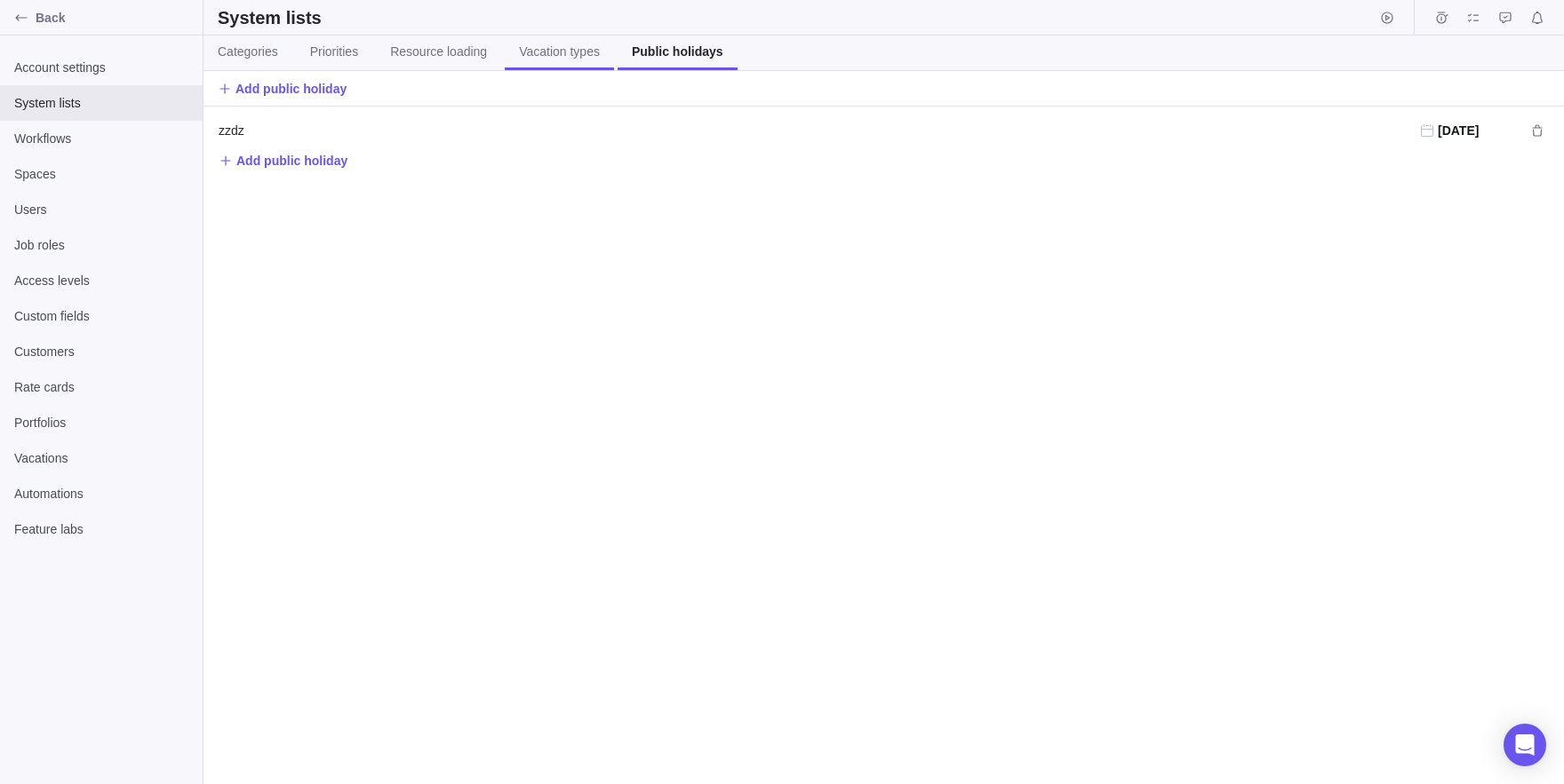
click at [564, 47] on span "Vacation types" at bounding box center [559, 51] width 81 height 18
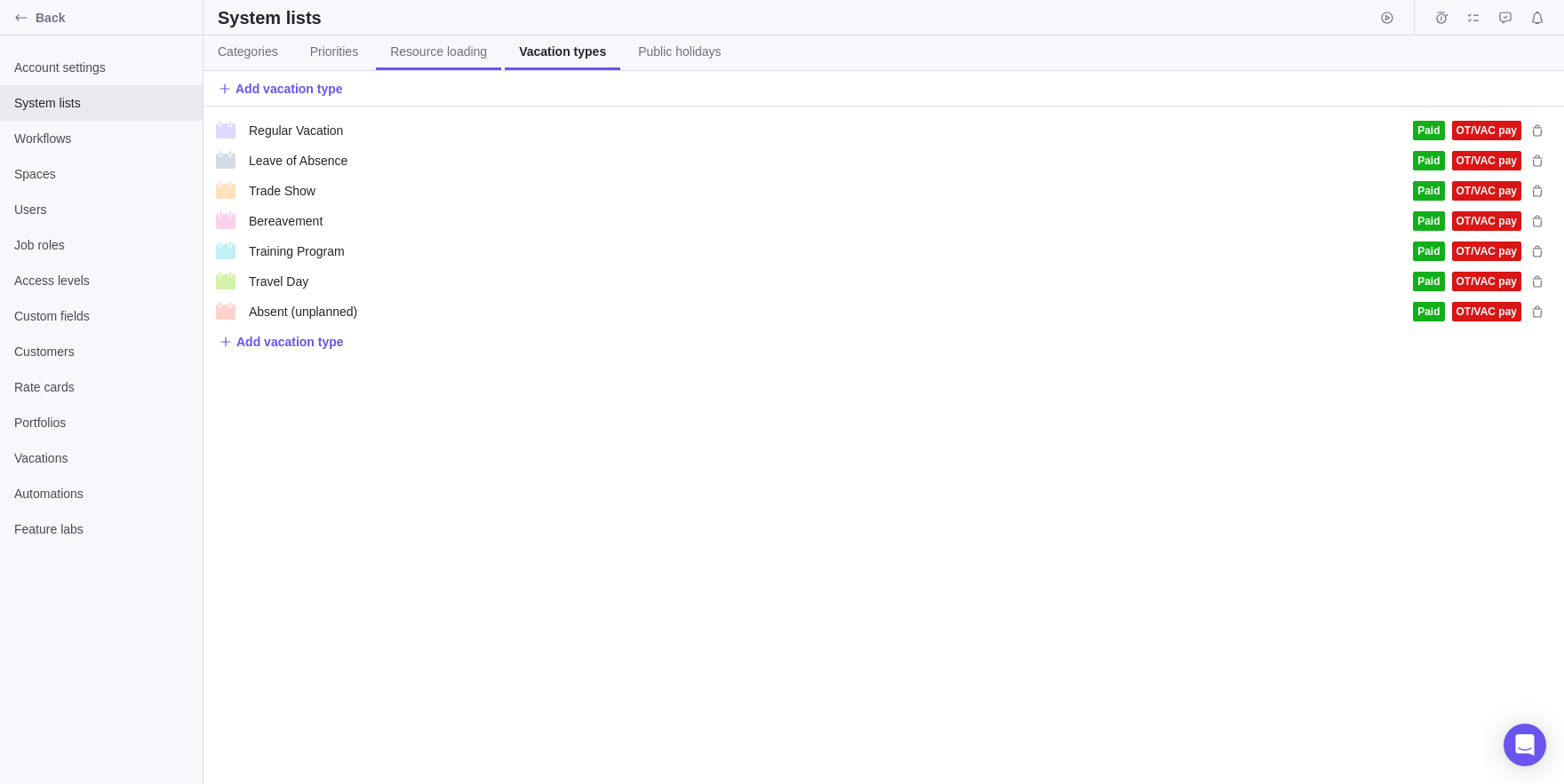
click at [473, 36] on link "Resource loading" at bounding box center [438, 52] width 126 height 34
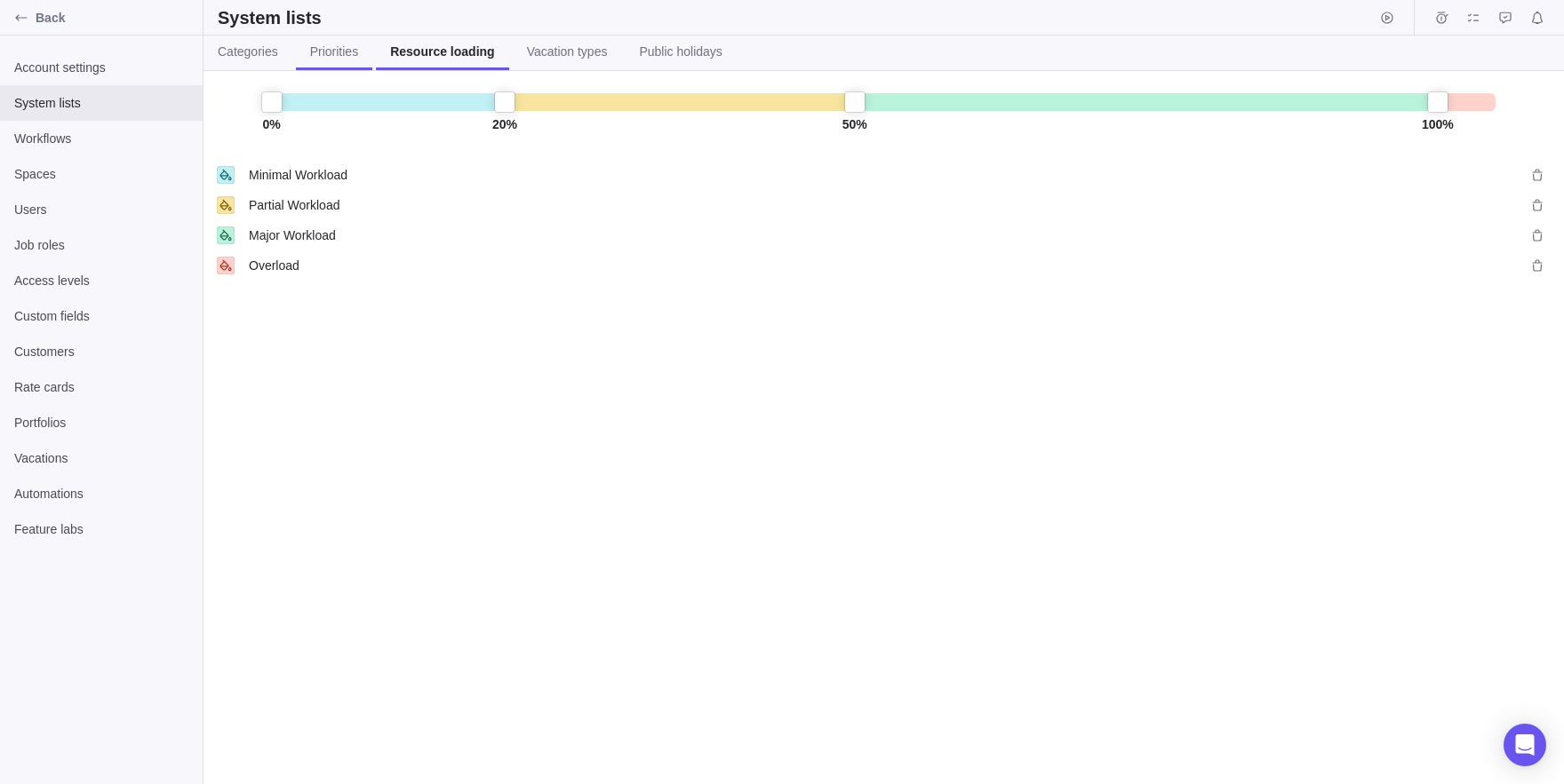
click at [325, 56] on span "Priorities" at bounding box center [334, 51] width 48 height 18
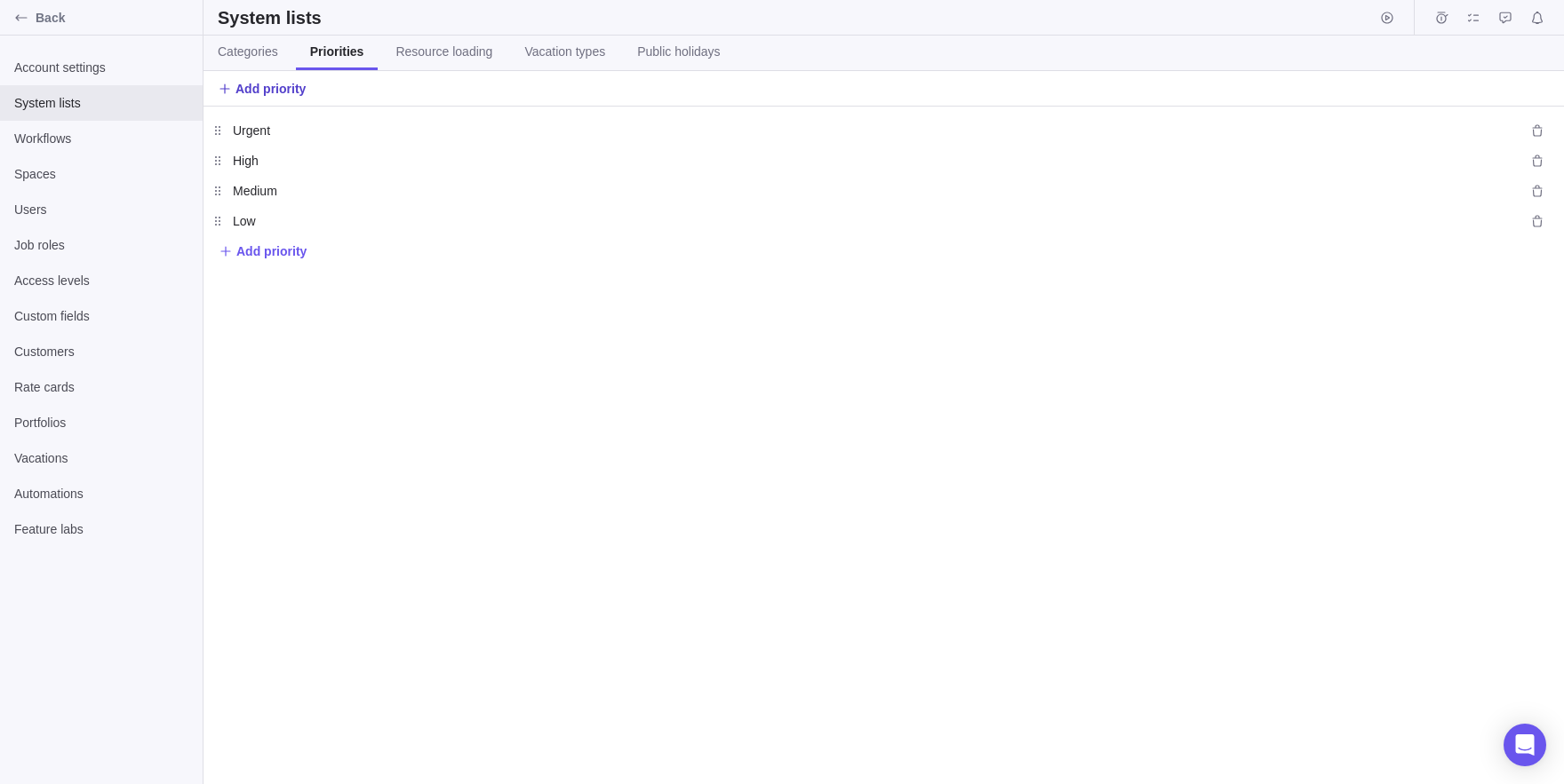
click at [299, 88] on span "Add priority" at bounding box center [271, 88] width 70 height 18
type input "zdzd"
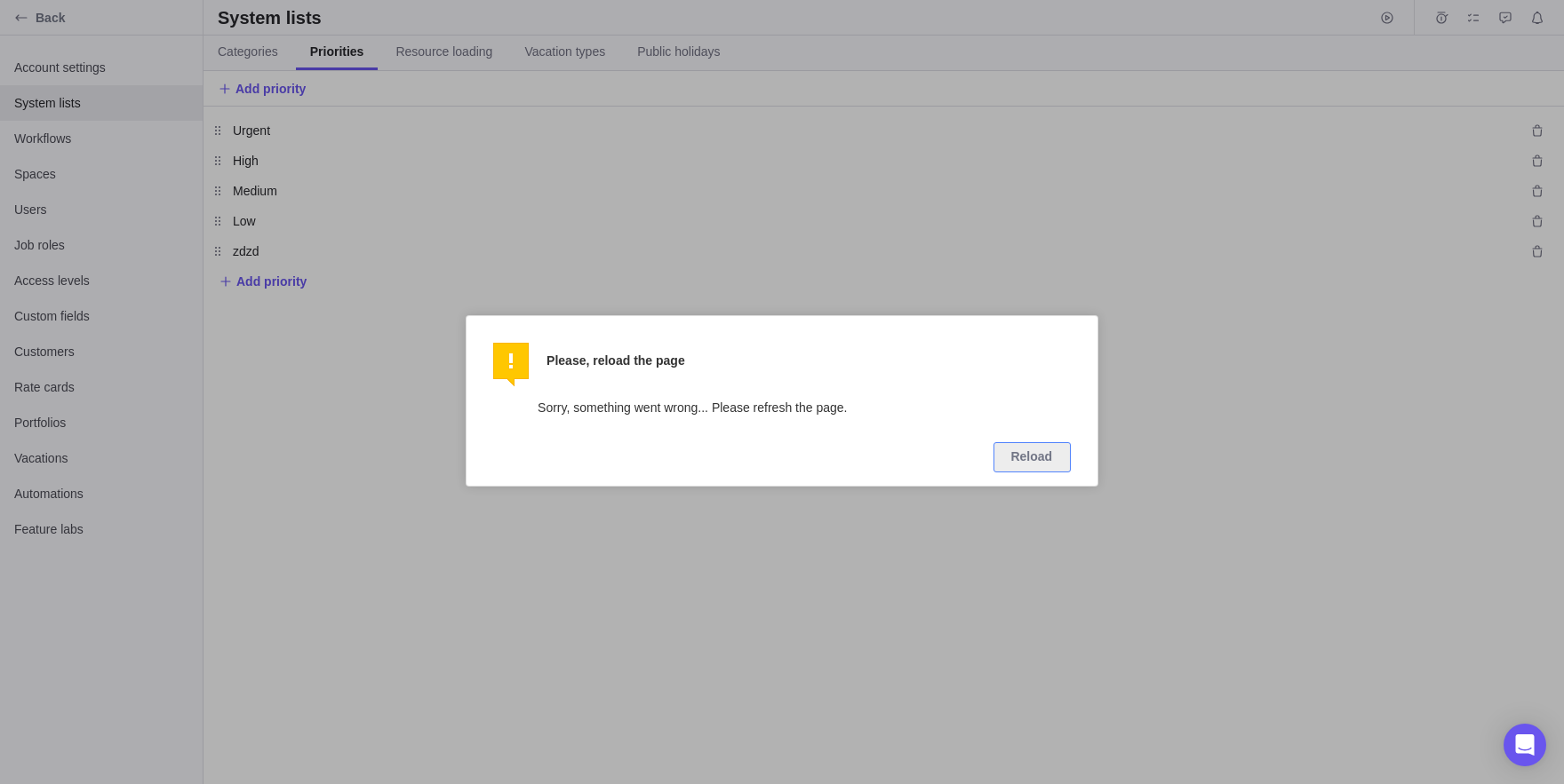
click at [822, 143] on div at bounding box center [782, 392] width 1564 height 784
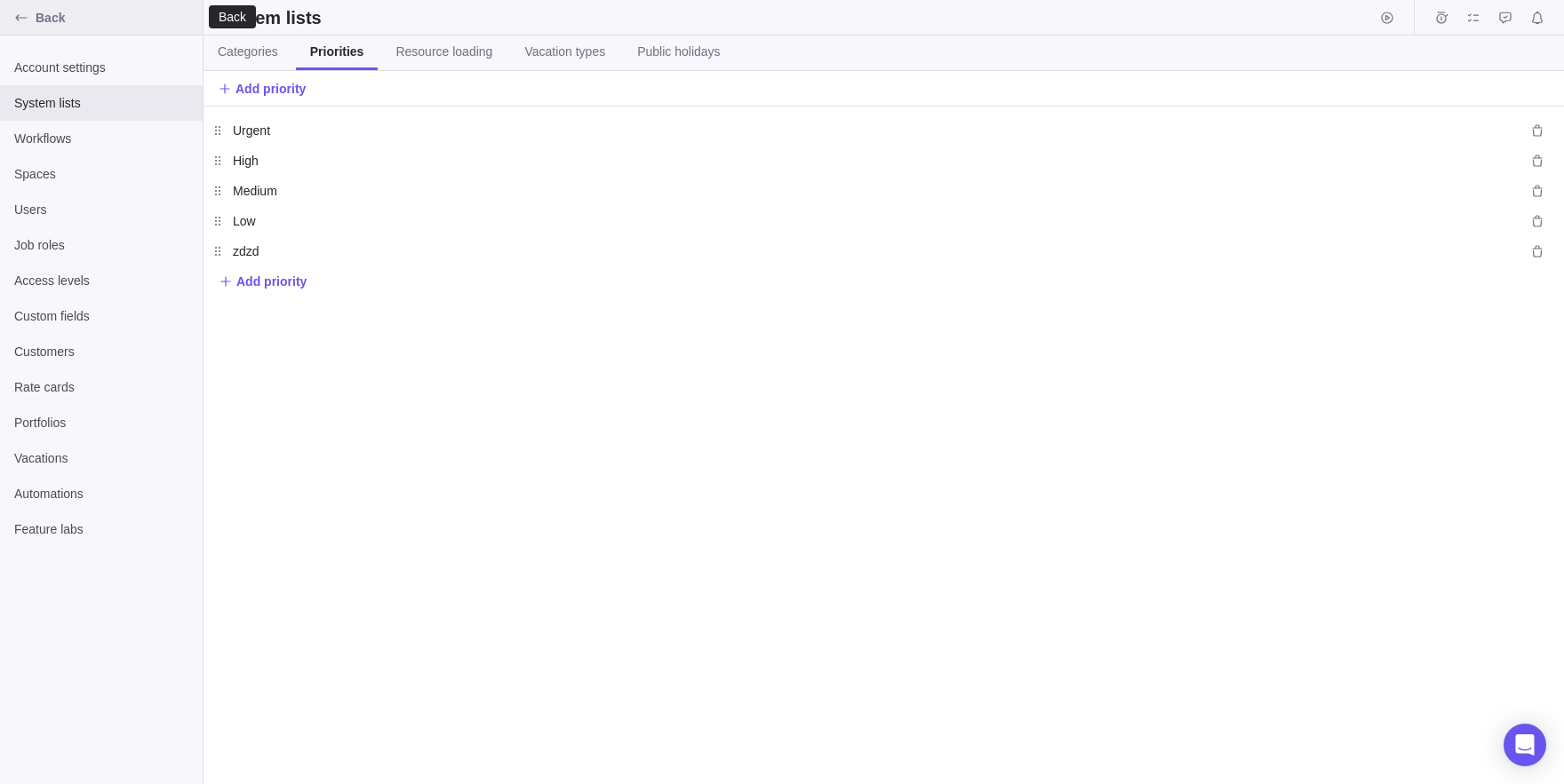
click at [25, 16] on icon "Back" at bounding box center [21, 17] width 14 height 14
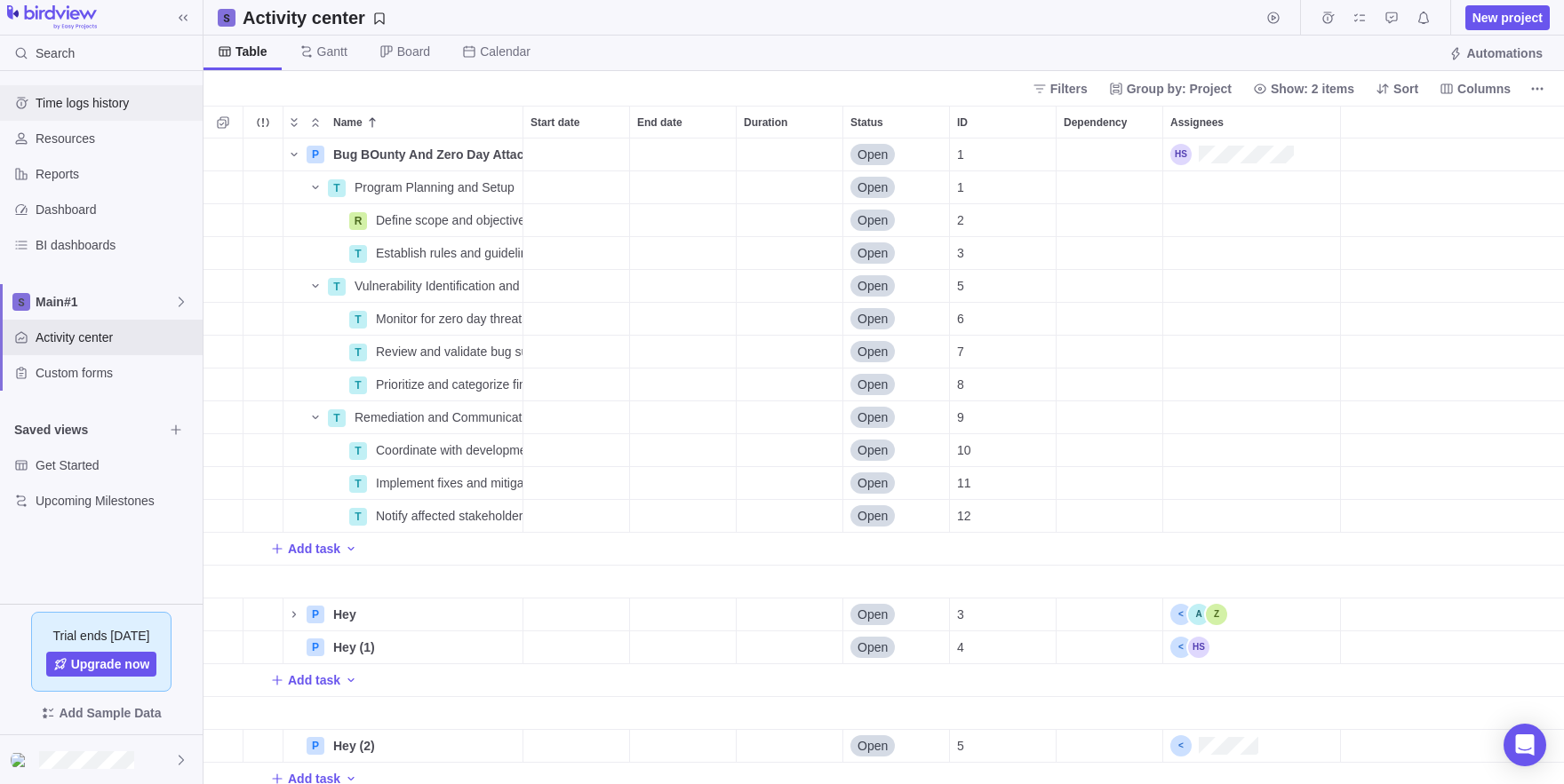
scroll to position [645, 1361]
click at [1354, 21] on span "My assignments" at bounding box center [1360, 18] width 25 height 25
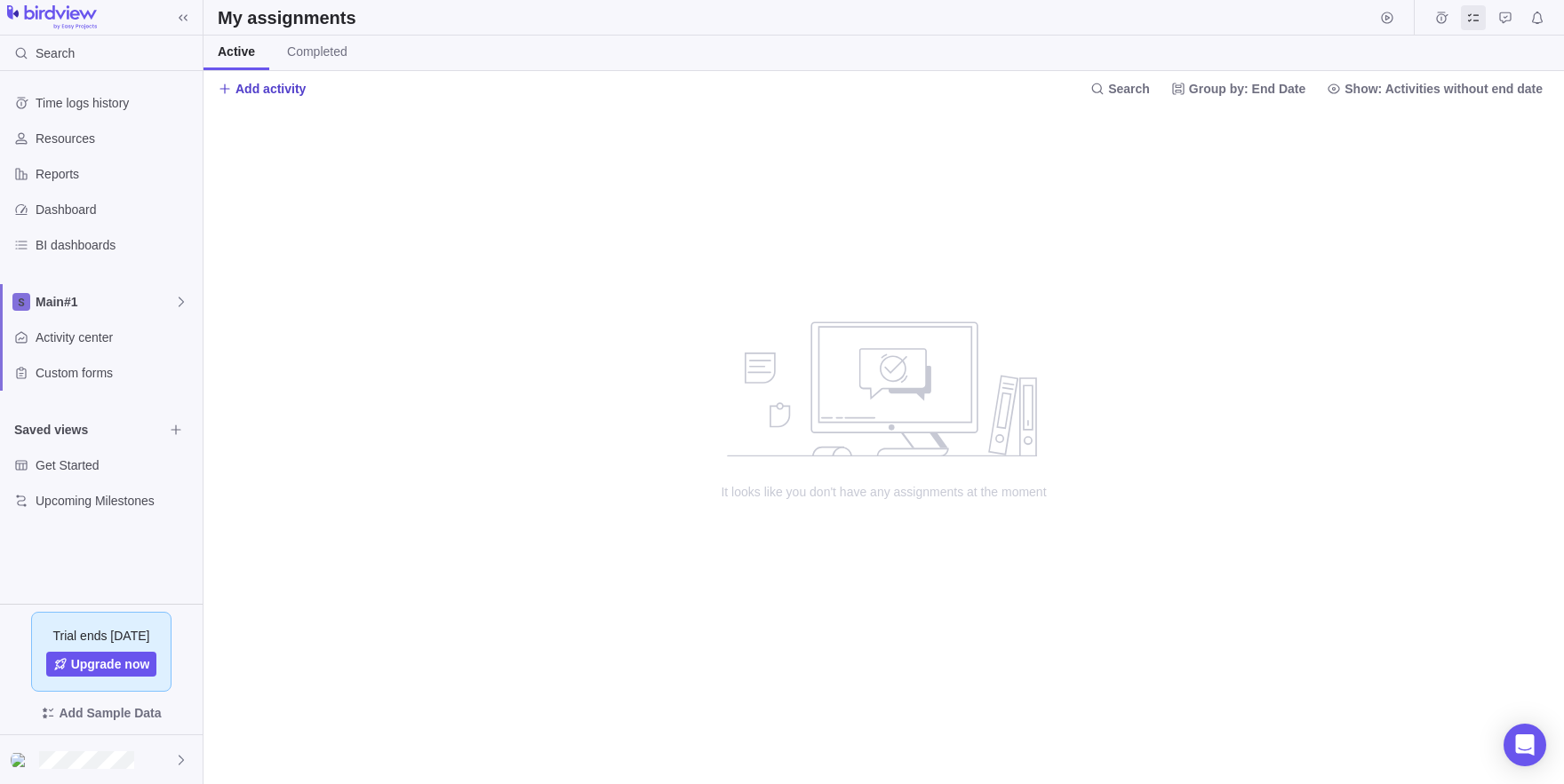
click at [265, 88] on span "Add activity" at bounding box center [271, 88] width 70 height 18
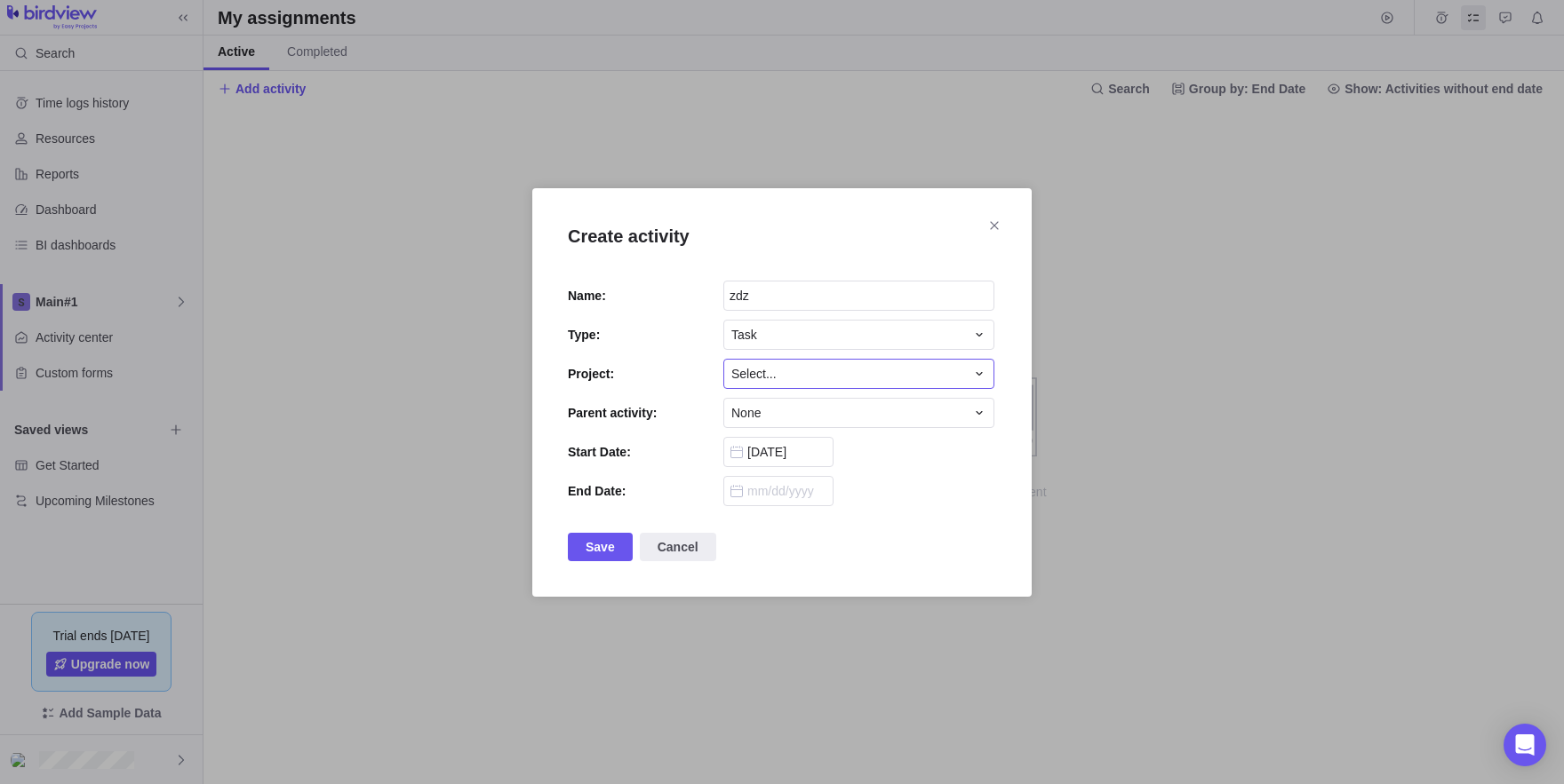
type input "zdz"
click at [769, 378] on span "Select..." at bounding box center [754, 373] width 46 height 18
click at [650, 431] on div "Create activity Name: zdz Type: Task Project: Select... Parent activity: None S…" at bounding box center [782, 392] width 1564 height 784
click at [591, 551] on span "Save" at bounding box center [600, 546] width 29 height 21
click at [1011, 227] on div "Create activity Name: zdz Type: Task Project: P Bug BOunty And Zero Day Attacks…" at bounding box center [782, 392] width 499 height 409
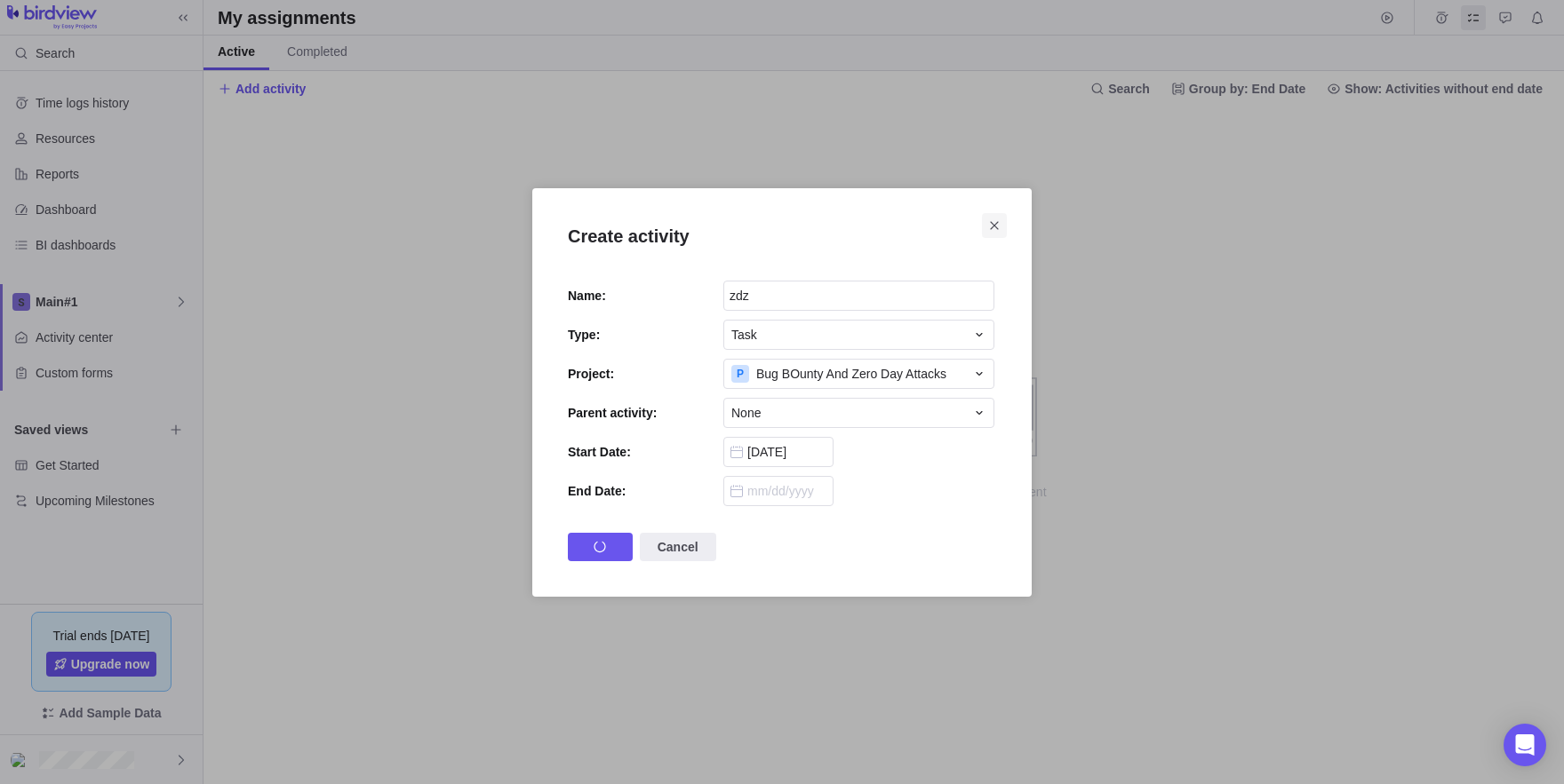
click at [992, 229] on icon "Close" at bounding box center [994, 225] width 8 height 8
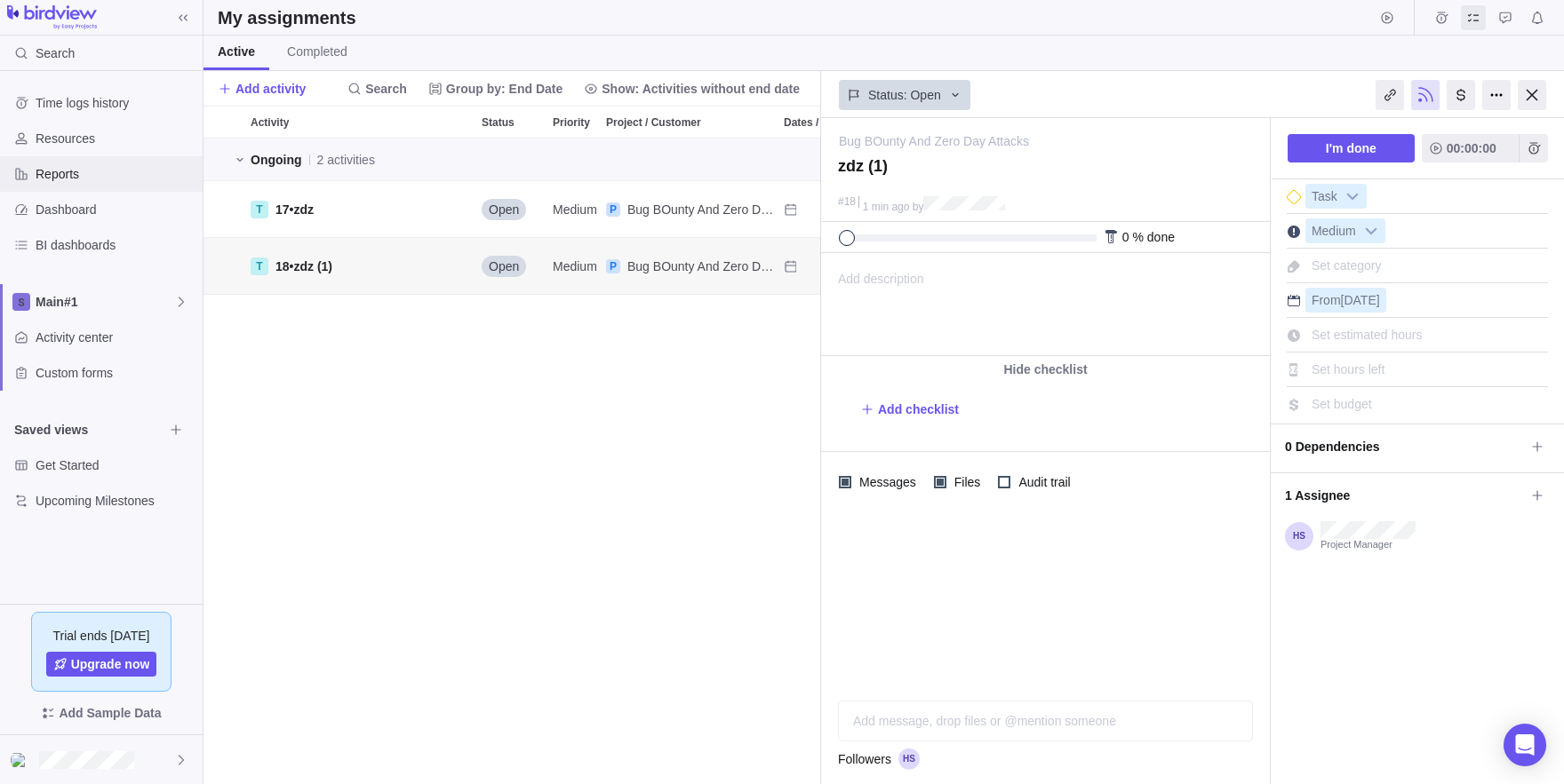
click at [102, 176] on span "Reports" at bounding box center [115, 174] width 160 height 18
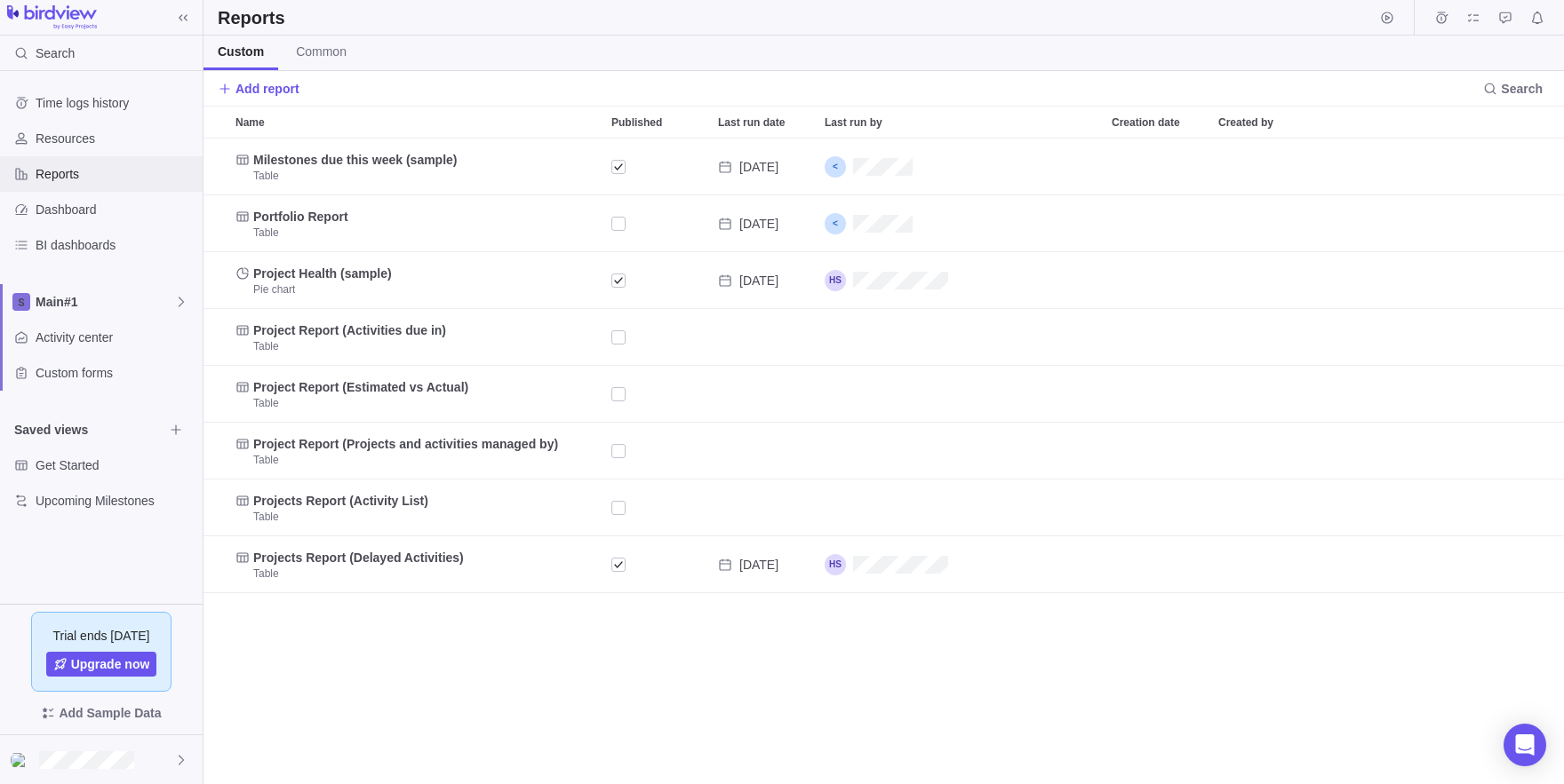
scroll to position [645, 1361]
